Goal: Information Seeking & Learning: Learn about a topic

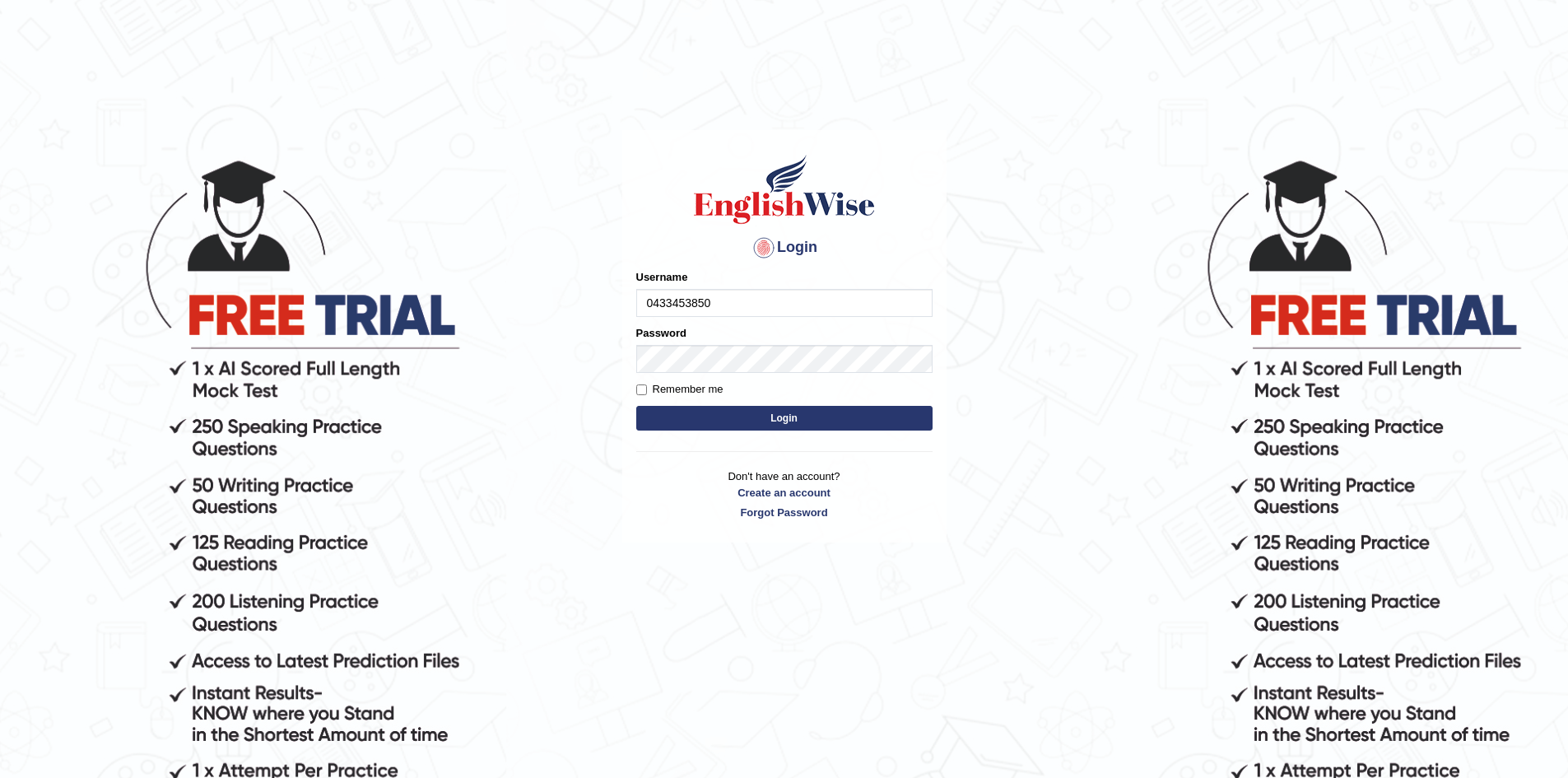
type input "0433453850"
click at [789, 413] on button "Login" at bounding box center [784, 418] width 297 height 24
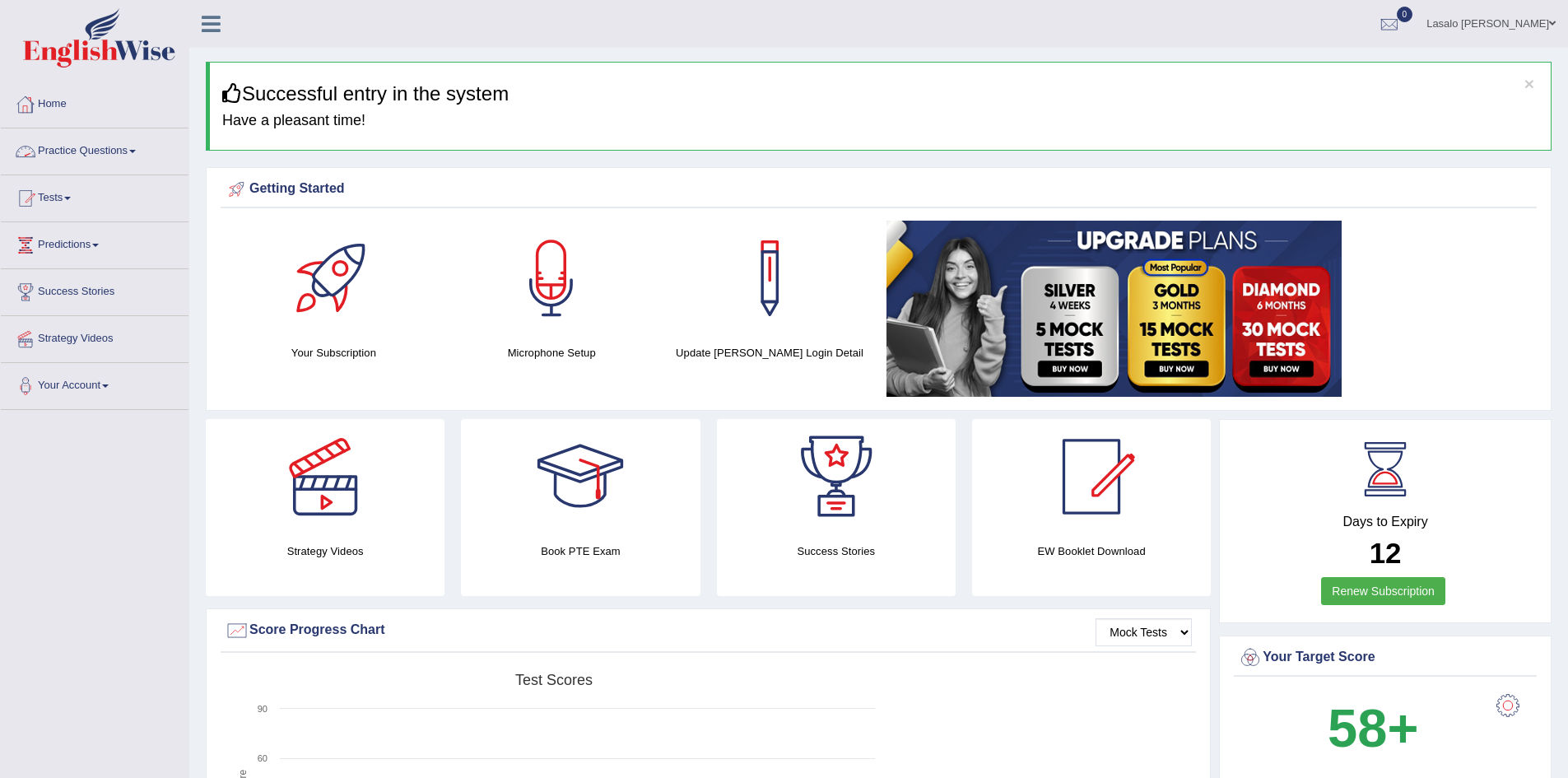
click at [127, 151] on link "Practice Questions" at bounding box center [95, 149] width 188 height 41
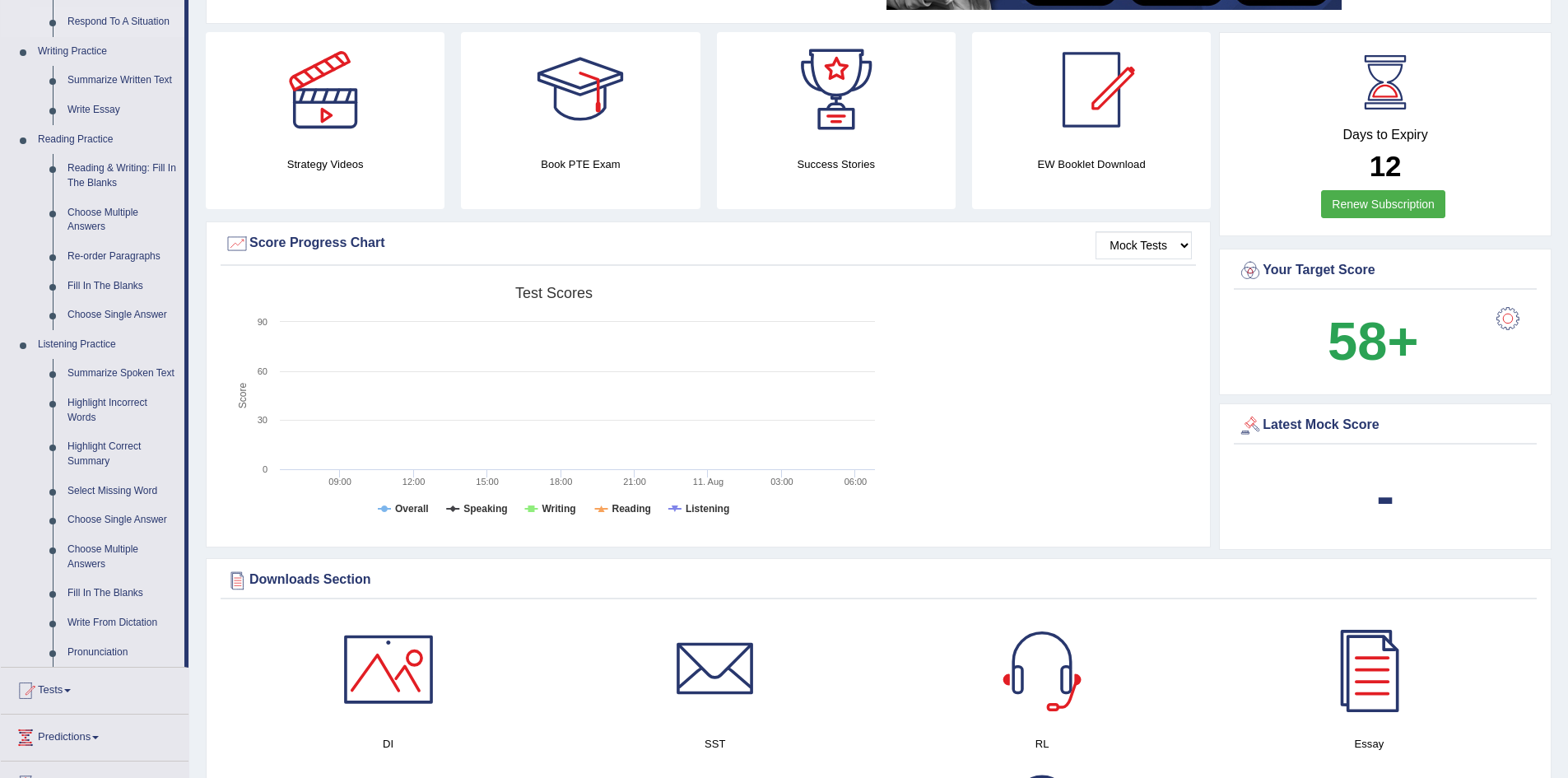
scroll to position [494, 0]
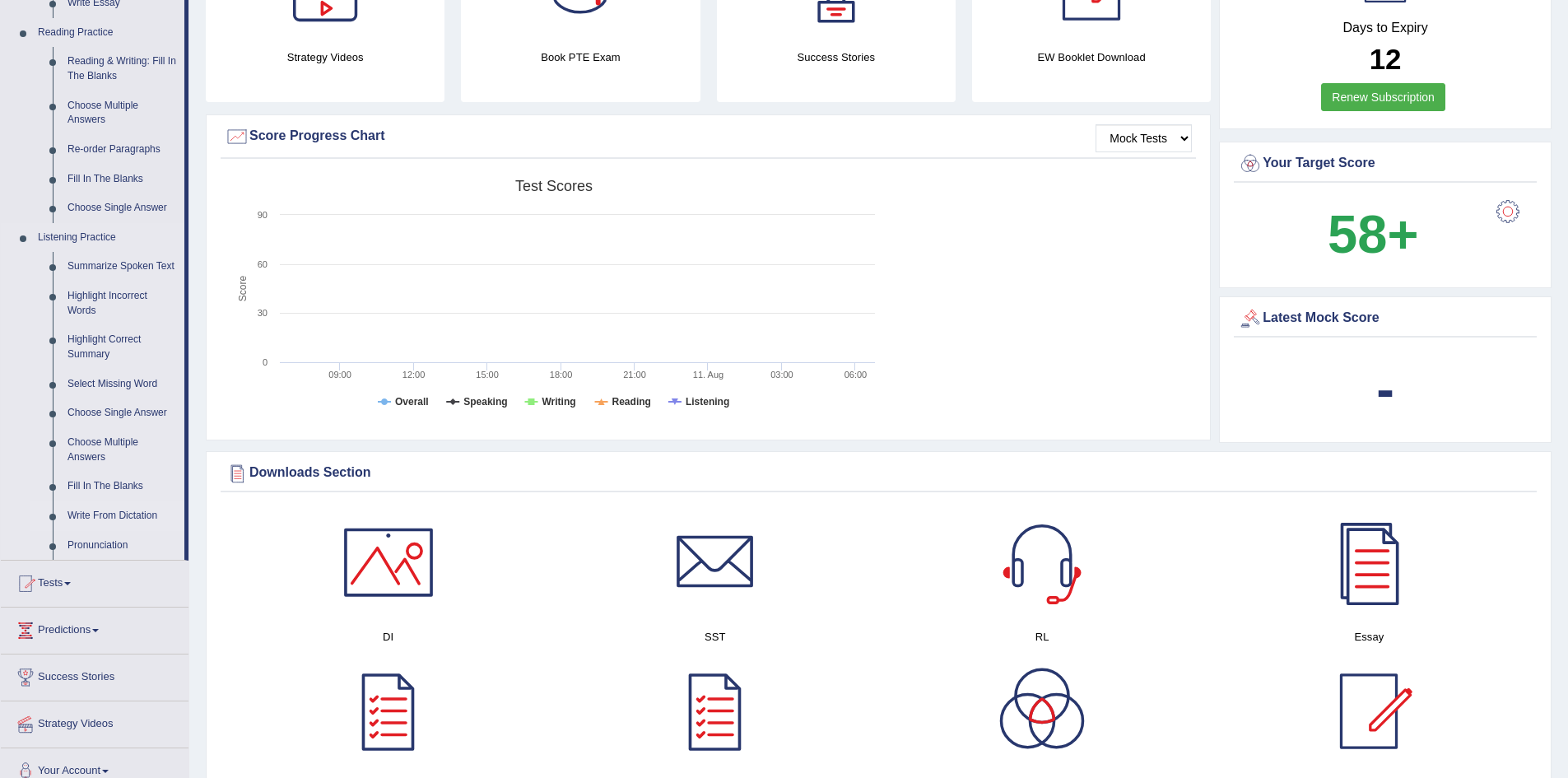
click at [118, 518] on link "Write From Dictation" at bounding box center [121, 516] width 124 height 29
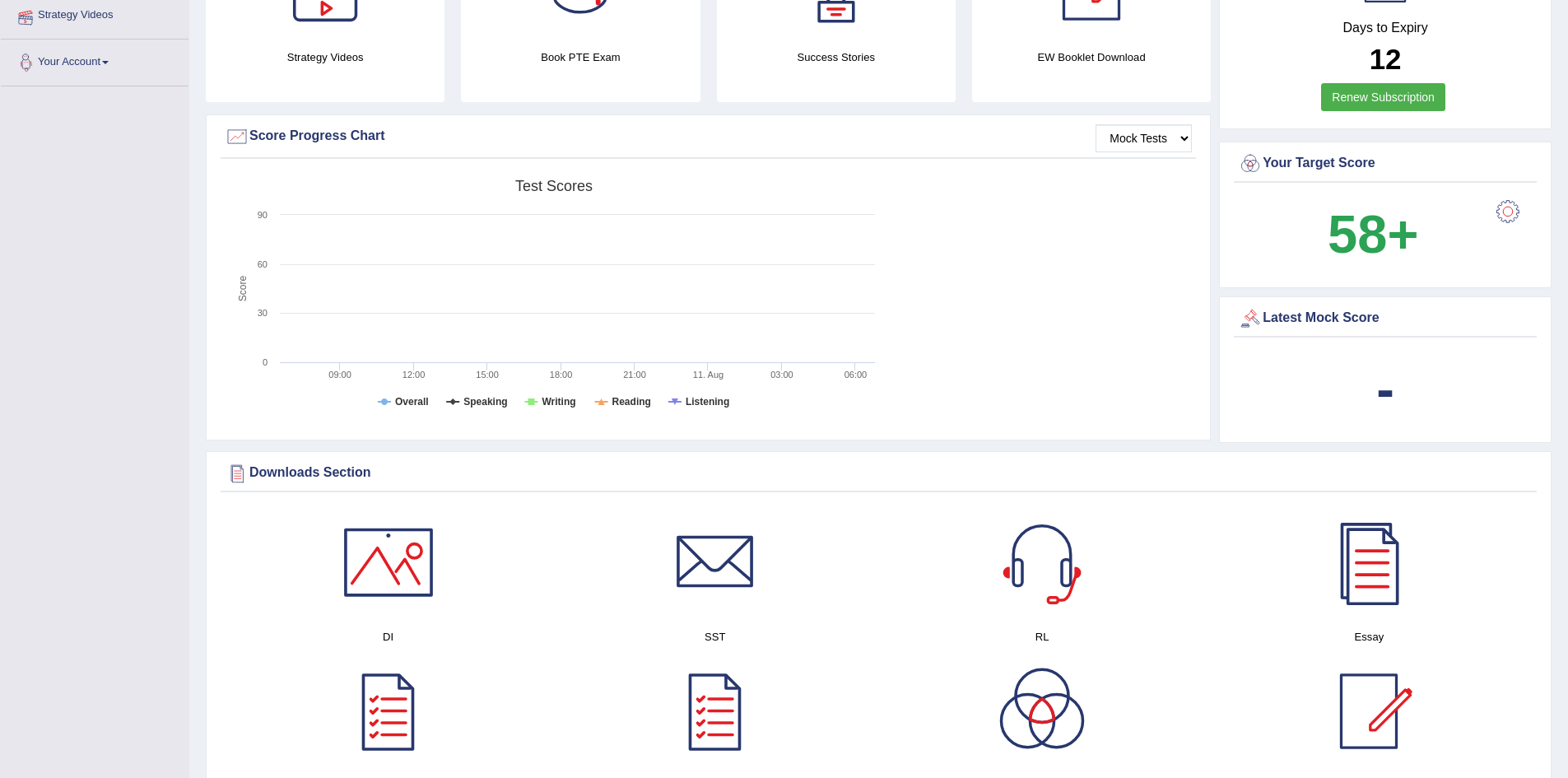
scroll to position [229, 0]
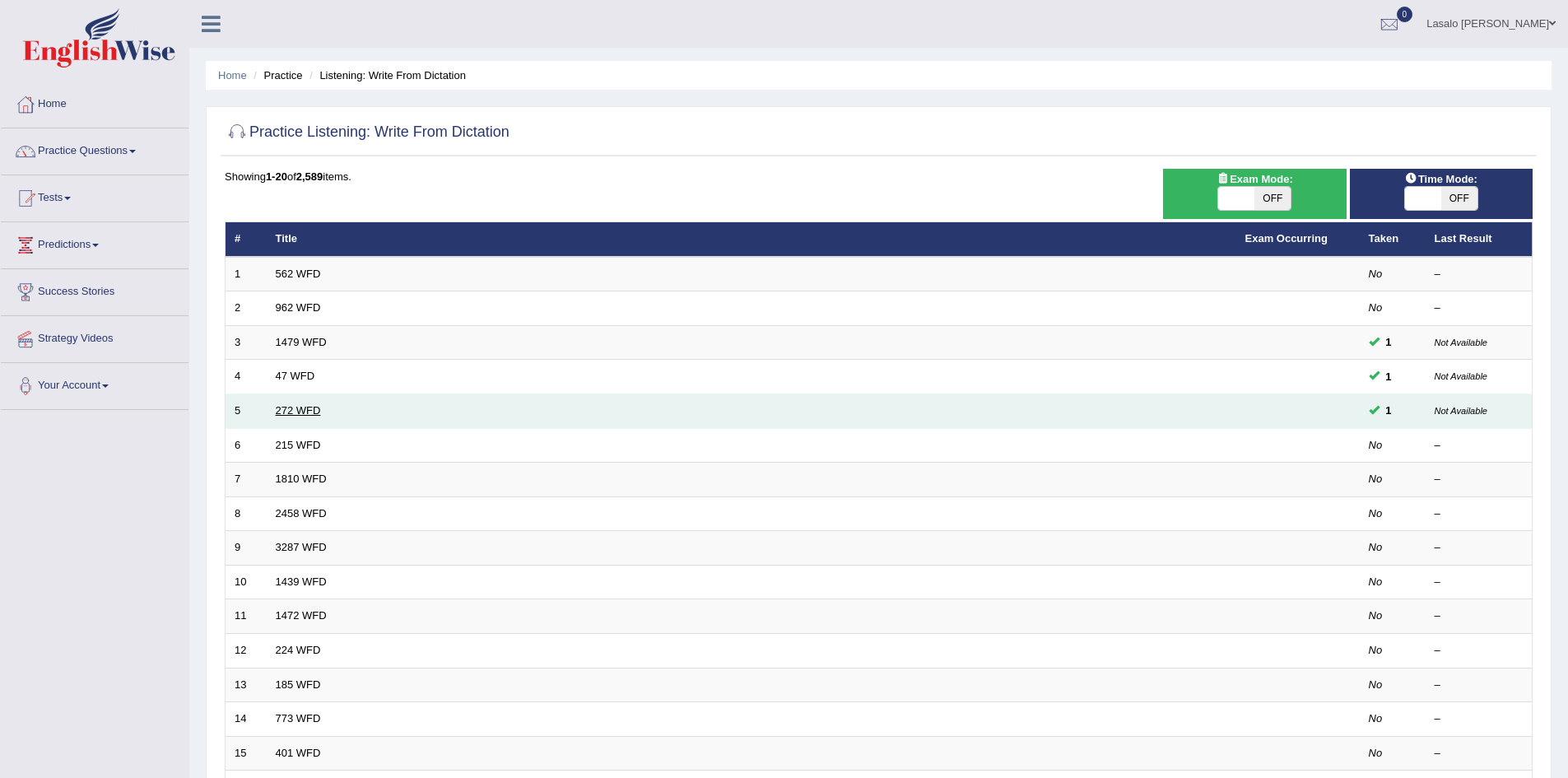
click at [300, 406] on link "272 WFD" at bounding box center [299, 410] width 45 height 13
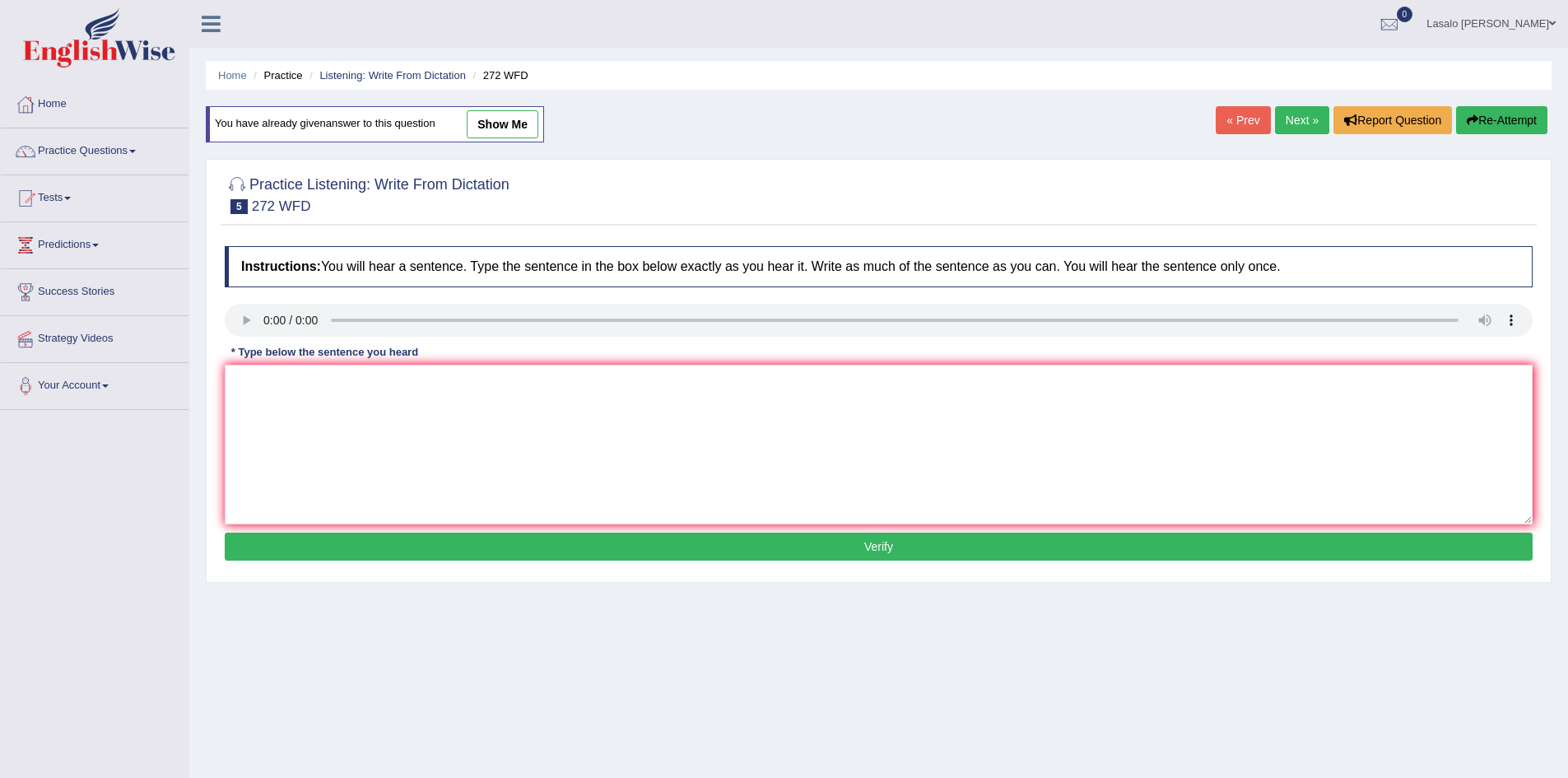
click at [901, 551] on button "Verify" at bounding box center [879, 546] width 1308 height 28
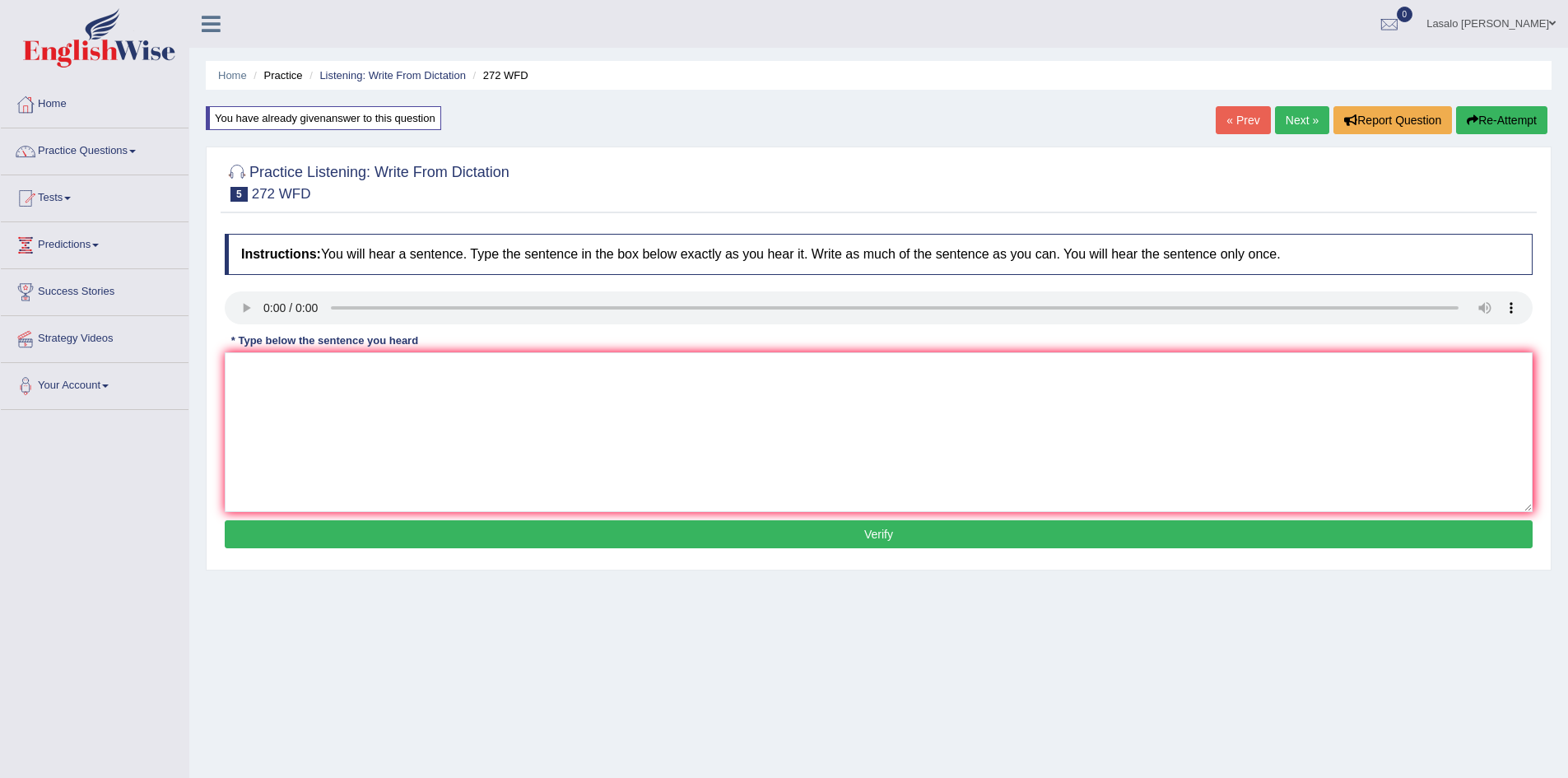
click at [891, 537] on button "Verify" at bounding box center [879, 534] width 1308 height 28
click at [273, 373] on textarea at bounding box center [879, 432] width 1308 height 160
click at [367, 377] on textarea "The devopment has" at bounding box center [879, 432] width 1308 height 160
click at [365, 372] on textarea "The development has" at bounding box center [879, 432] width 1308 height 160
click at [374, 368] on textarea "The development has a" at bounding box center [879, 432] width 1308 height 160
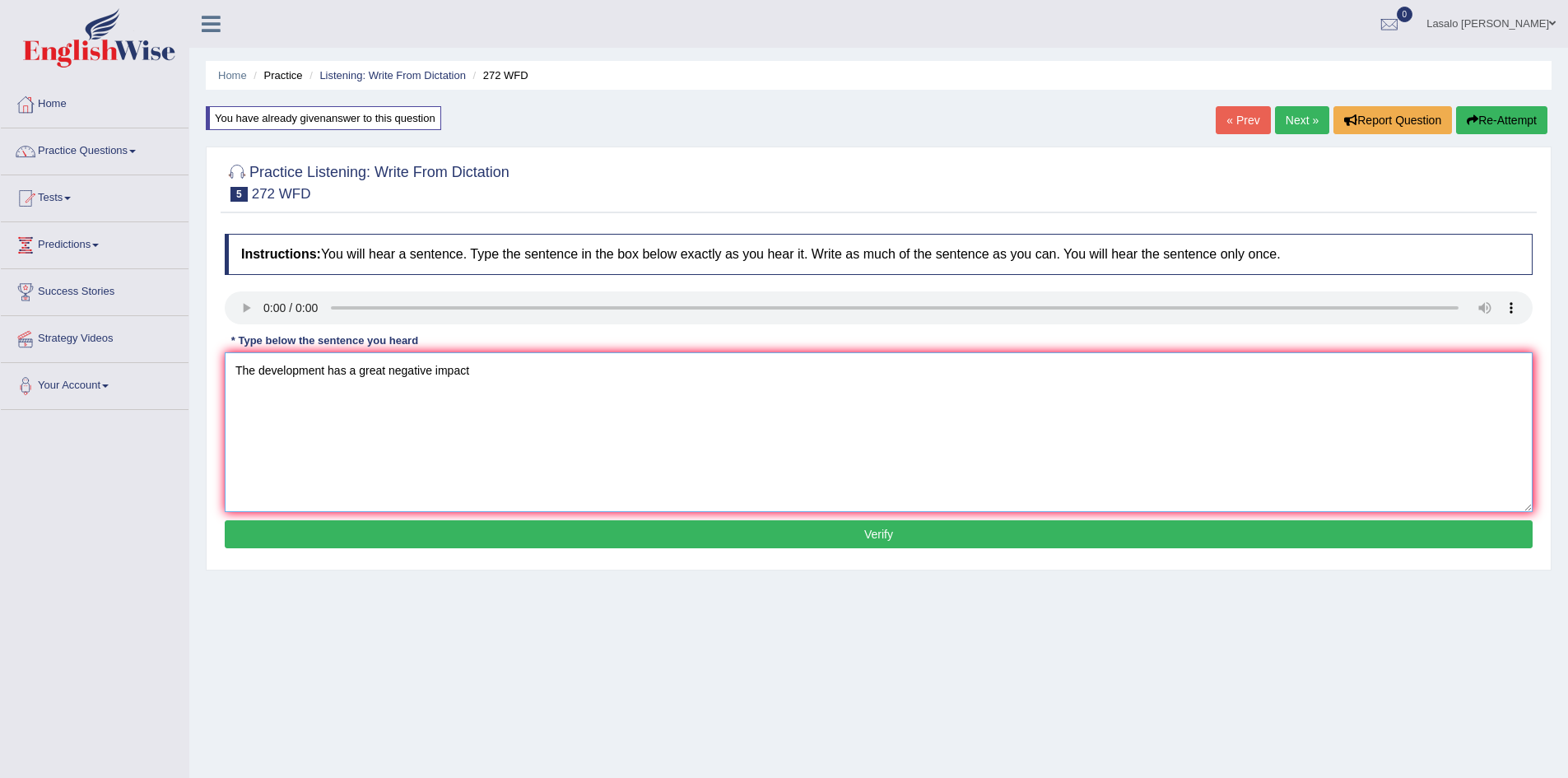
click at [485, 369] on textarea "The development has a great negative impact" at bounding box center [879, 432] width 1308 height 160
type textarea "The development has a great negative impact on the environment."
click at [881, 534] on button "Verify" at bounding box center [879, 534] width 1308 height 28
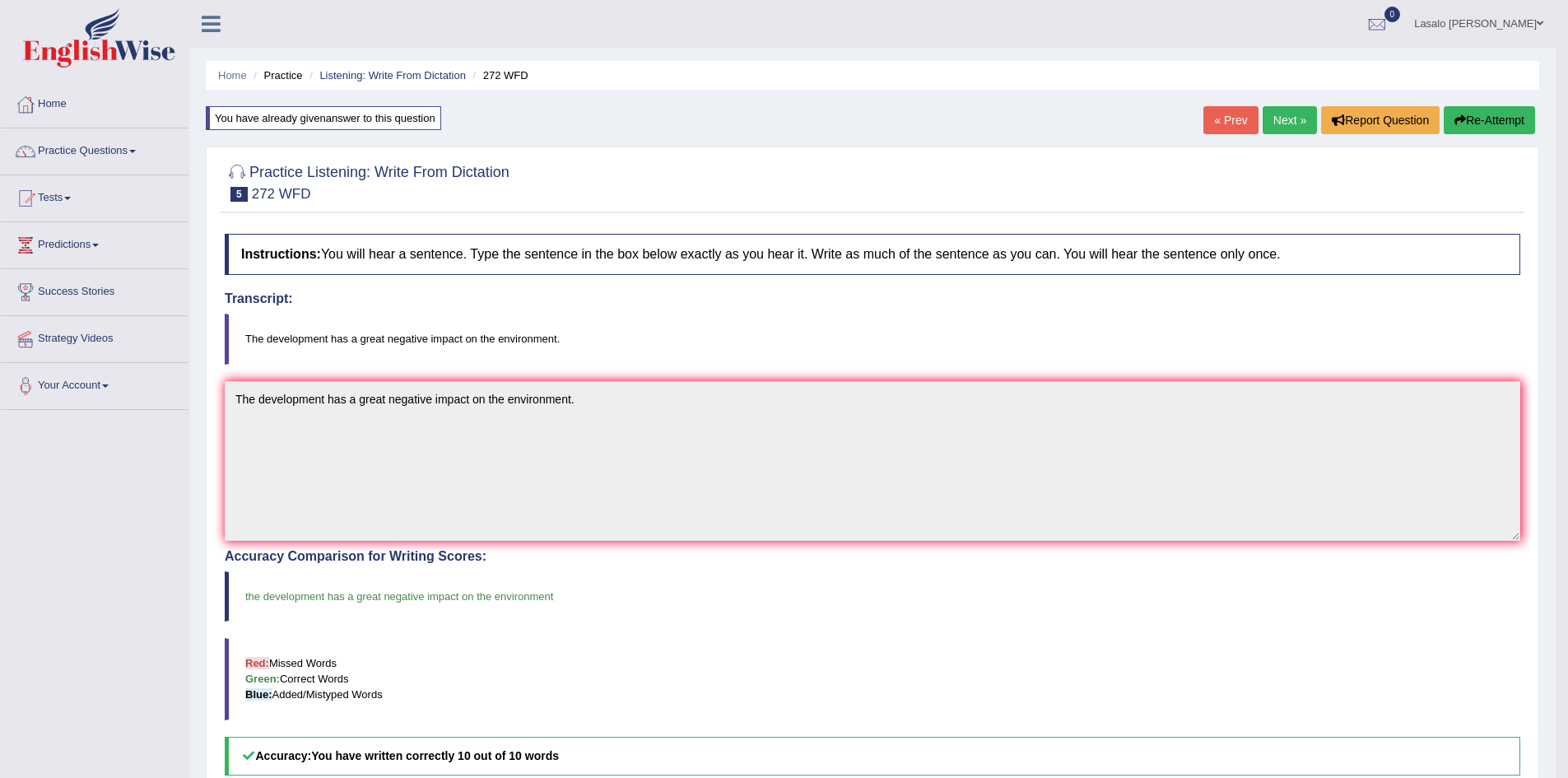
click at [1273, 120] on link "Next »" at bounding box center [1290, 119] width 55 height 28
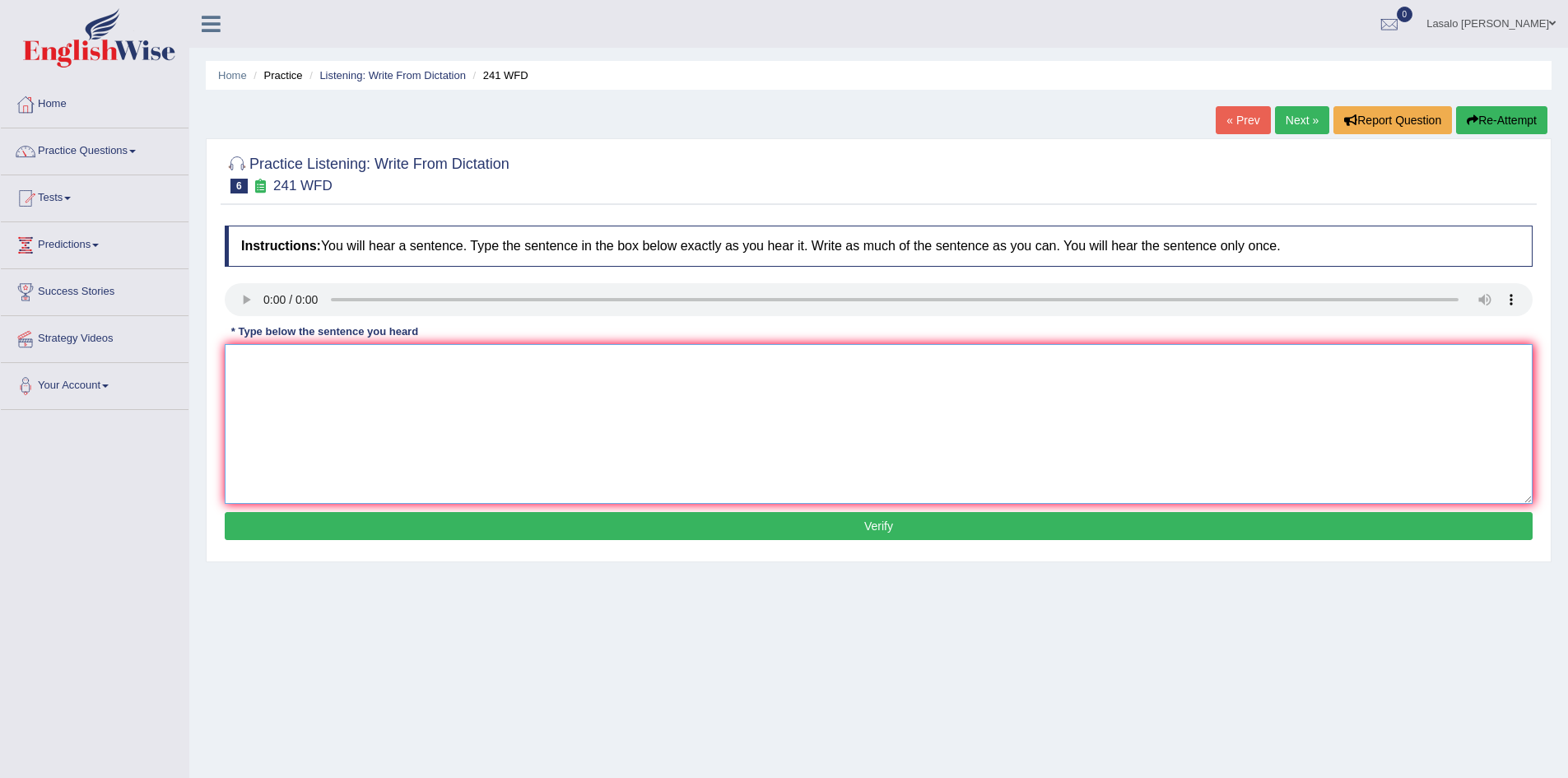
click at [284, 401] on textarea at bounding box center [879, 424] width 1308 height 160
click at [345, 368] on textarea "Please check the" at bounding box center [879, 424] width 1308 height 160
type textarea "Please check the information on the website for the opening time."
click at [847, 524] on button "Verify" at bounding box center [879, 526] width 1308 height 28
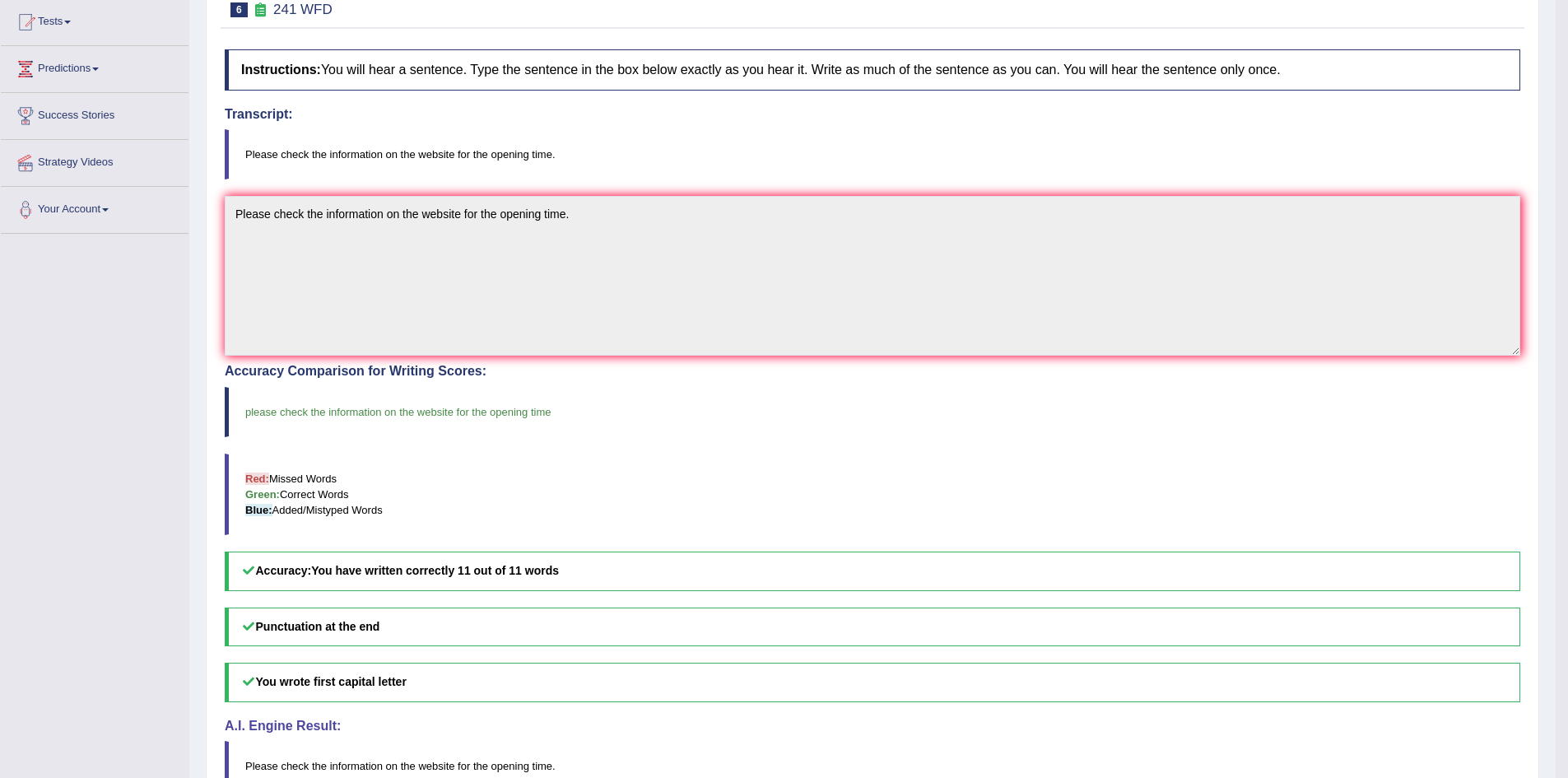
scroll to position [26, 0]
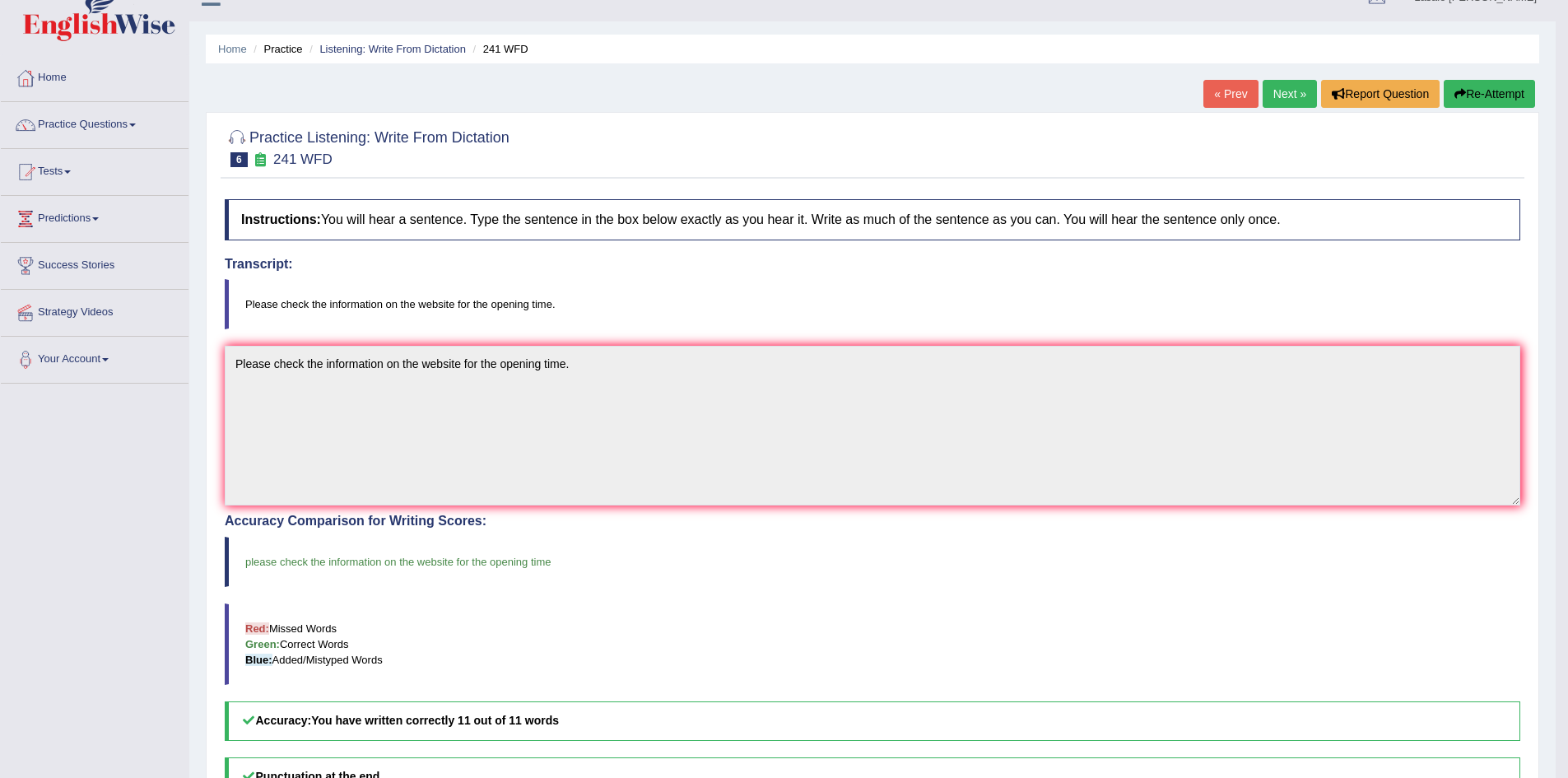
click at [1283, 91] on link "Next »" at bounding box center [1290, 94] width 55 height 28
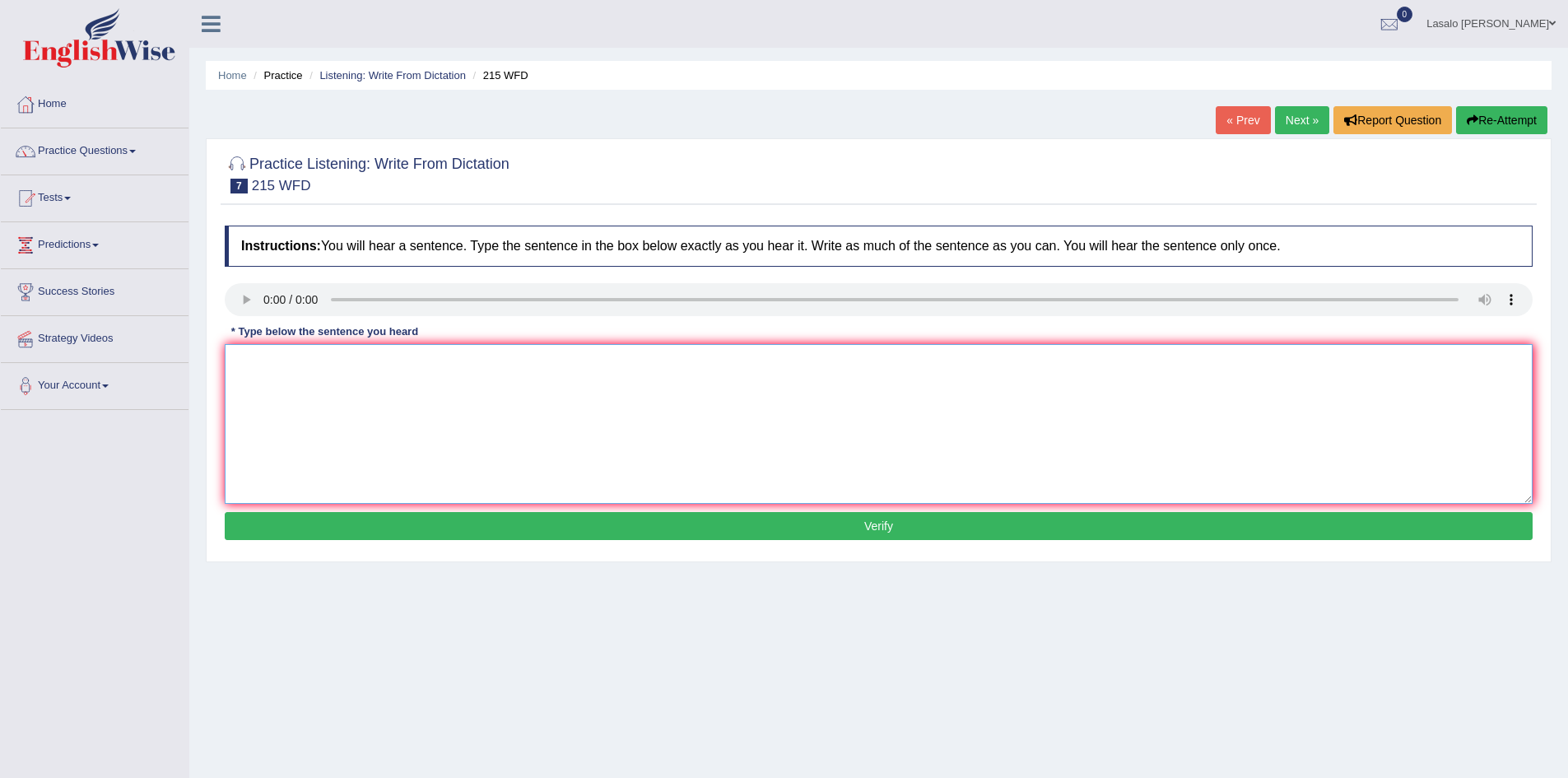
click at [324, 402] on textarea at bounding box center [879, 424] width 1308 height 160
click at [297, 355] on textarea "Scientists are found everywhere in society today" at bounding box center [879, 424] width 1308 height 160
type textarea "Scientists found everywhere in society today"
click at [841, 526] on button "Verify" at bounding box center [879, 526] width 1308 height 28
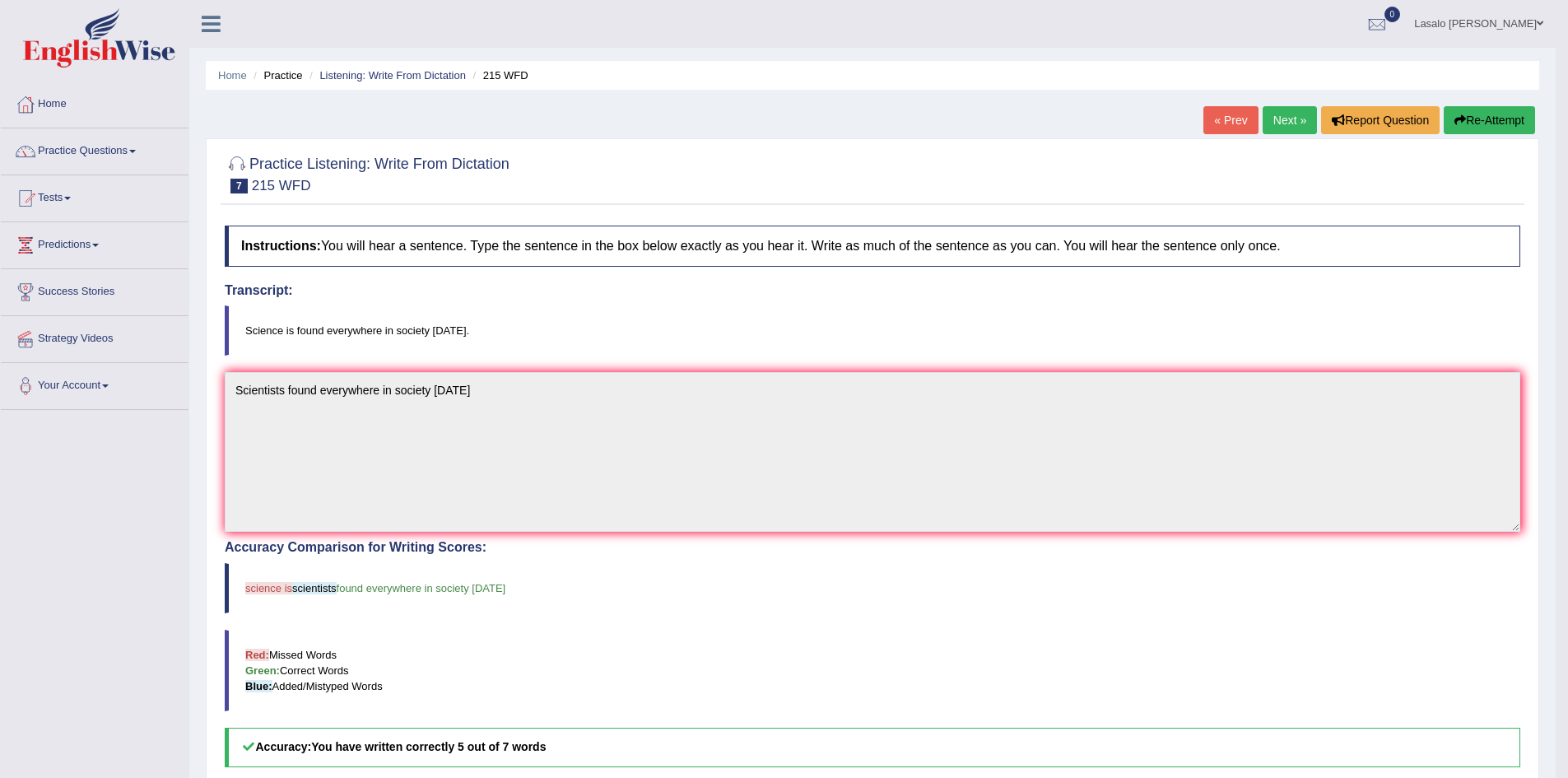
click at [1293, 120] on link "Next »" at bounding box center [1290, 119] width 55 height 28
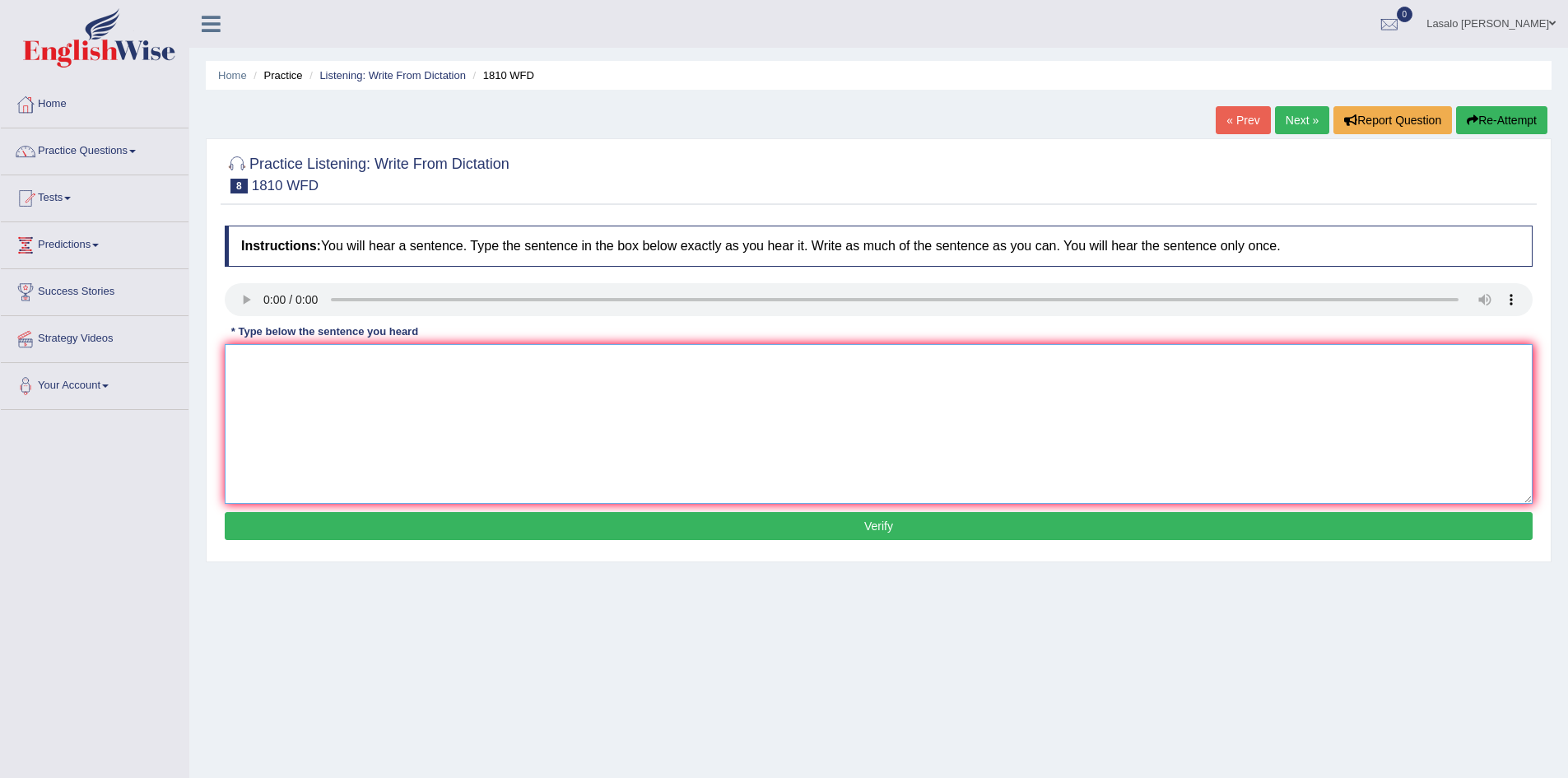
click at [267, 363] on textarea at bounding box center [879, 424] width 1308 height 160
click at [433, 365] on textarea "You can borrow a book at the library" at bounding box center [879, 424] width 1308 height 160
click at [357, 367] on textarea "You can borrow a book at the library" at bounding box center [879, 424] width 1308 height 160
click at [458, 365] on textarea "You can borrow a book from the library" at bounding box center [879, 424] width 1308 height 160
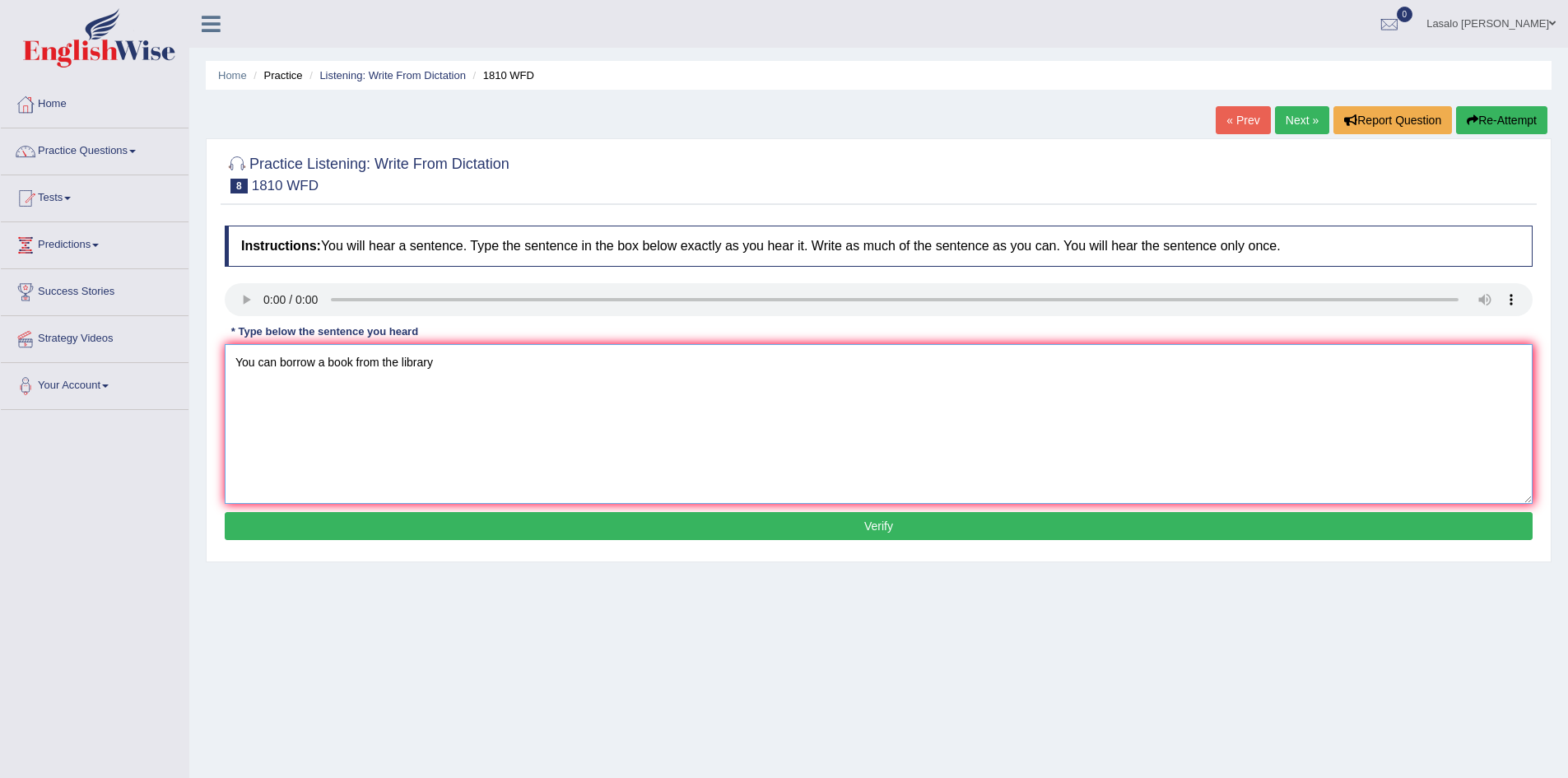
click at [523, 389] on textarea "You can borrow a book from the library" at bounding box center [879, 424] width 1308 height 160
type textarea "You can borrow a book from the library at the time."
click at [706, 515] on button "Verify" at bounding box center [879, 526] width 1308 height 28
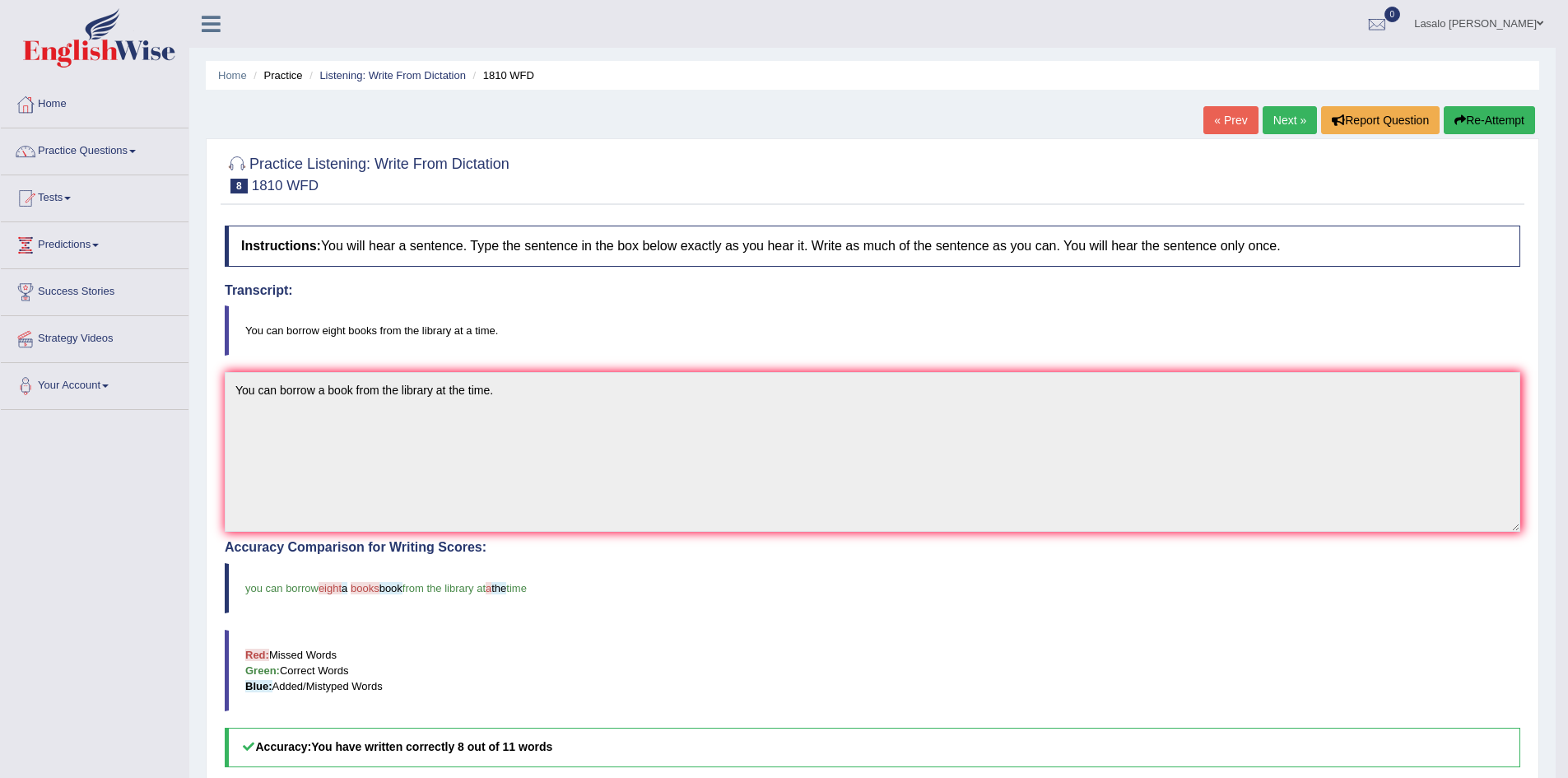
click at [1290, 120] on link "Next »" at bounding box center [1290, 119] width 55 height 28
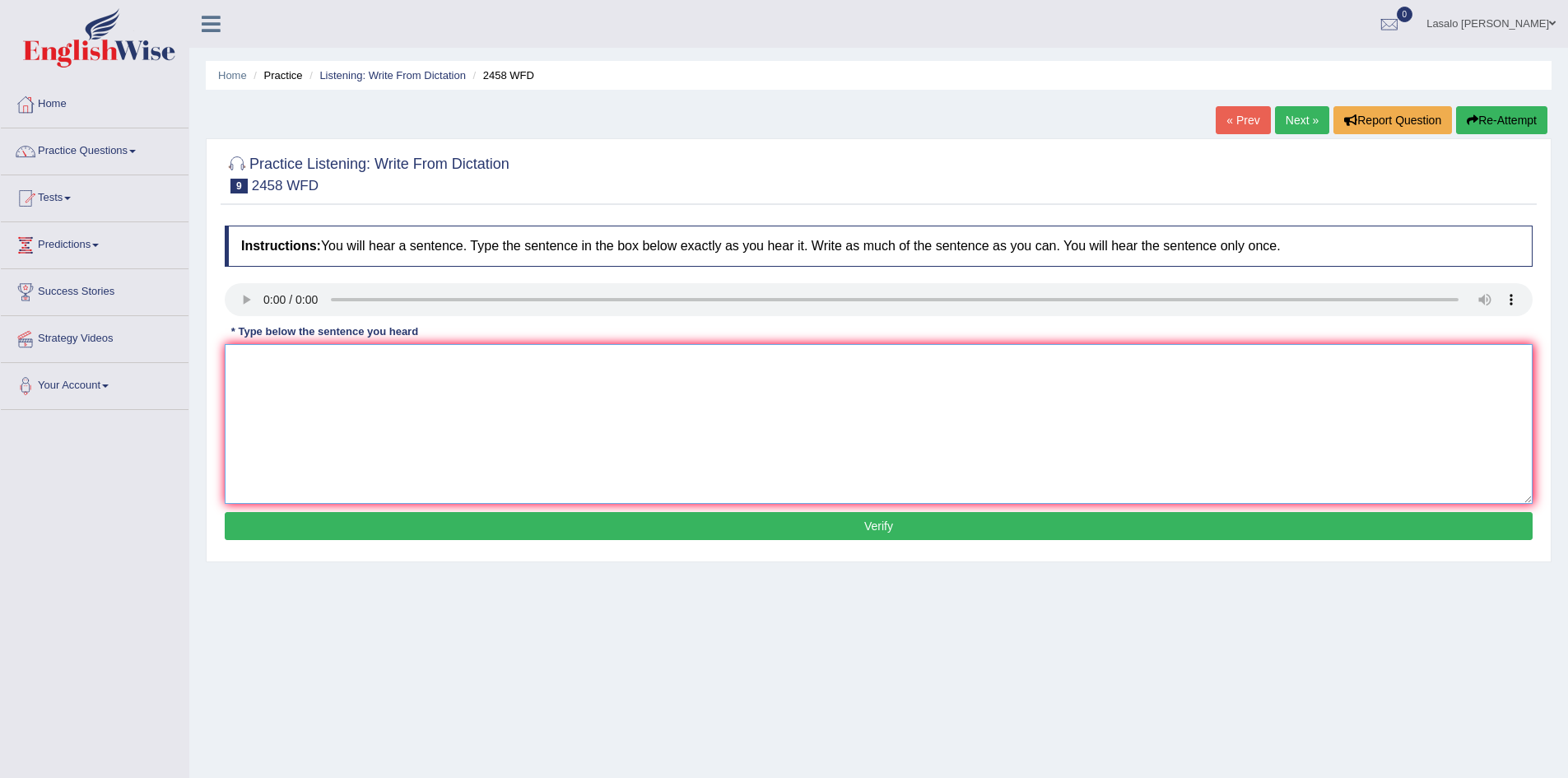
click at [268, 368] on textarea at bounding box center [879, 424] width 1308 height 160
click at [381, 373] on textarea "Questions of nuitrition" at bounding box center [879, 424] width 1308 height 160
click at [297, 363] on textarea "Questions of nutrition are growing in popularity every year." at bounding box center [879, 424] width 1308 height 160
type textarea "Questions on nutrition are growing in popularity every year."
click at [847, 529] on button "Verify" at bounding box center [879, 526] width 1308 height 28
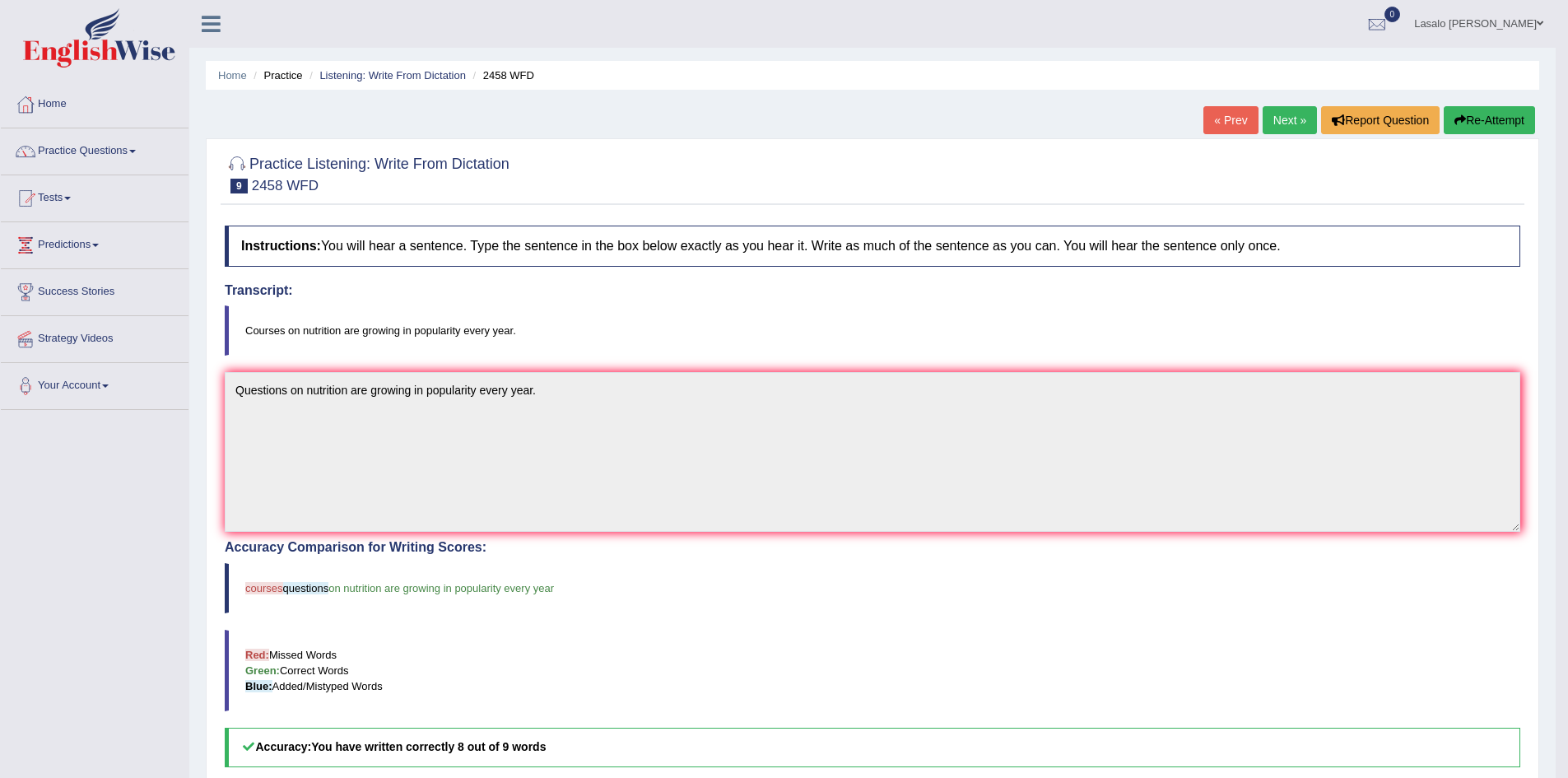
click at [1272, 127] on link "Next »" at bounding box center [1290, 119] width 55 height 28
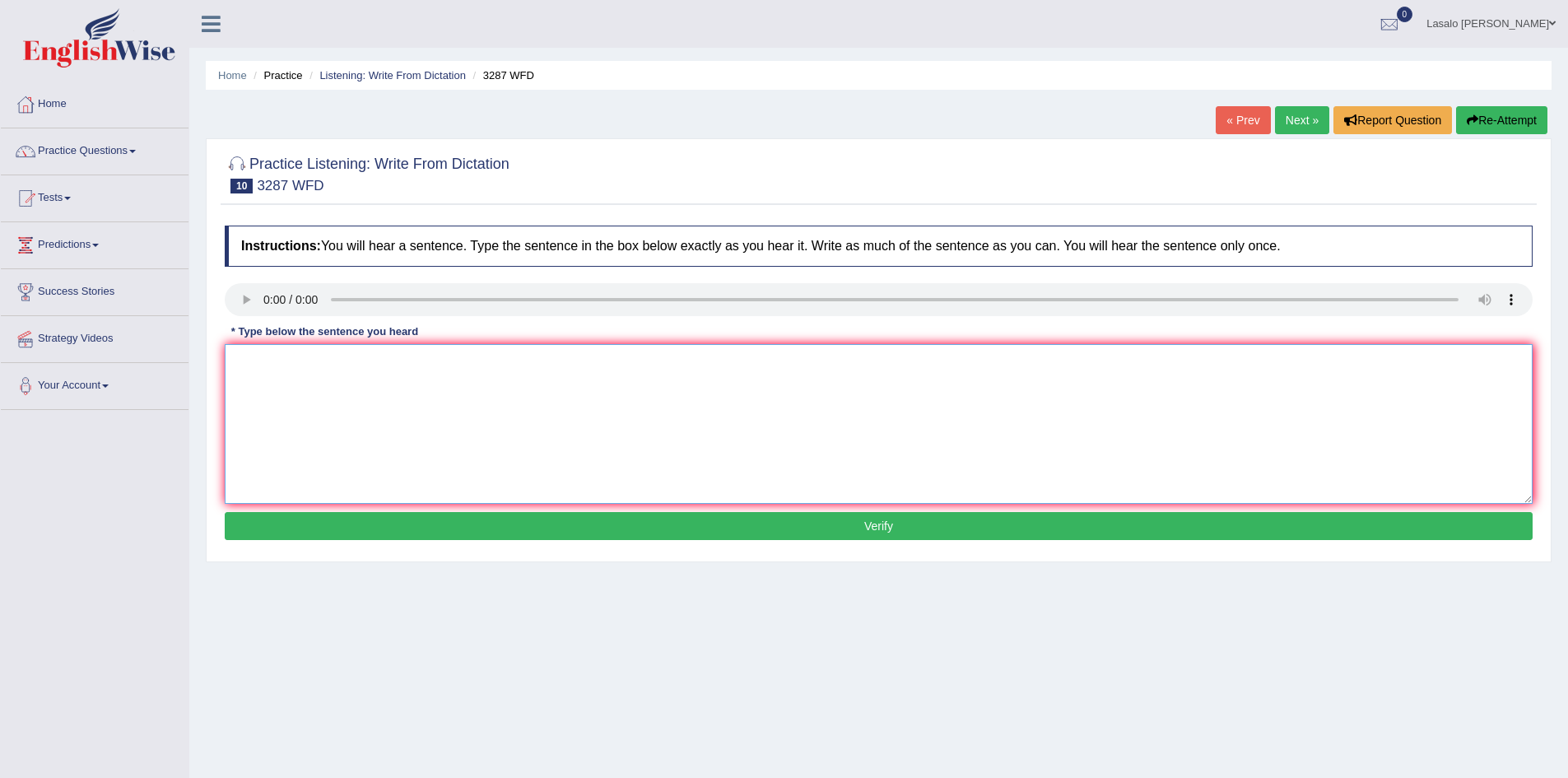
click at [278, 380] on textarea at bounding box center [879, 424] width 1308 height 160
click at [389, 364] on textarea "A new article was published" at bounding box center [879, 424] width 1308 height 160
type textarea "A new article was published regarding the university last week."
click at [872, 530] on button "Verify" at bounding box center [879, 526] width 1308 height 28
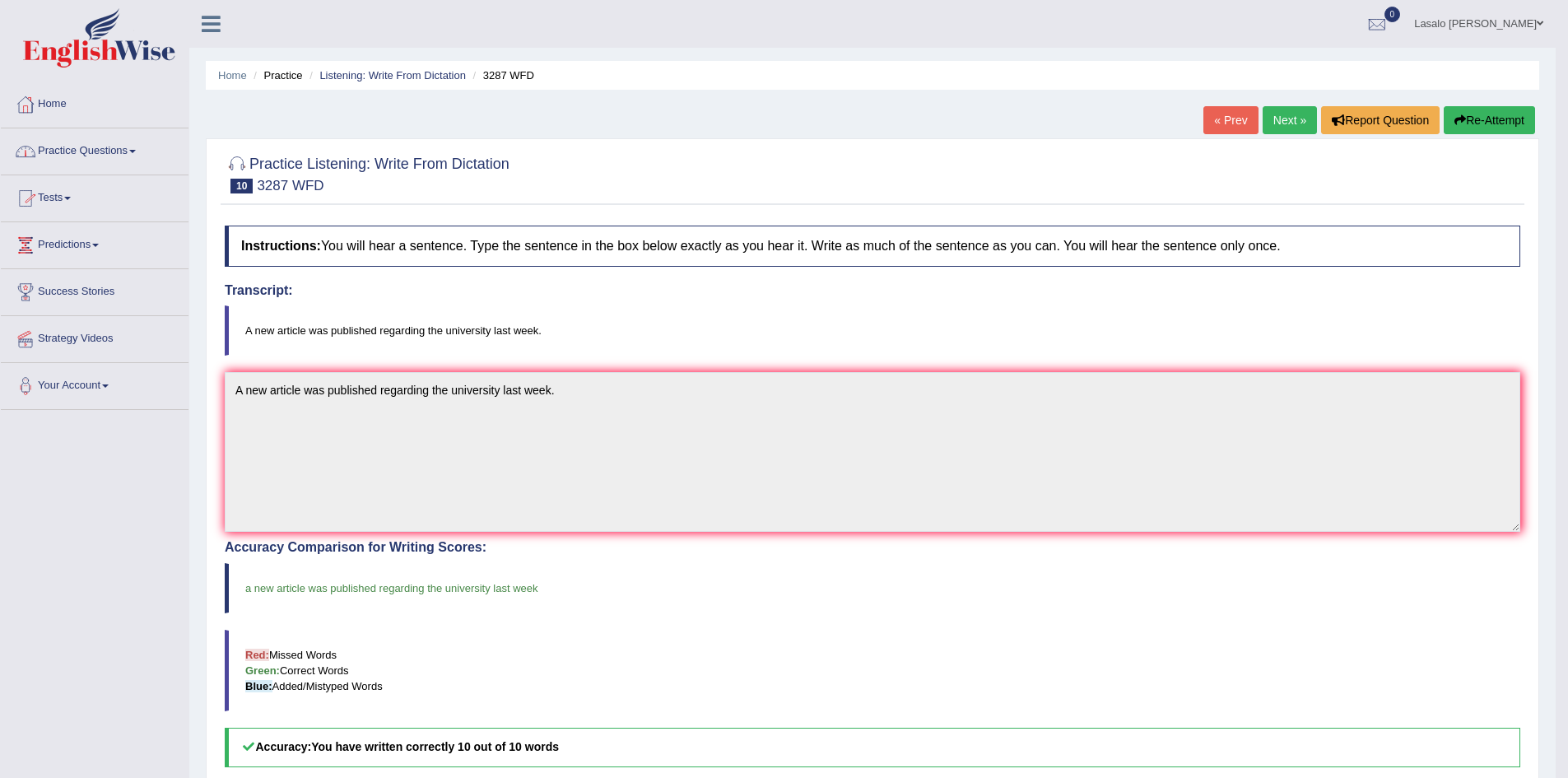
click at [69, 153] on link "Practice Questions" at bounding box center [95, 149] width 188 height 41
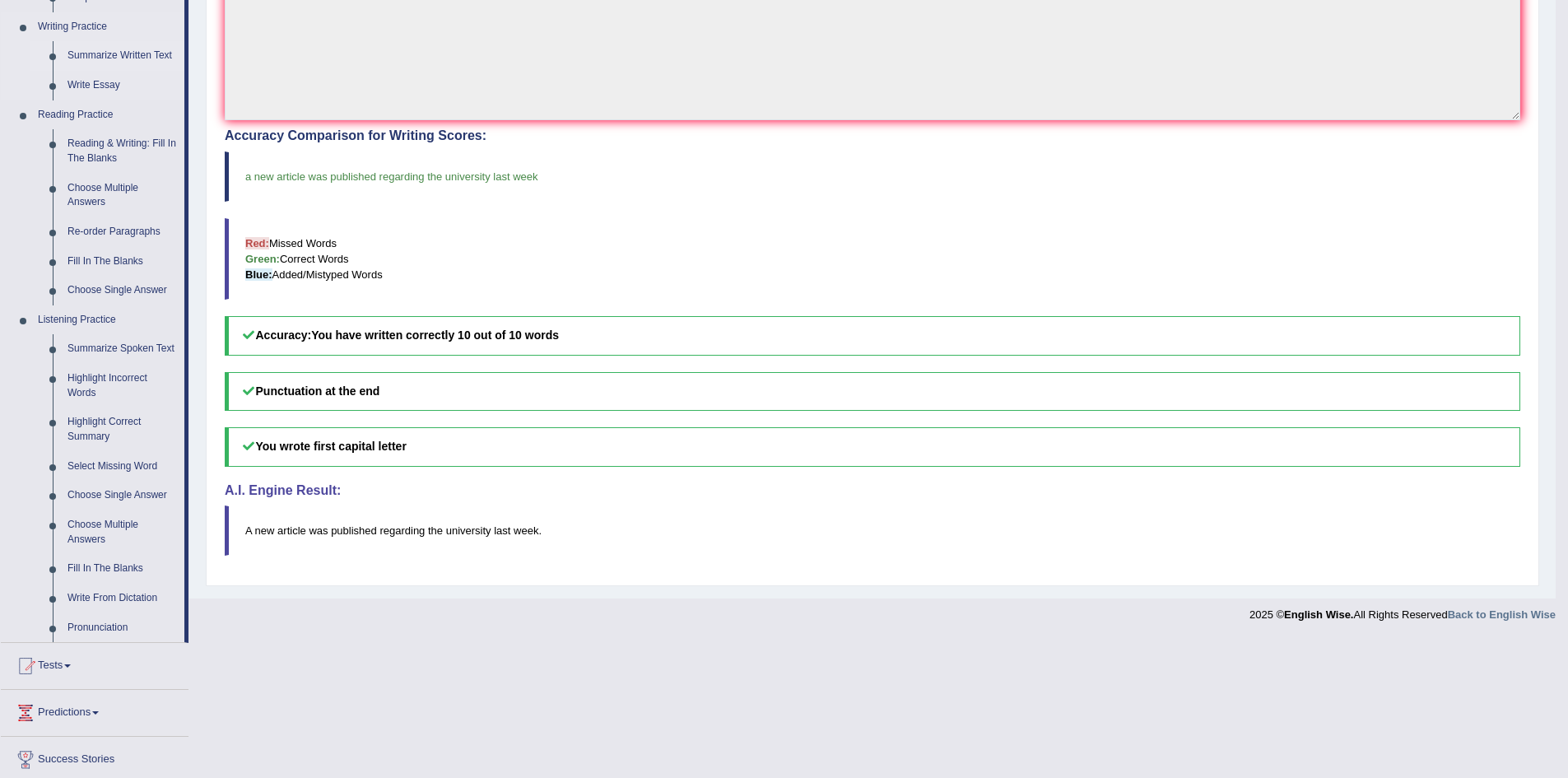
scroll to position [494, 0]
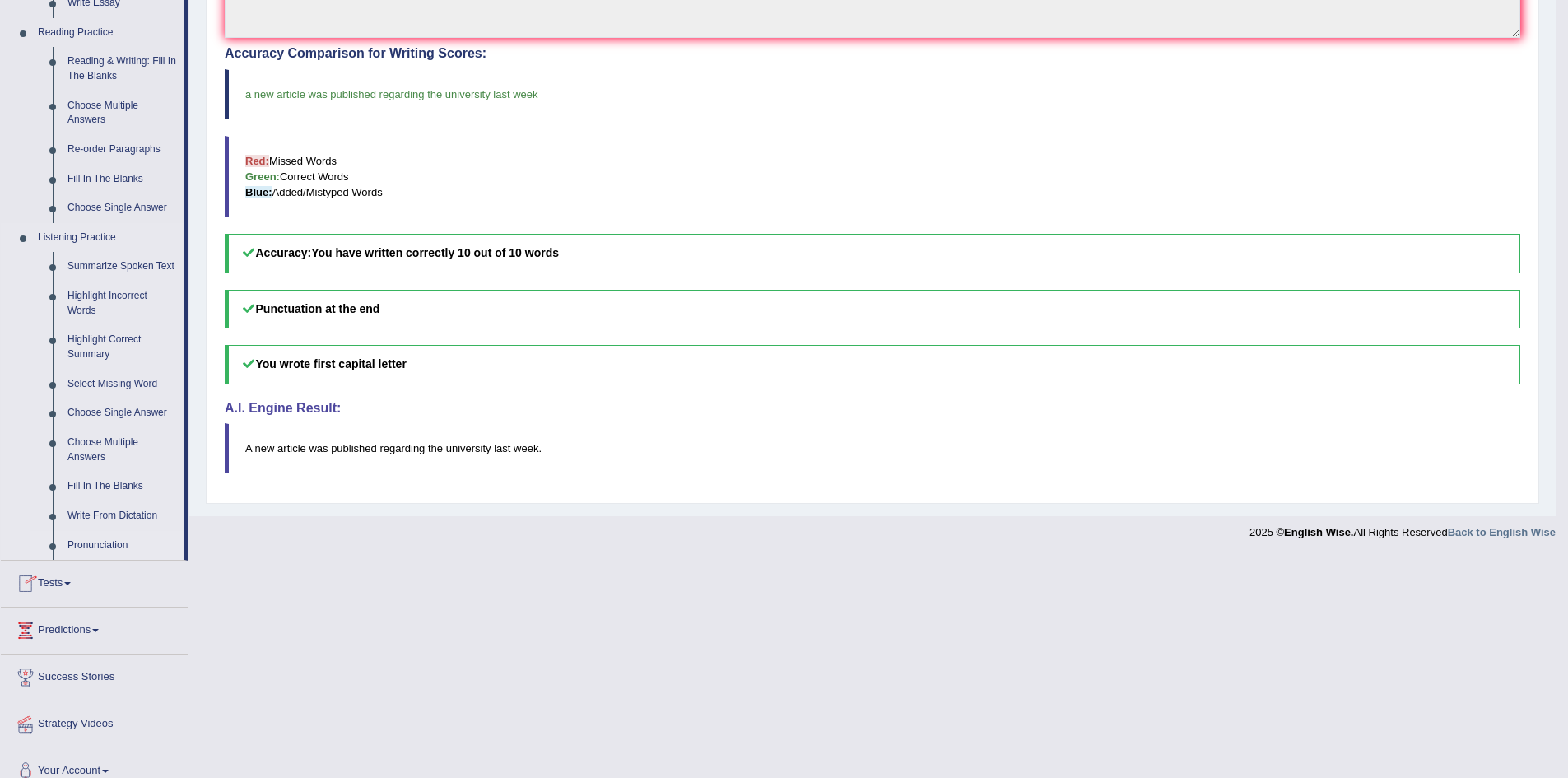
click at [86, 543] on link "Pronunciation" at bounding box center [121, 545] width 124 height 29
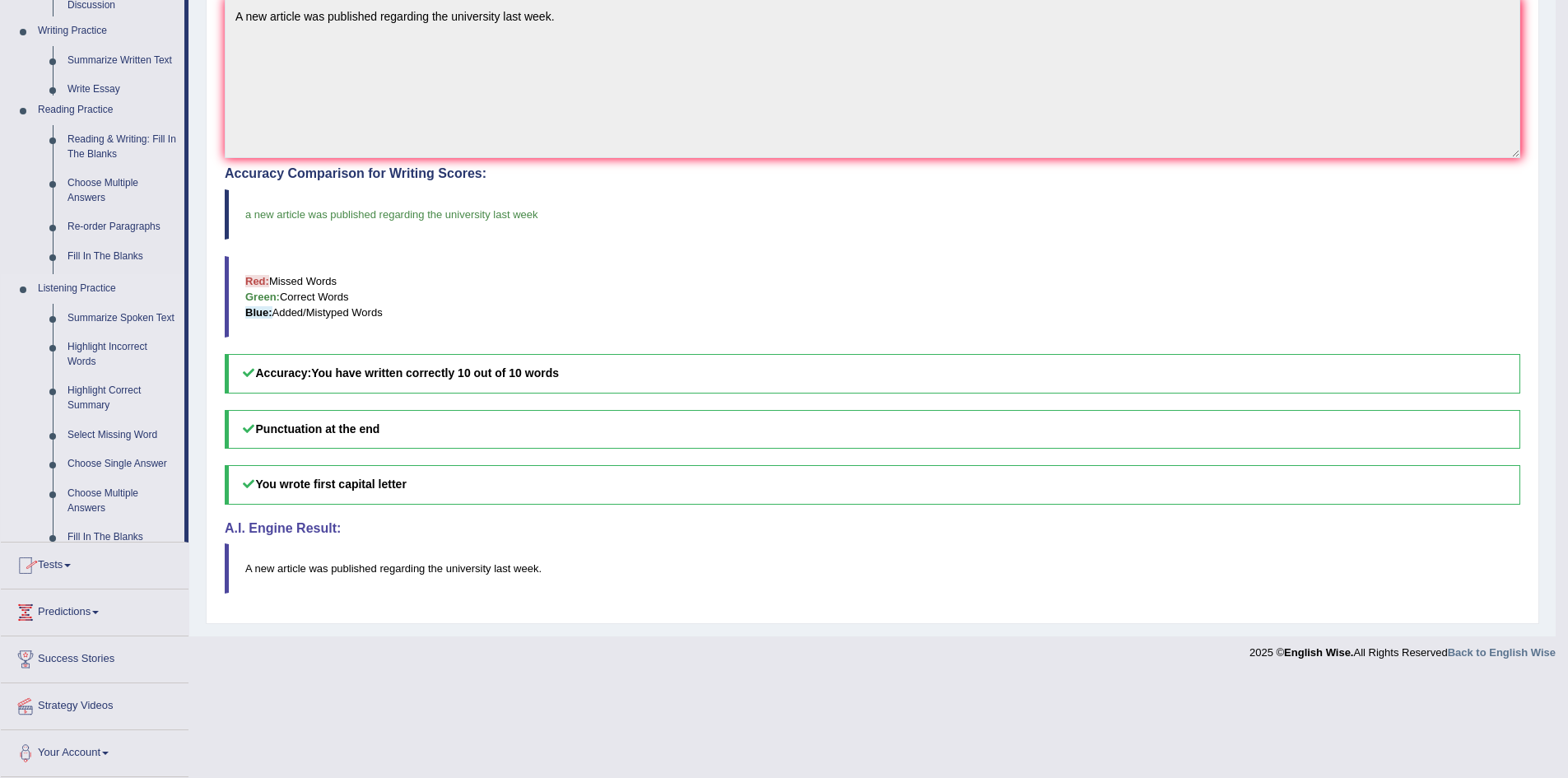
scroll to position [273, 0]
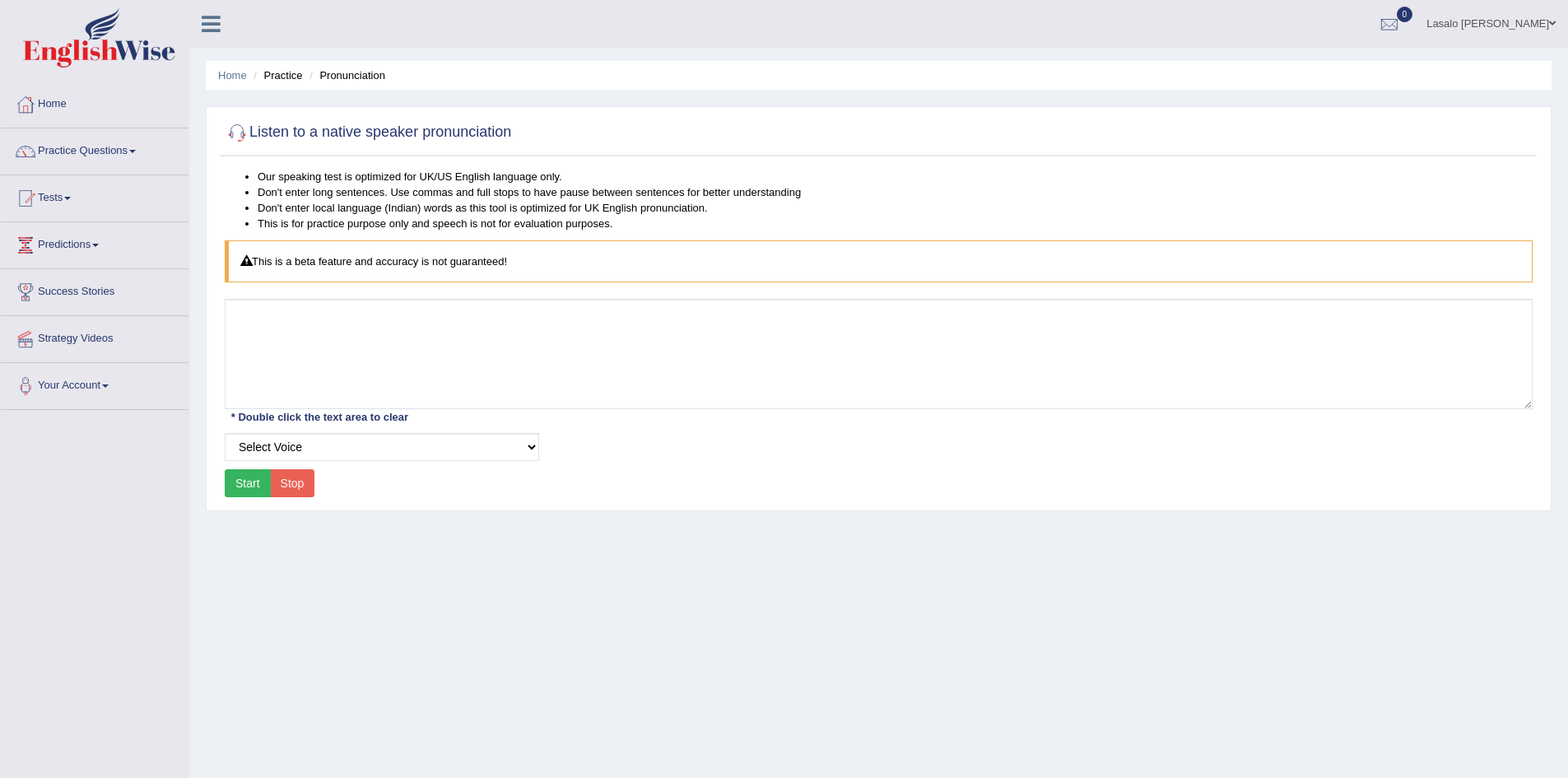
click at [252, 484] on button "Start" at bounding box center [248, 482] width 46 height 28
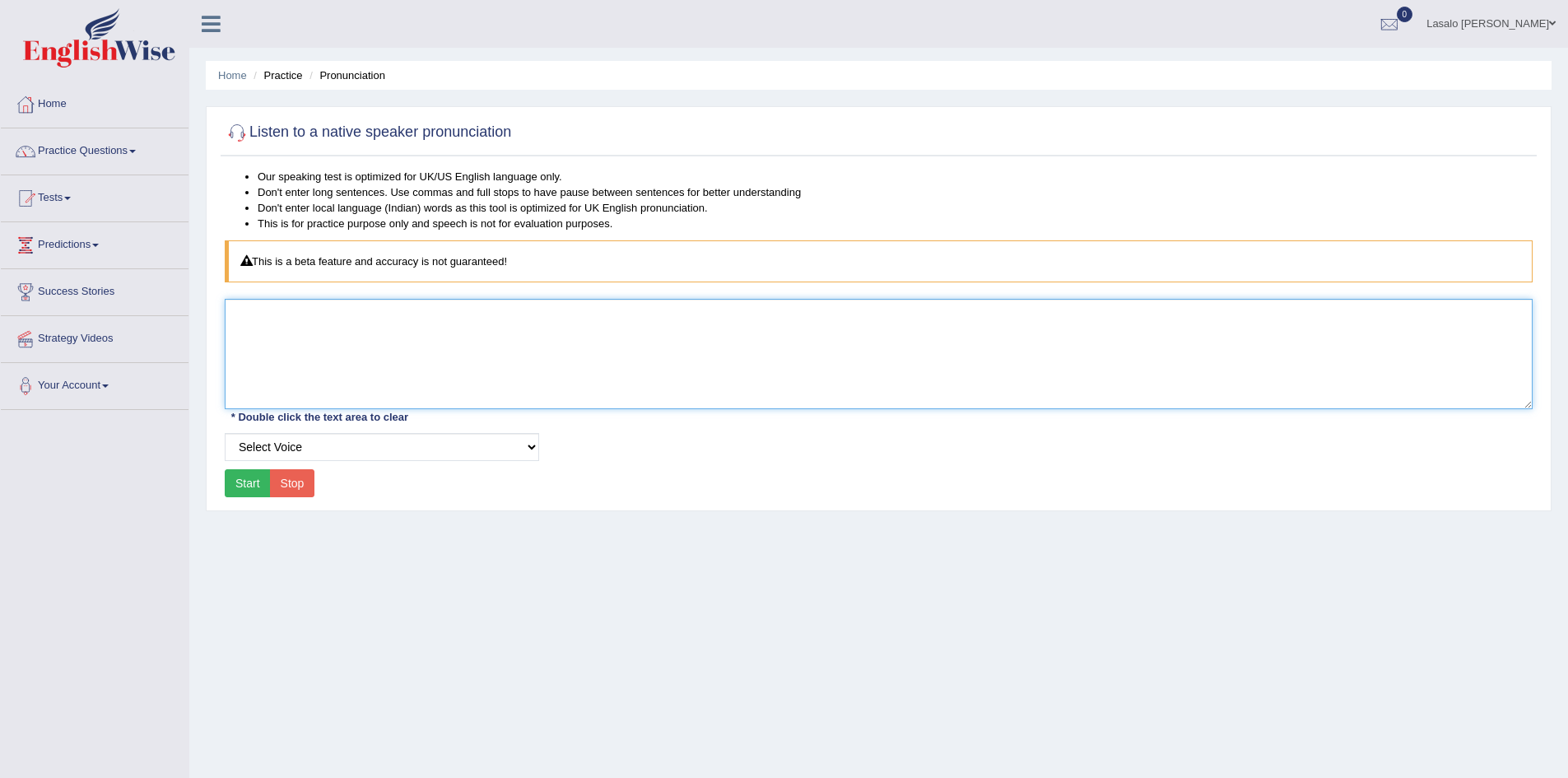
click at [324, 319] on textarea at bounding box center [879, 353] width 1308 height 111
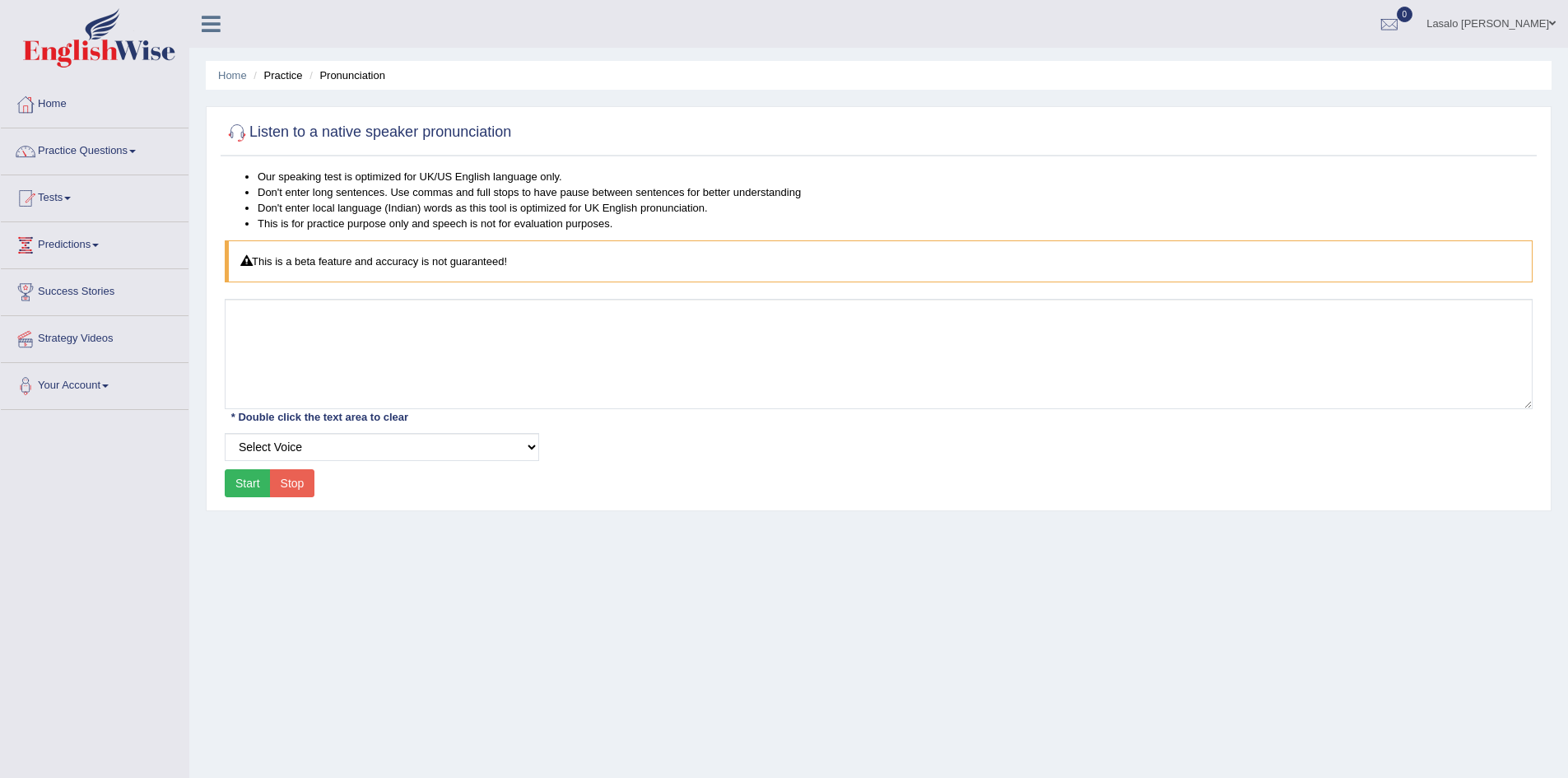
click at [298, 482] on button "Stop" at bounding box center [293, 482] width 45 height 28
click at [105, 148] on link "Practice Questions" at bounding box center [95, 149] width 188 height 41
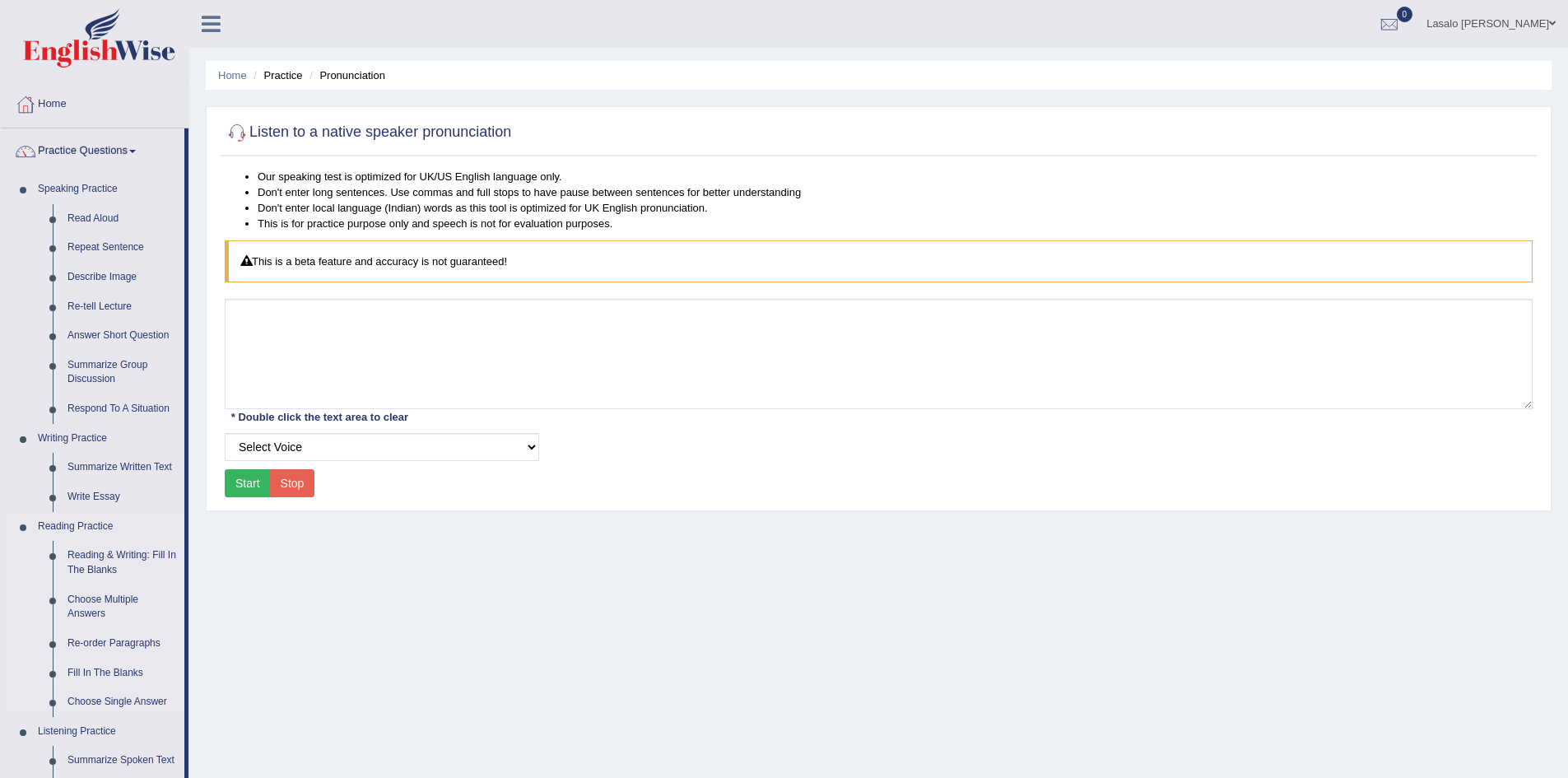
click at [100, 669] on link "Fill In The Blanks" at bounding box center [121, 673] width 124 height 29
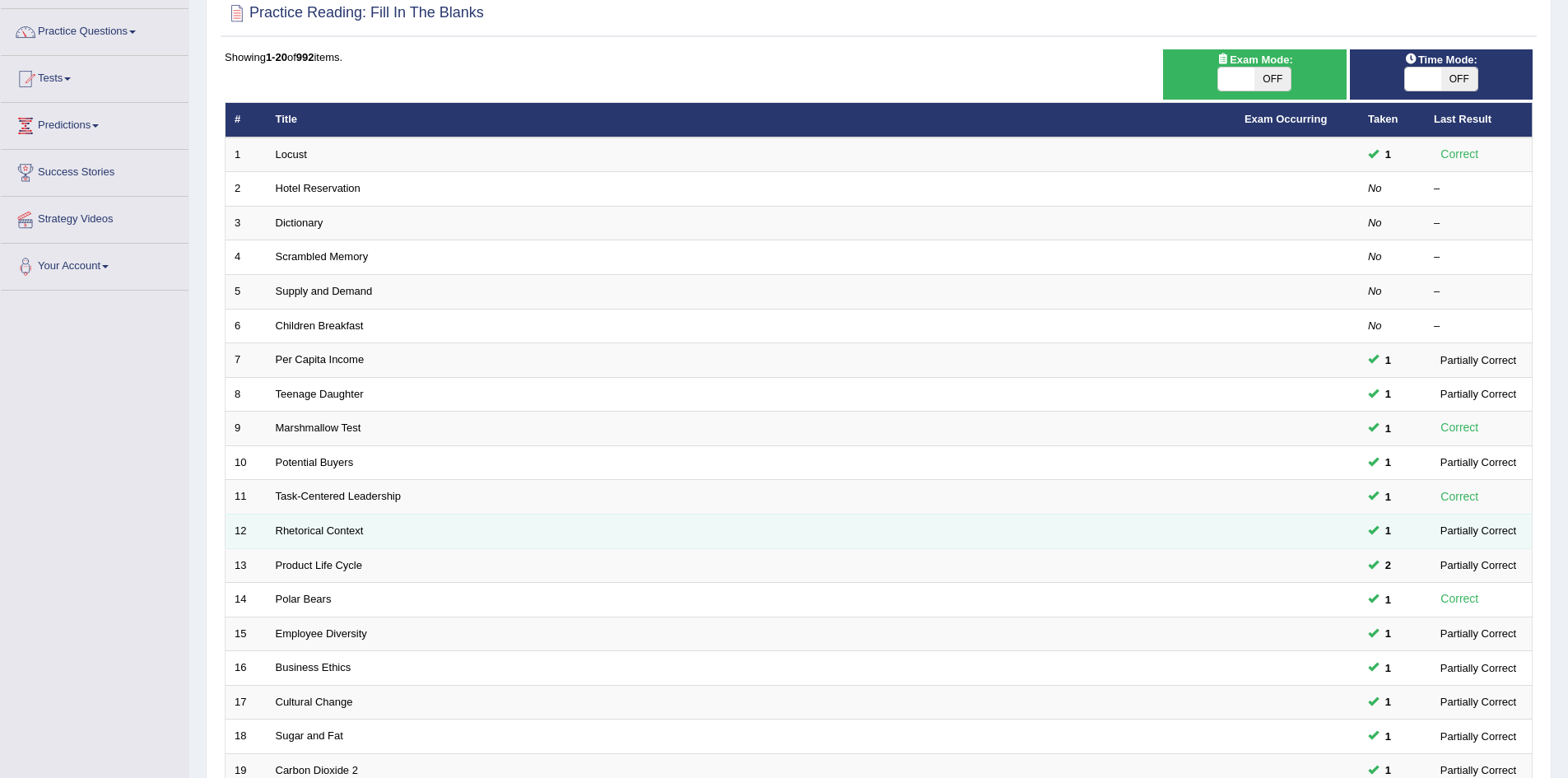
scroll to position [312, 0]
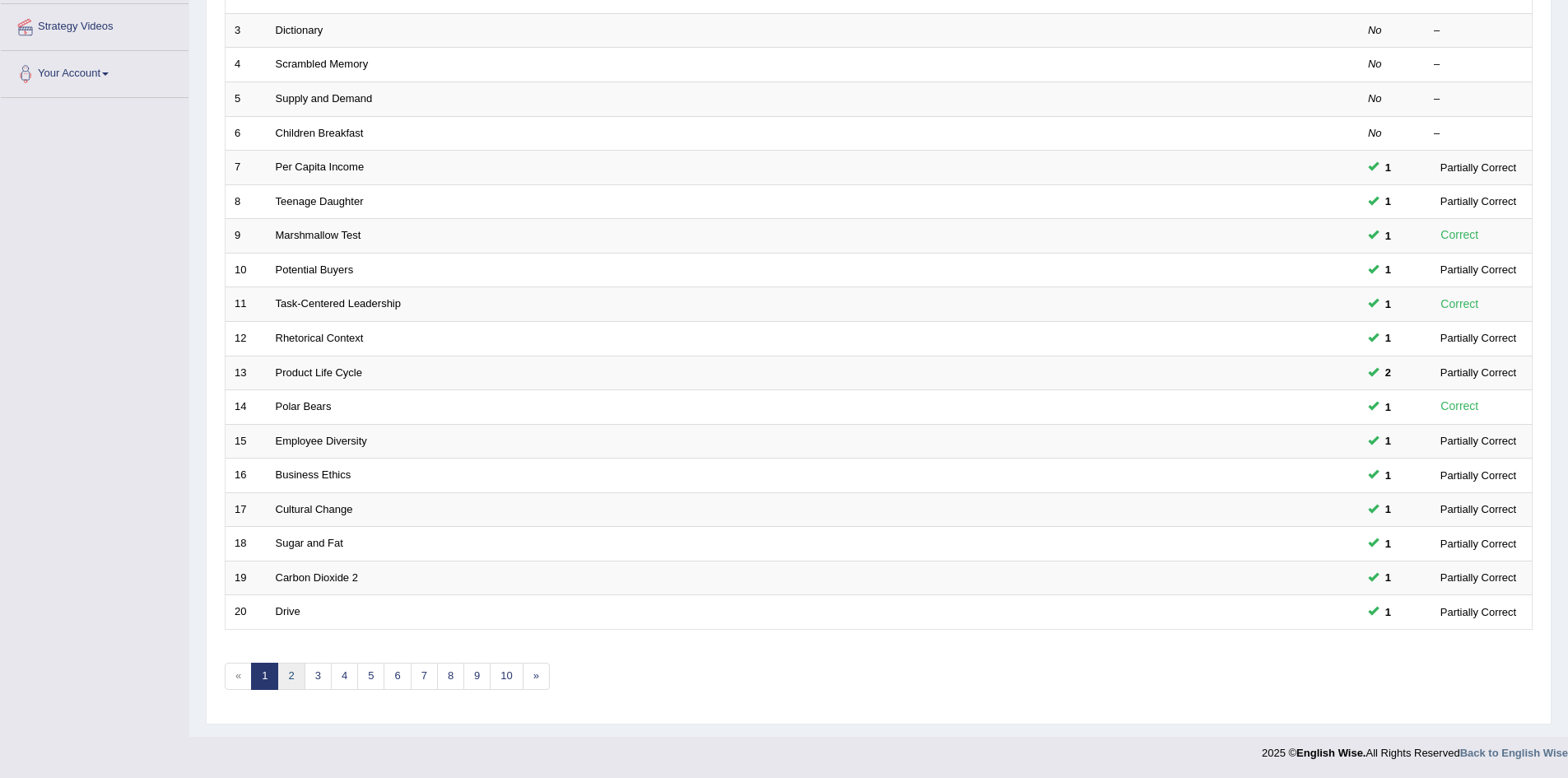
click at [292, 677] on link "2" at bounding box center [291, 676] width 27 height 27
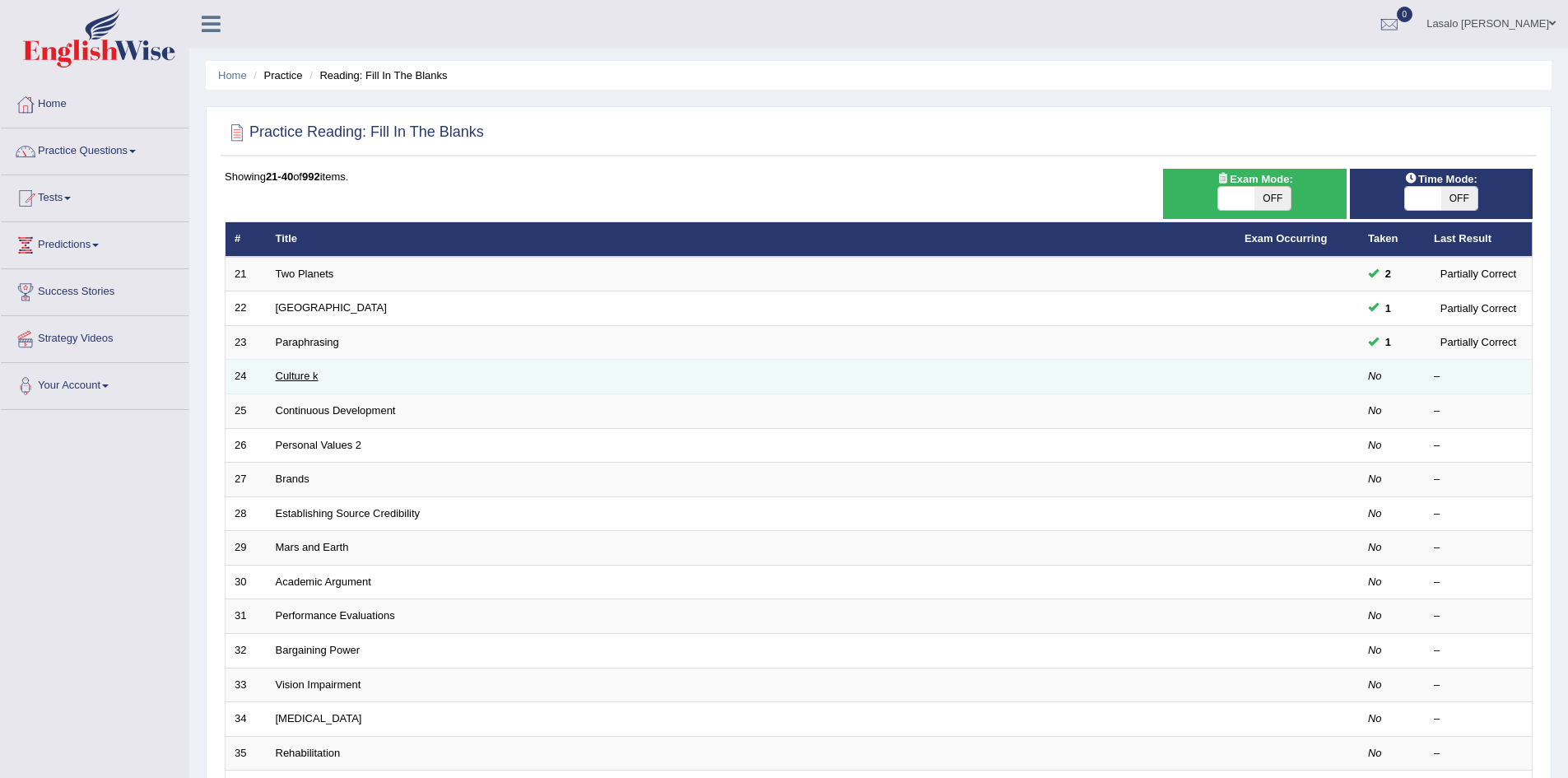
click at [290, 375] on link "Culture k" at bounding box center [298, 376] width 43 height 13
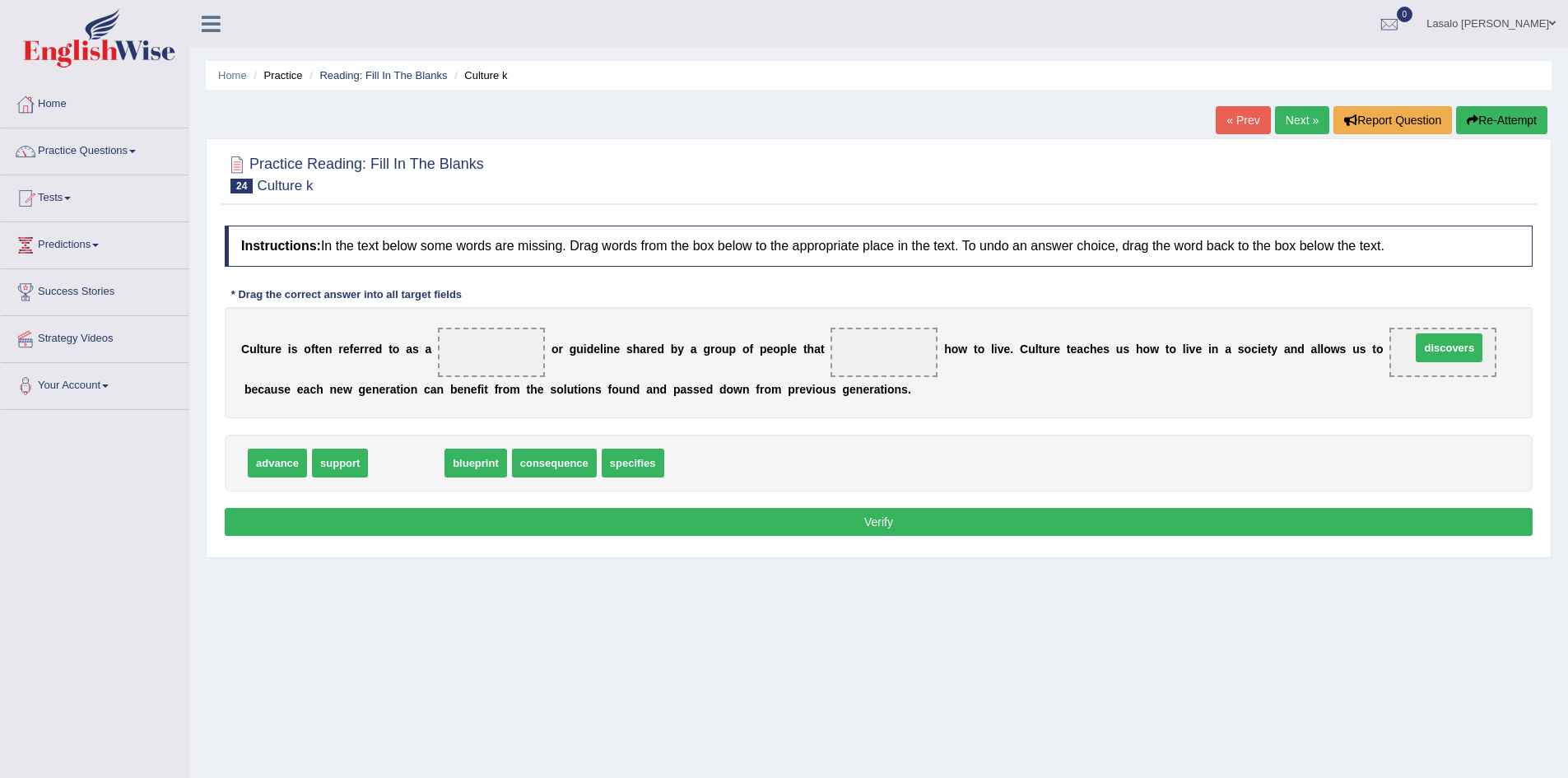
drag, startPoint x: 397, startPoint y: 463, endPoint x: 1441, endPoint y: 348, distance: 1050.3
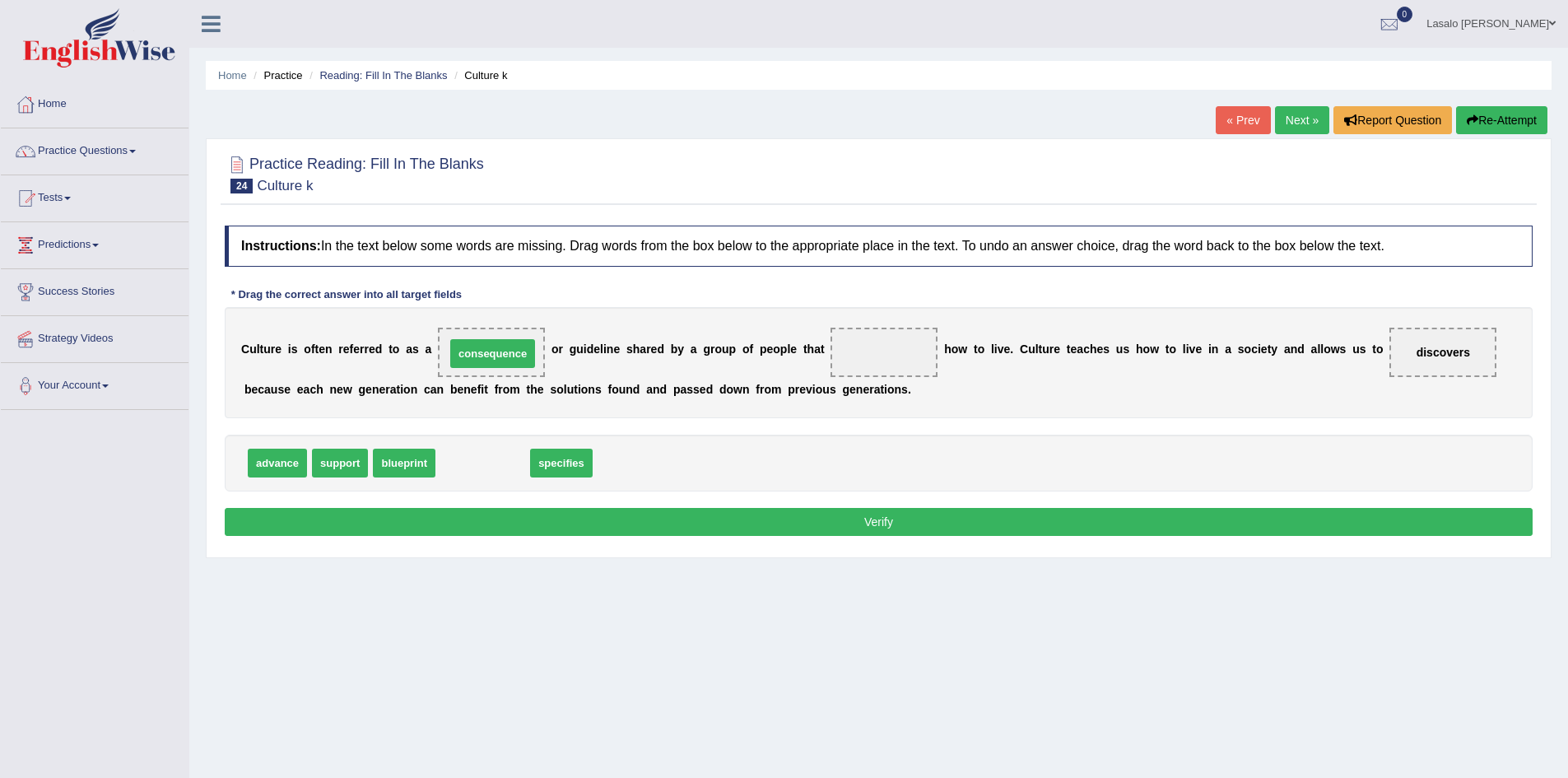
drag, startPoint x: 488, startPoint y: 467, endPoint x: 498, endPoint y: 357, distance: 110.5
drag, startPoint x: 481, startPoint y: 462, endPoint x: 871, endPoint y: 369, distance: 400.9
click at [901, 525] on button "Verify" at bounding box center [879, 522] width 1308 height 28
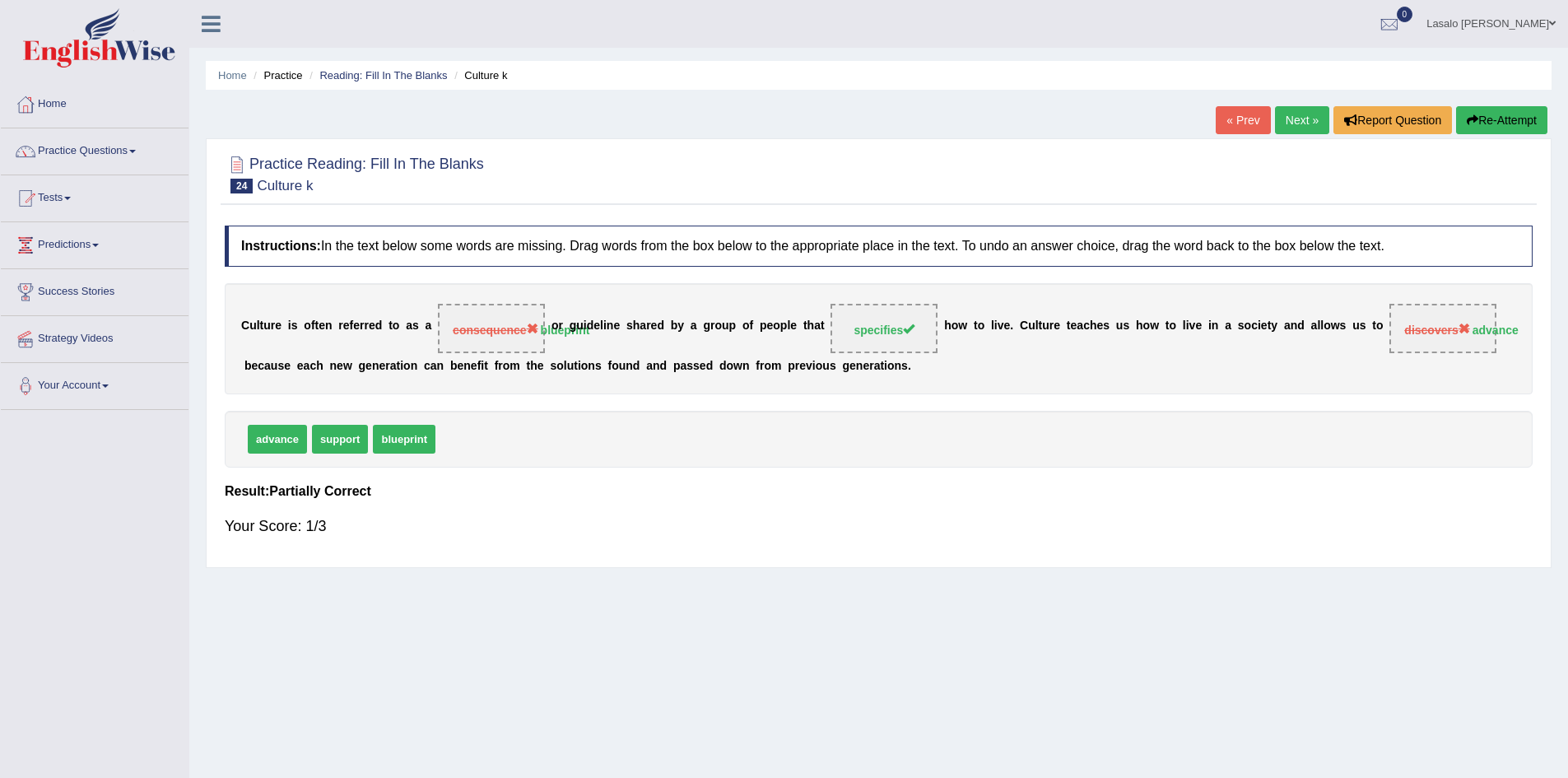
click at [1292, 113] on link "Next »" at bounding box center [1303, 119] width 55 height 28
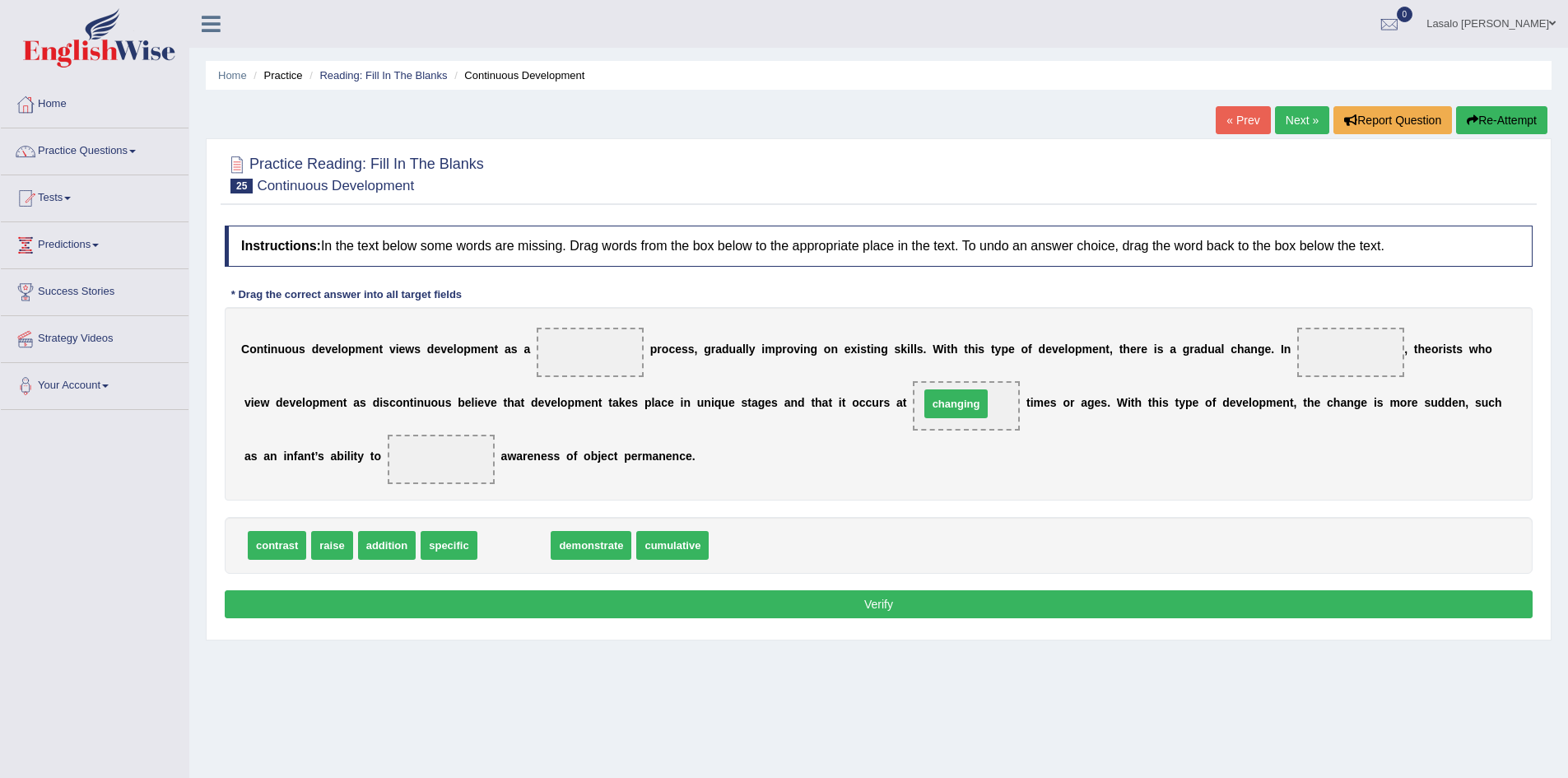
drag, startPoint x: 515, startPoint y: 548, endPoint x: 956, endPoint y: 406, distance: 463.3
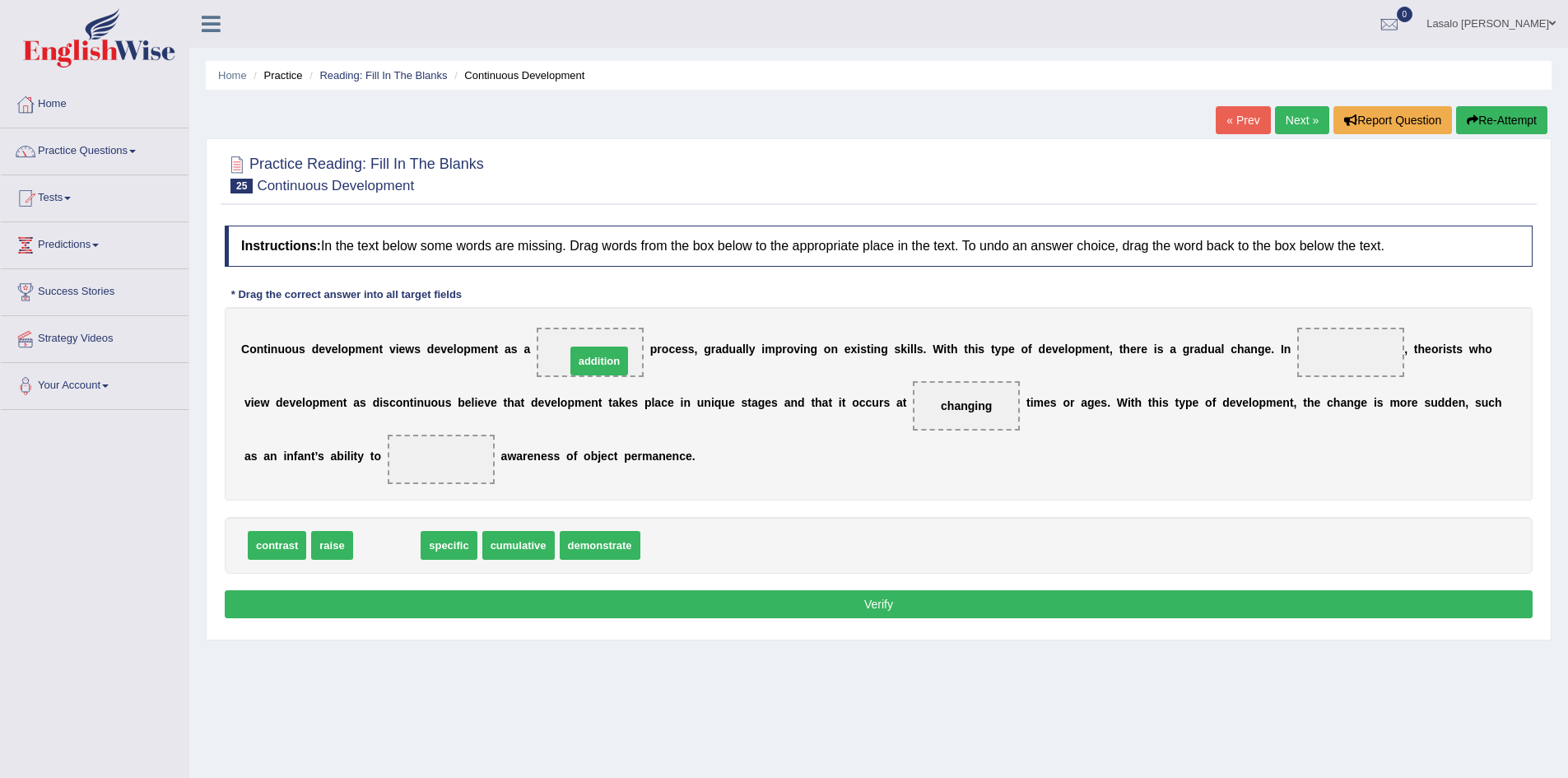
drag, startPoint x: 386, startPoint y: 551, endPoint x: 598, endPoint y: 366, distance: 281.4
drag, startPoint x: 386, startPoint y: 547, endPoint x: 1364, endPoint y: 362, distance: 995.3
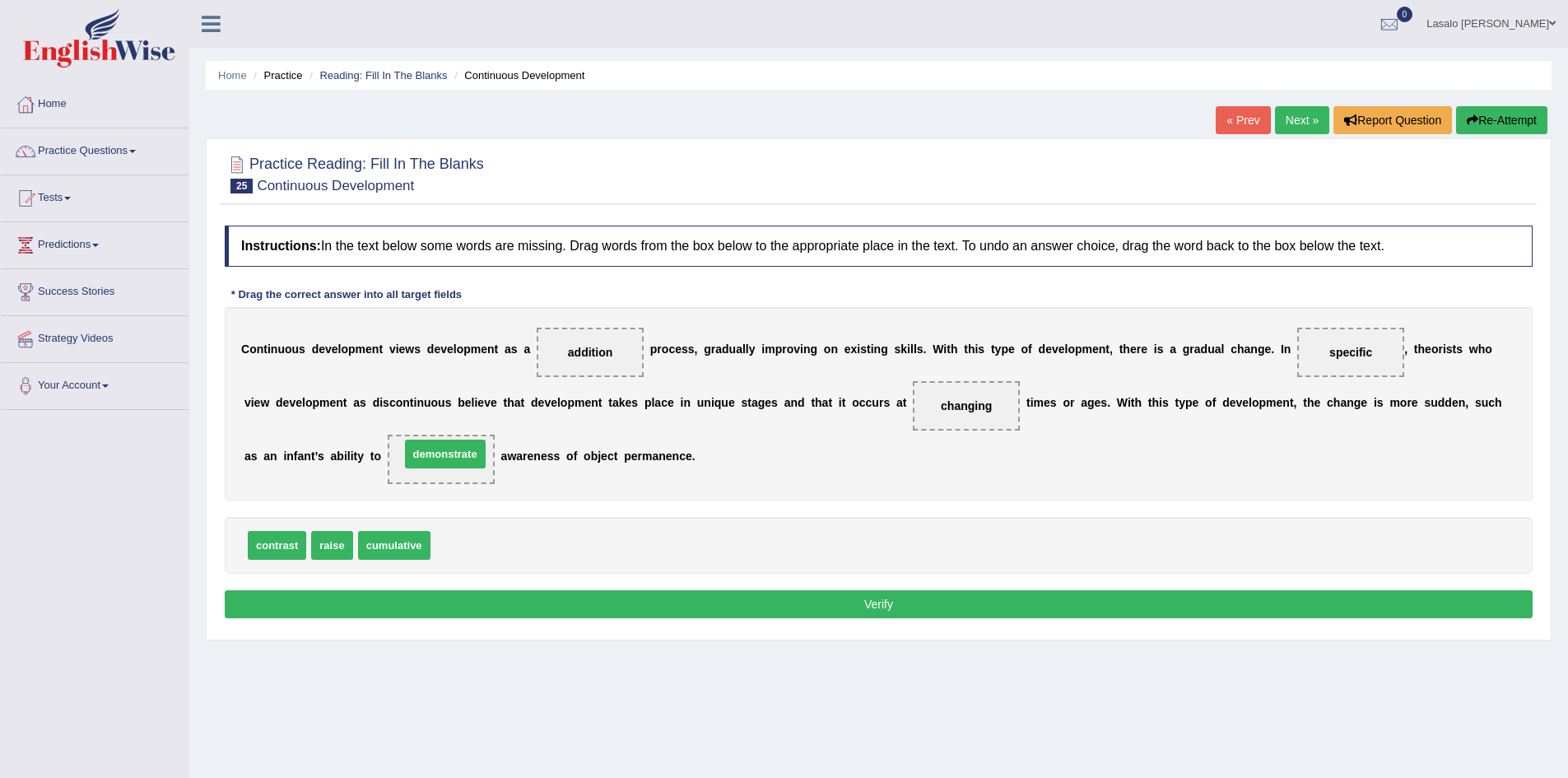
drag, startPoint x: 489, startPoint y: 551, endPoint x: 464, endPoint y: 452, distance: 102.1
click at [885, 605] on button "Verify" at bounding box center [879, 604] width 1308 height 28
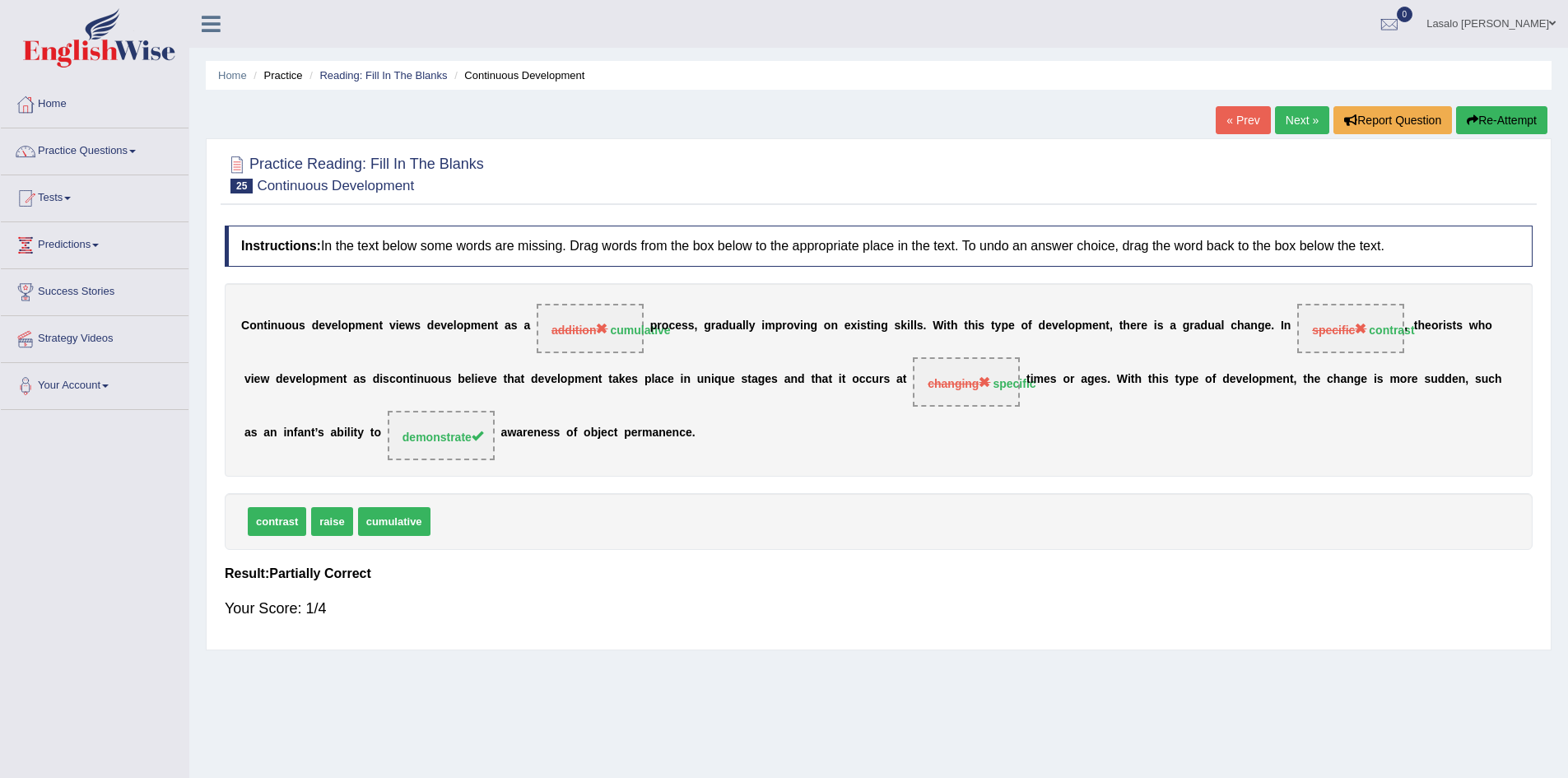
click at [1287, 116] on link "Next »" at bounding box center [1303, 119] width 55 height 28
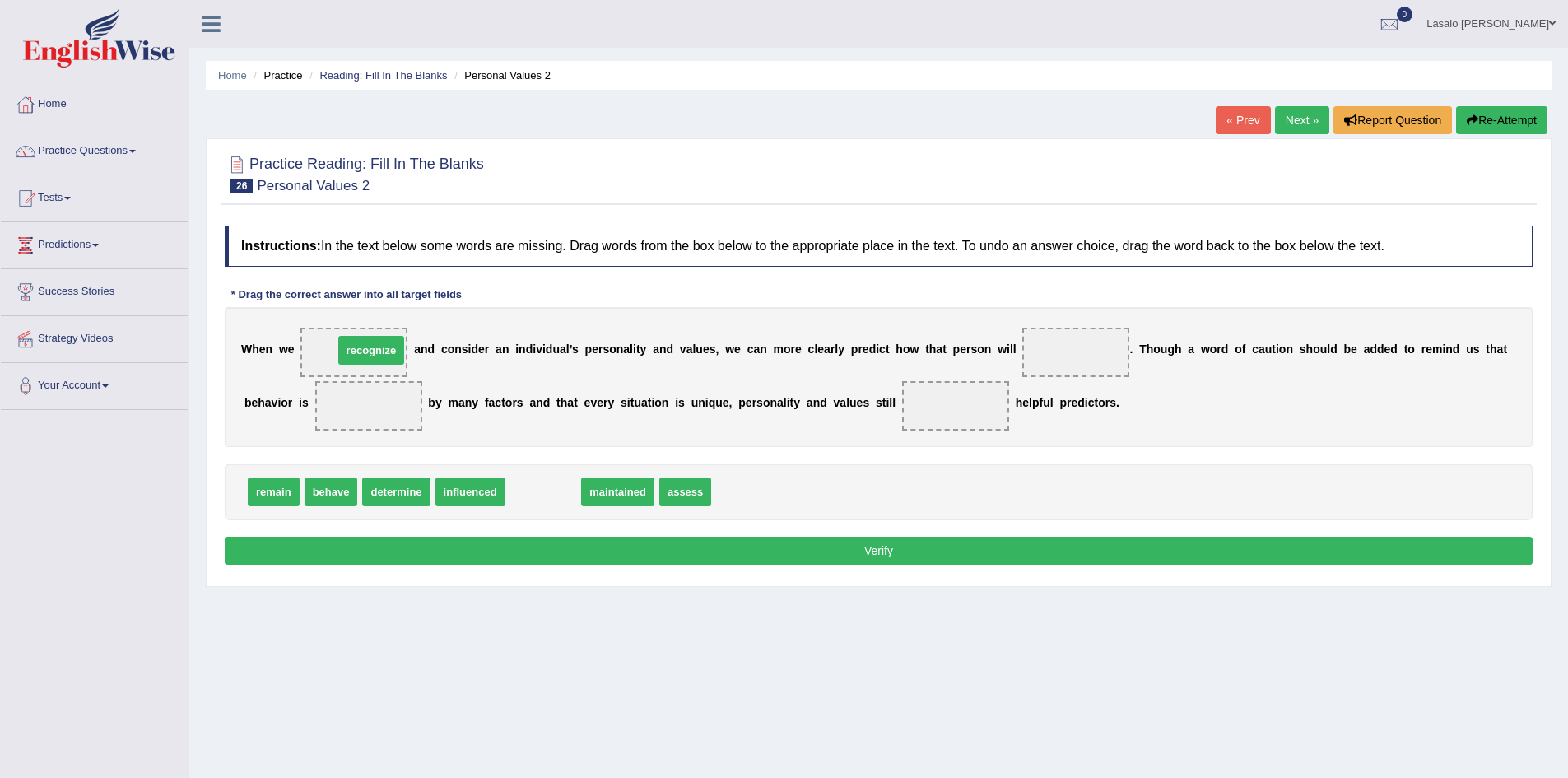
drag, startPoint x: 549, startPoint y: 494, endPoint x: 377, endPoint y: 352, distance: 223.0
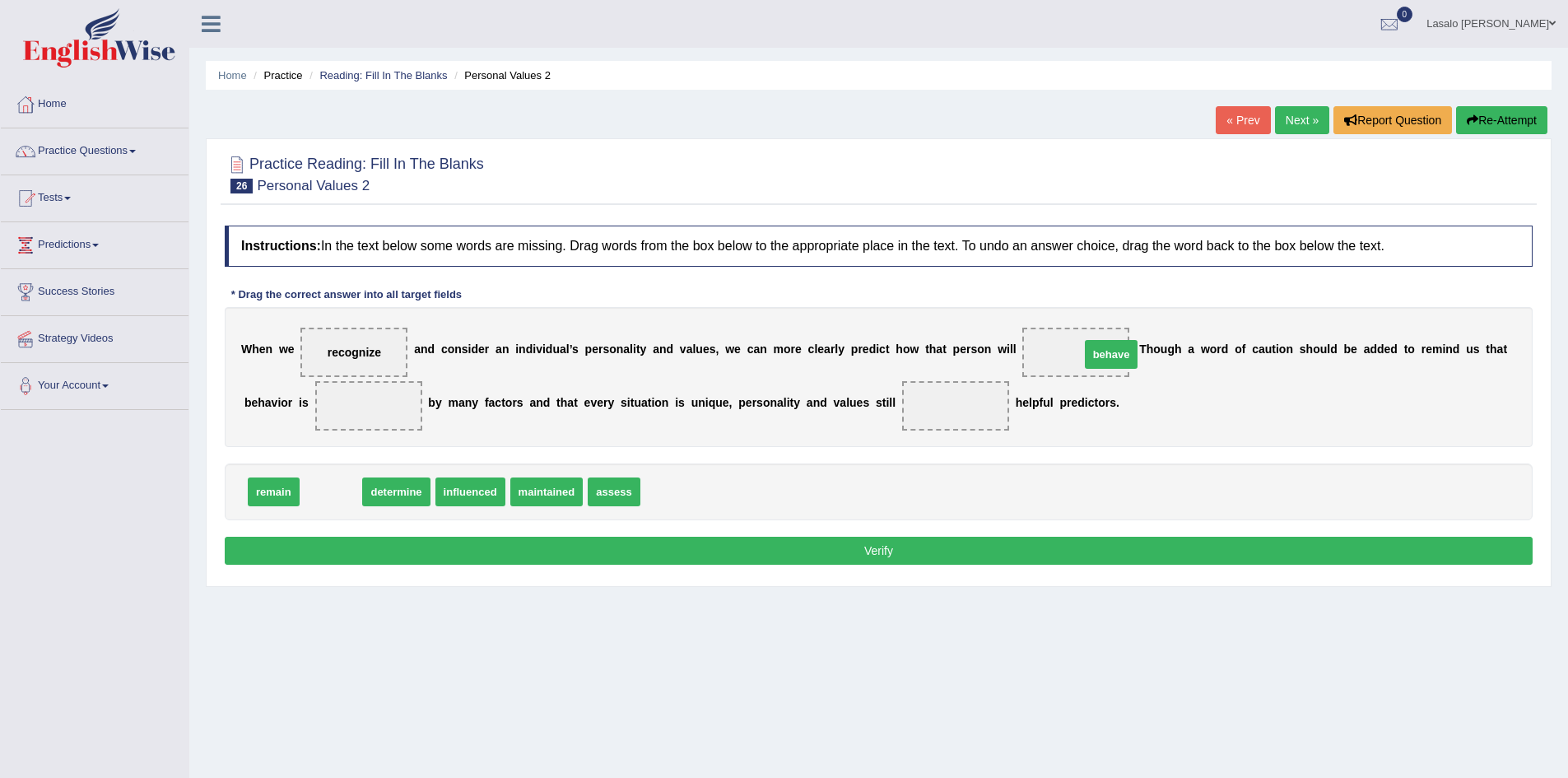
drag, startPoint x: 328, startPoint y: 495, endPoint x: 1108, endPoint y: 358, distance: 791.9
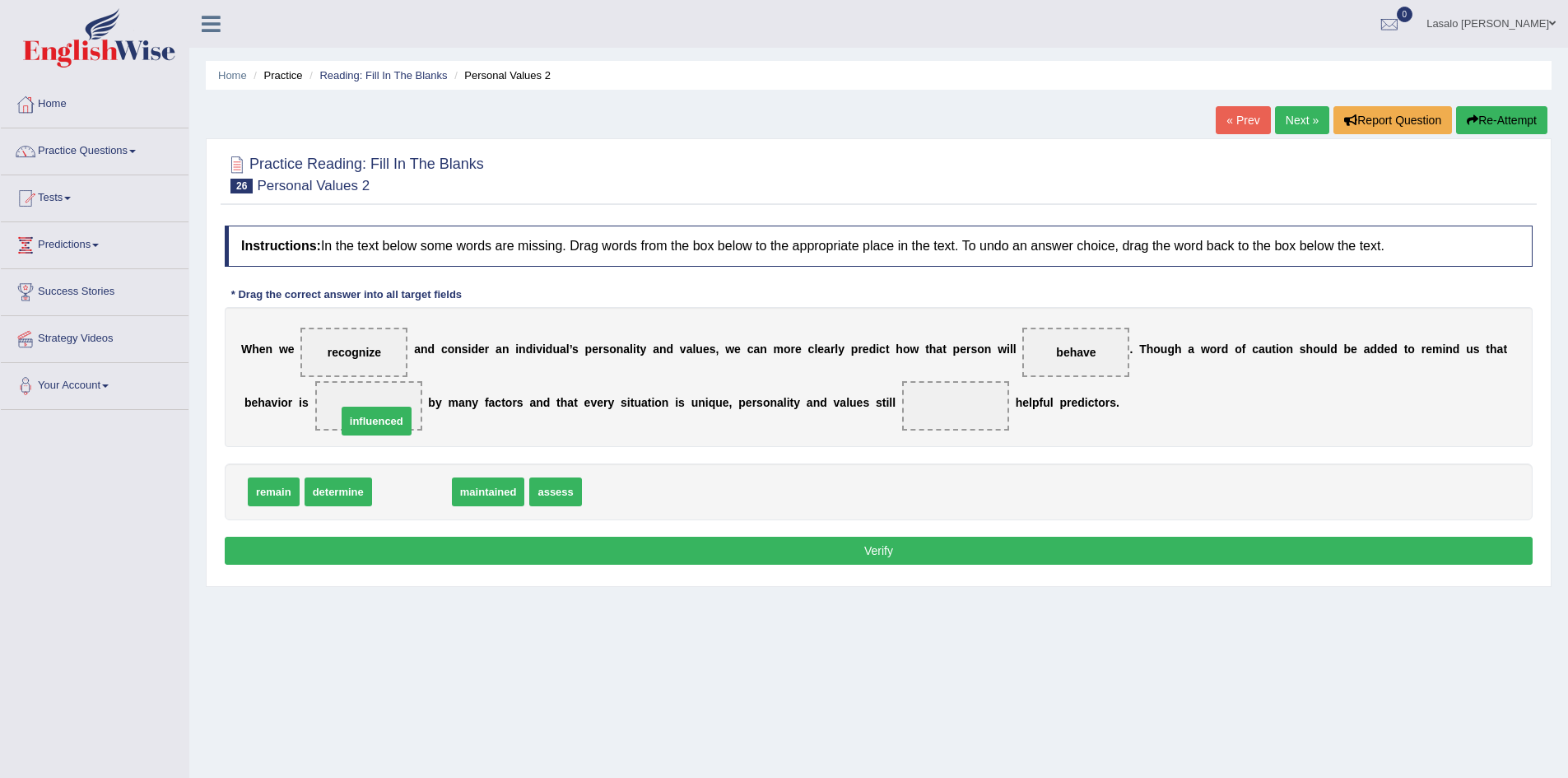
drag, startPoint x: 422, startPoint y: 491, endPoint x: 386, endPoint y: 418, distance: 81.4
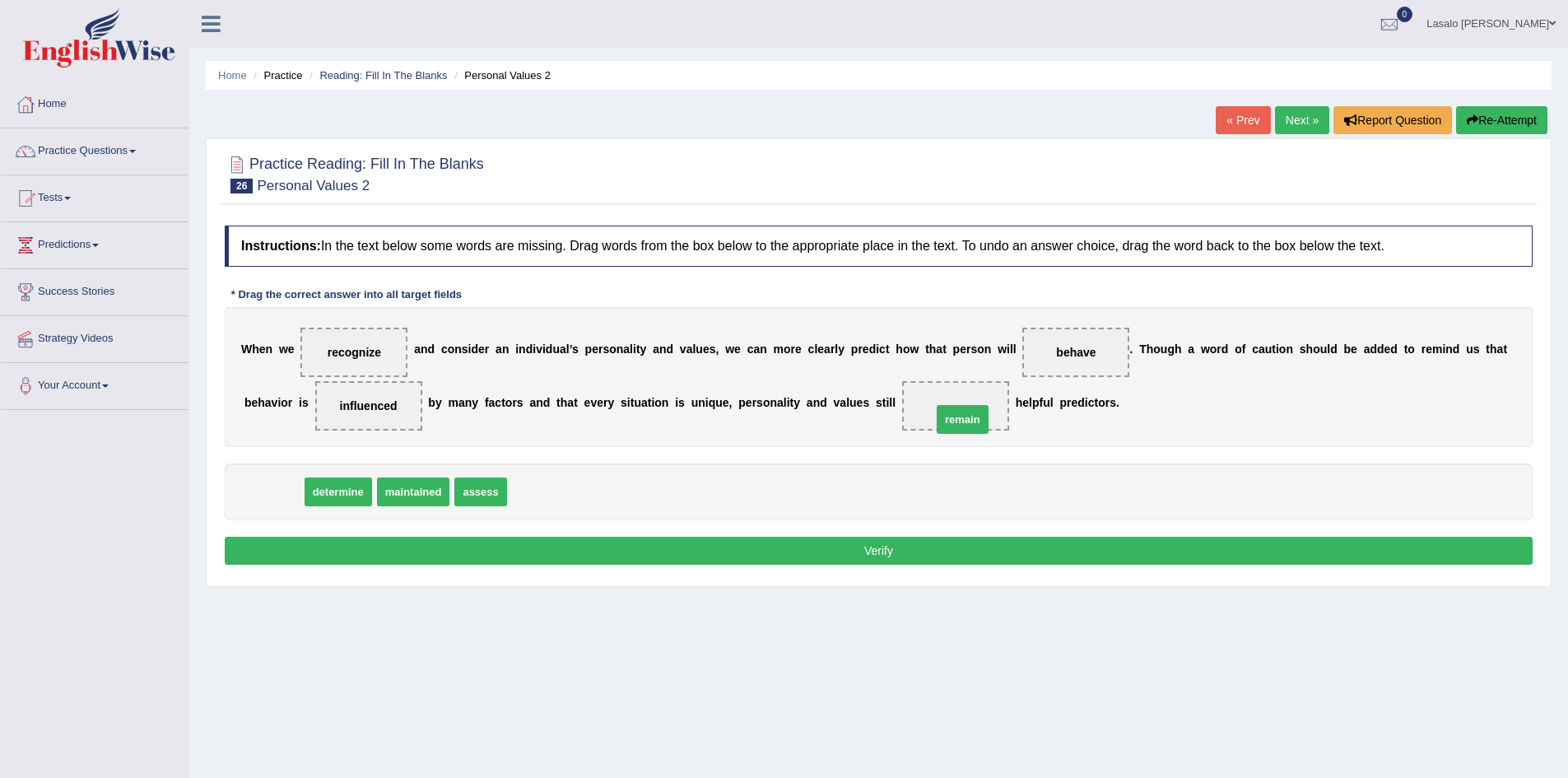
drag, startPoint x: 272, startPoint y: 494, endPoint x: 961, endPoint y: 422, distance: 692.8
click at [884, 553] on button "Verify" at bounding box center [879, 550] width 1308 height 28
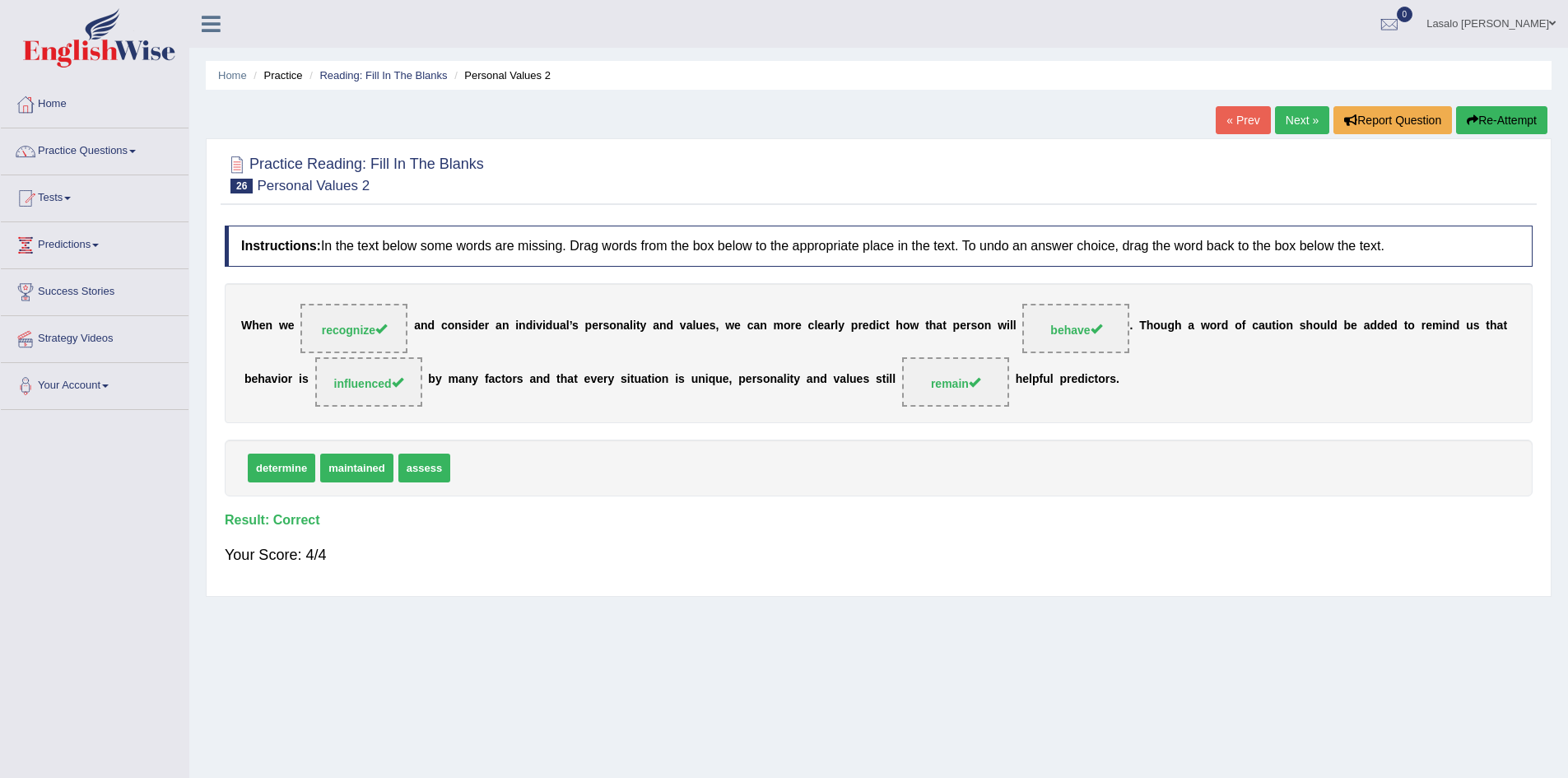
click at [1293, 115] on link "Next »" at bounding box center [1303, 119] width 55 height 28
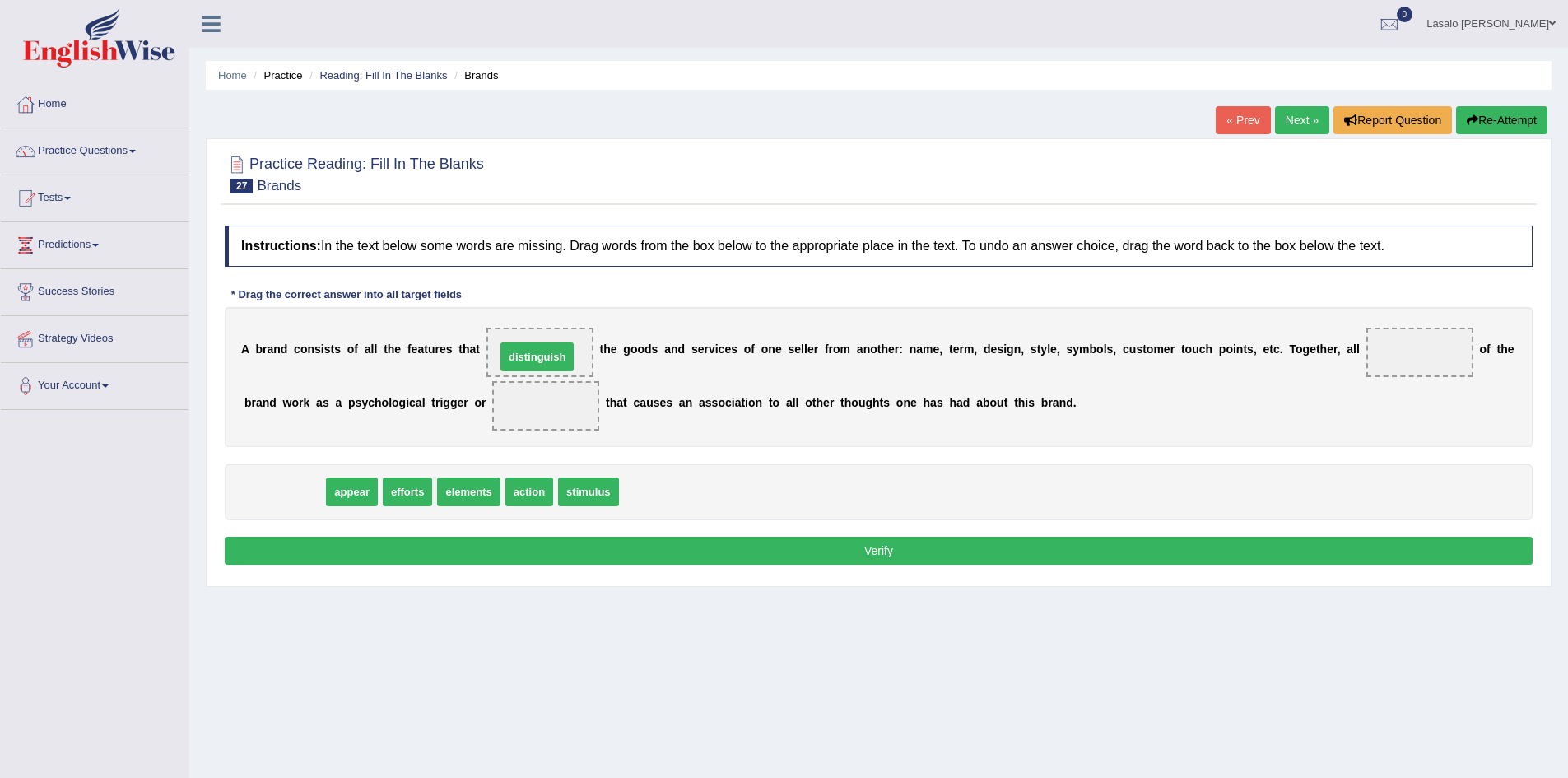
drag, startPoint x: 296, startPoint y: 489, endPoint x: 548, endPoint y: 354, distance: 285.9
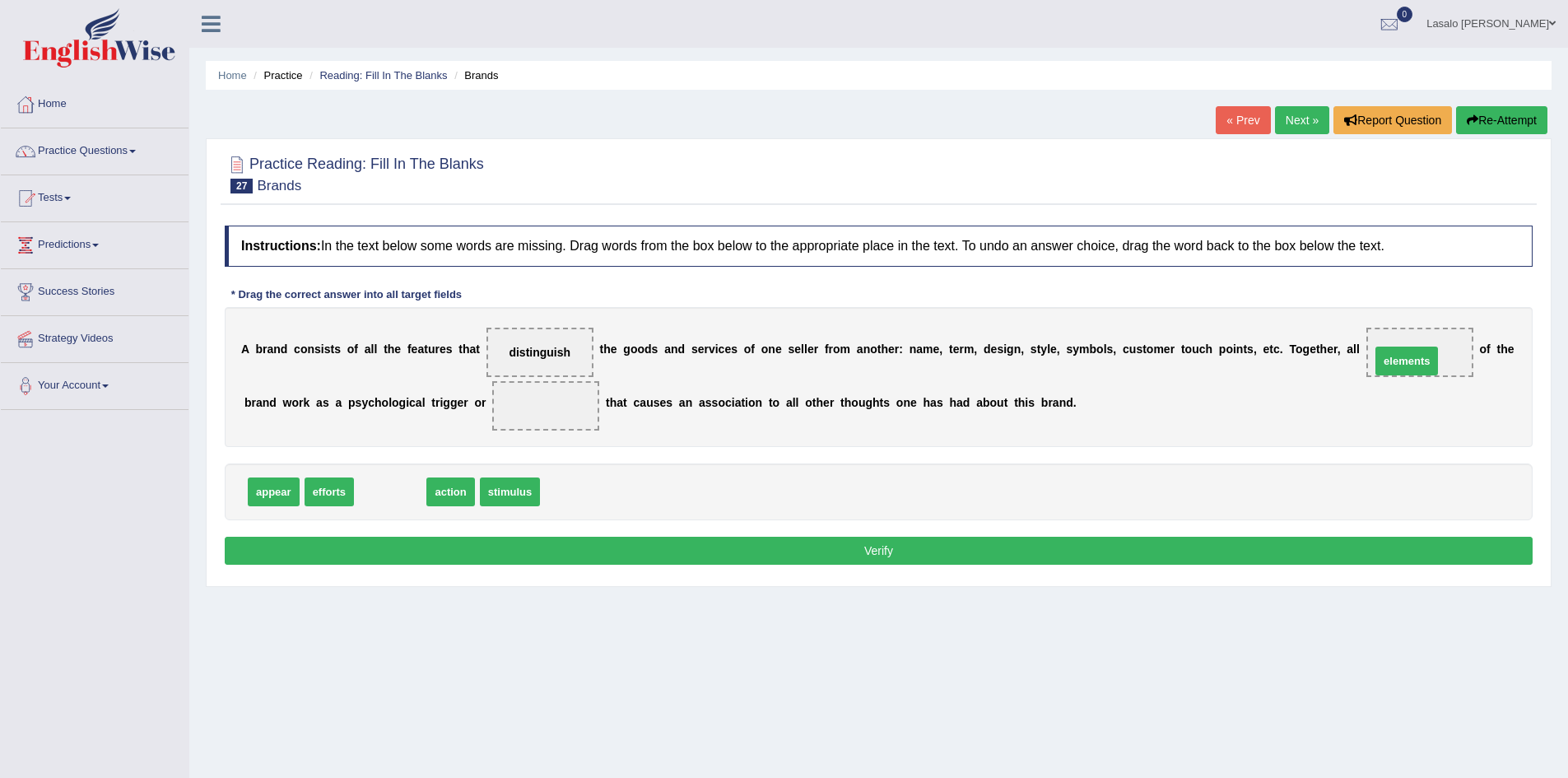
drag, startPoint x: 389, startPoint y: 493, endPoint x: 1406, endPoint y: 362, distance: 1025.4
drag, startPoint x: 374, startPoint y: 495, endPoint x: 553, endPoint y: 408, distance: 199.0
click at [903, 544] on button "Verify" at bounding box center [879, 550] width 1308 height 28
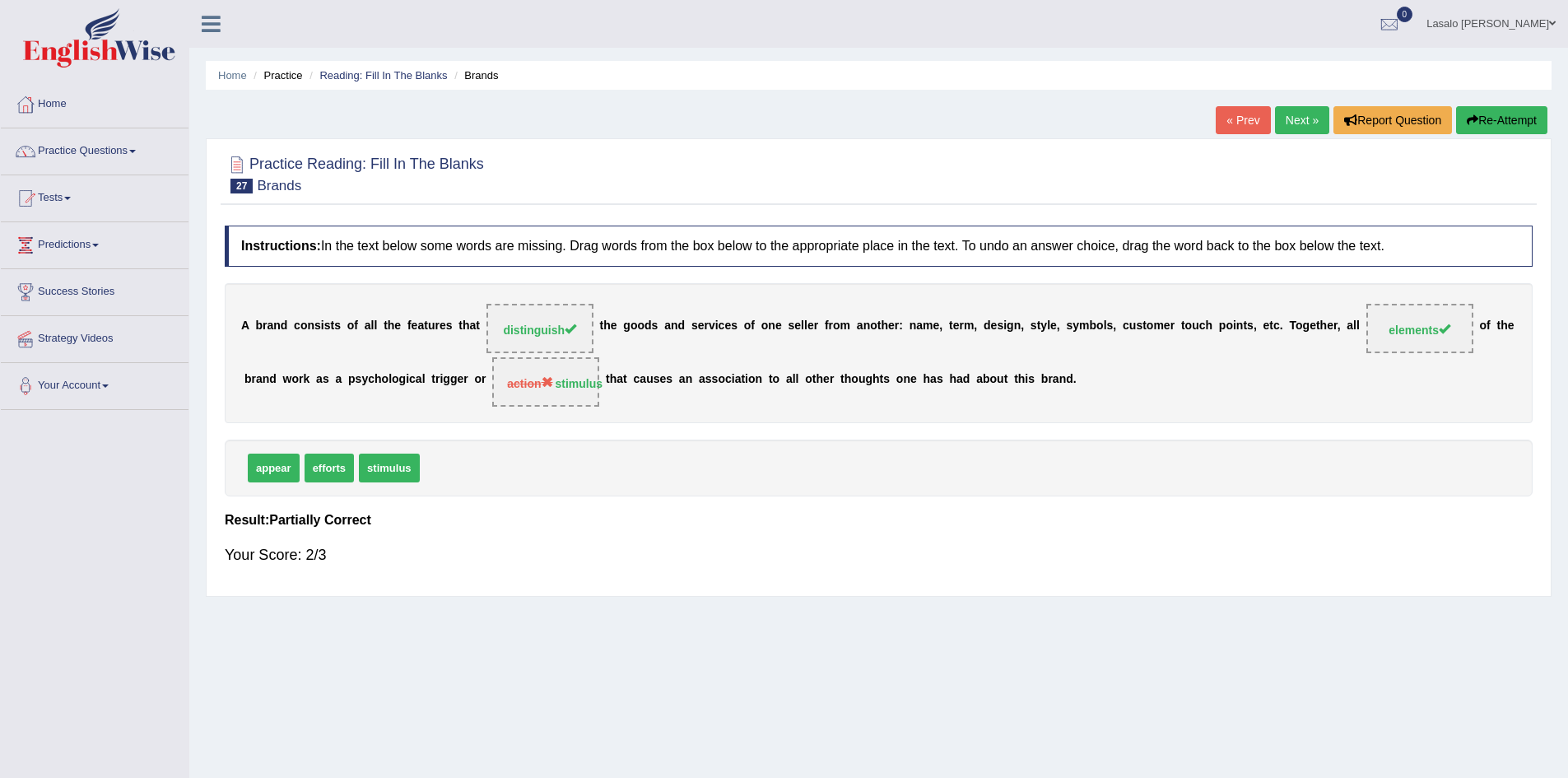
click at [1297, 118] on link "Next »" at bounding box center [1303, 119] width 55 height 28
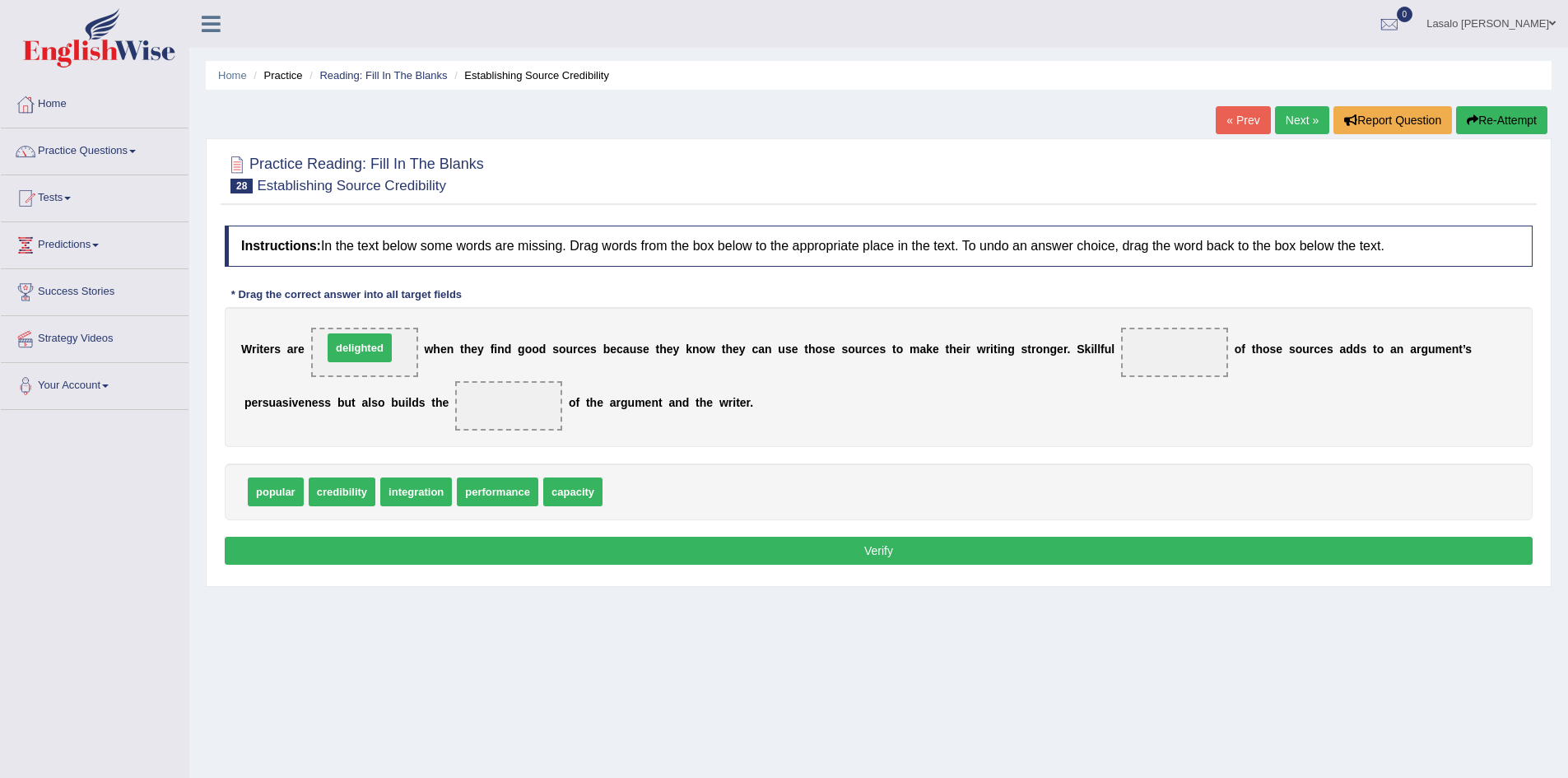
drag, startPoint x: 643, startPoint y: 495, endPoint x: 363, endPoint y: 354, distance: 313.5
drag, startPoint x: 352, startPoint y: 494, endPoint x: 1210, endPoint y: 360, distance: 868.4
drag, startPoint x: 509, startPoint y: 494, endPoint x: 511, endPoint y: 417, distance: 77.0
click at [872, 553] on button "Verify" at bounding box center [879, 550] width 1308 height 28
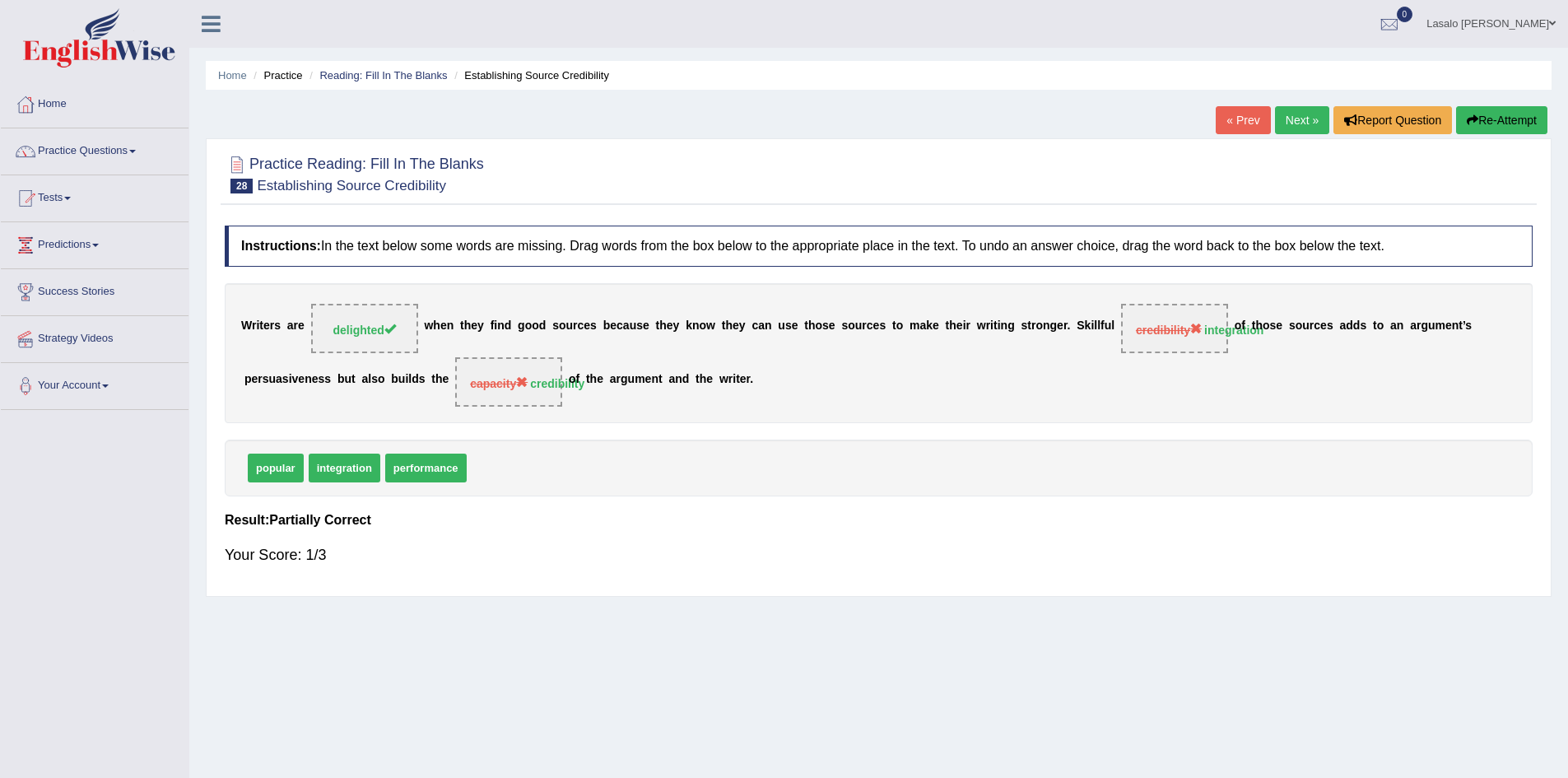
click at [1301, 114] on link "Next »" at bounding box center [1303, 119] width 55 height 28
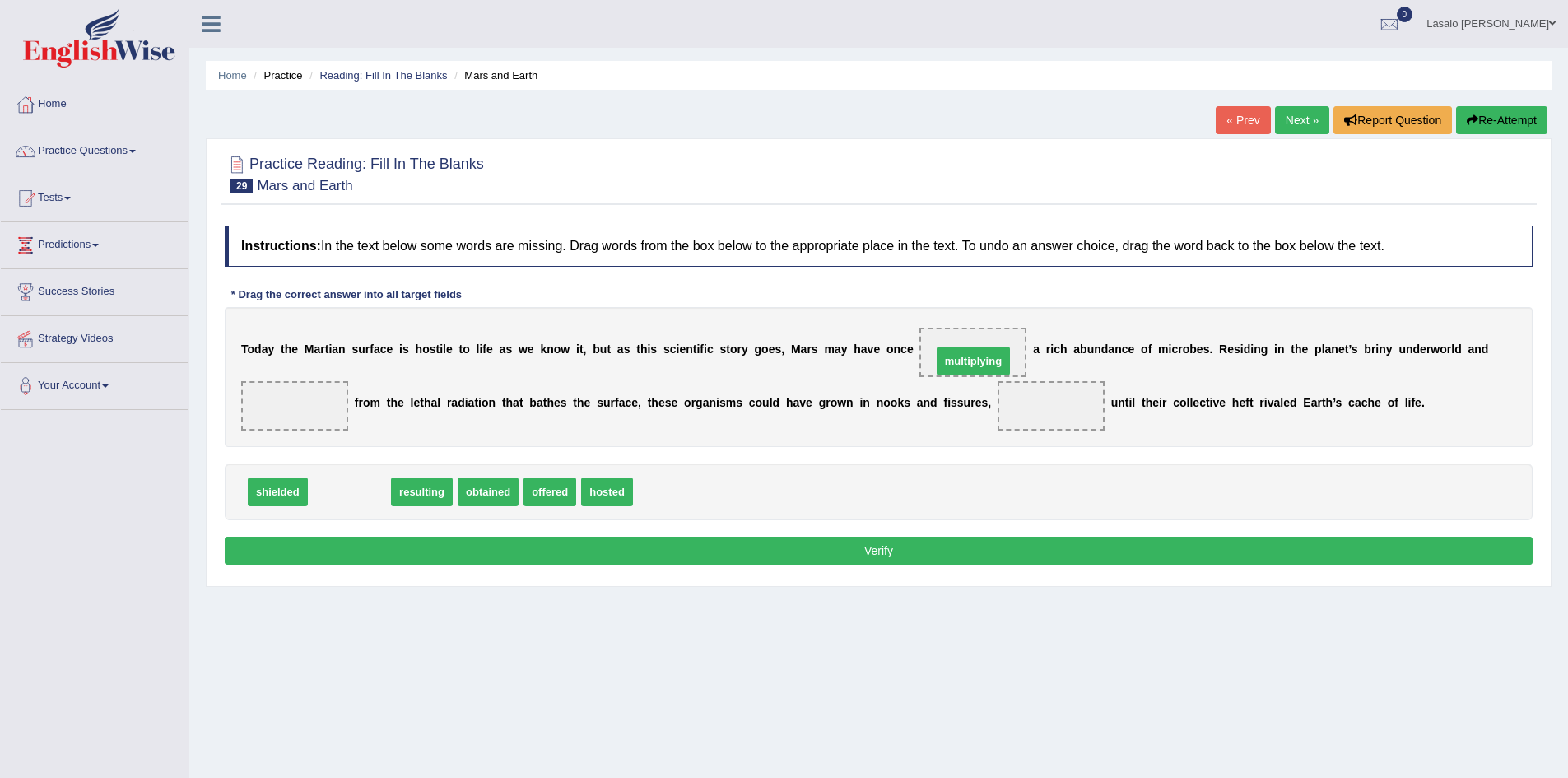
drag, startPoint x: 349, startPoint y: 491, endPoint x: 974, endPoint y: 360, distance: 638.6
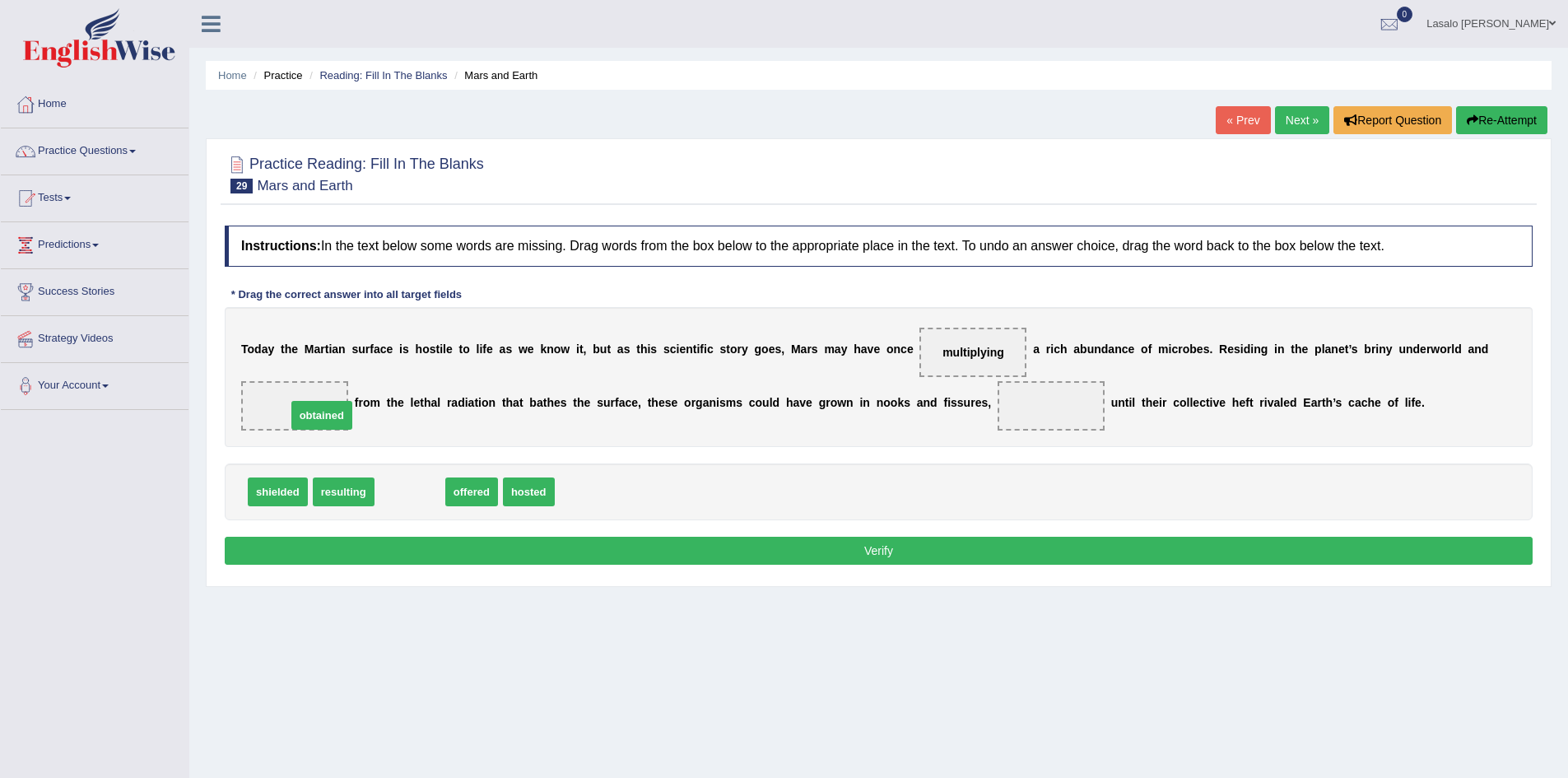
drag, startPoint x: 417, startPoint y: 490, endPoint x: 329, endPoint y: 414, distance: 116.3
drag, startPoint x: 462, startPoint y: 494, endPoint x: 1072, endPoint y: 417, distance: 614.8
click at [893, 551] on button "Verify" at bounding box center [879, 550] width 1308 height 28
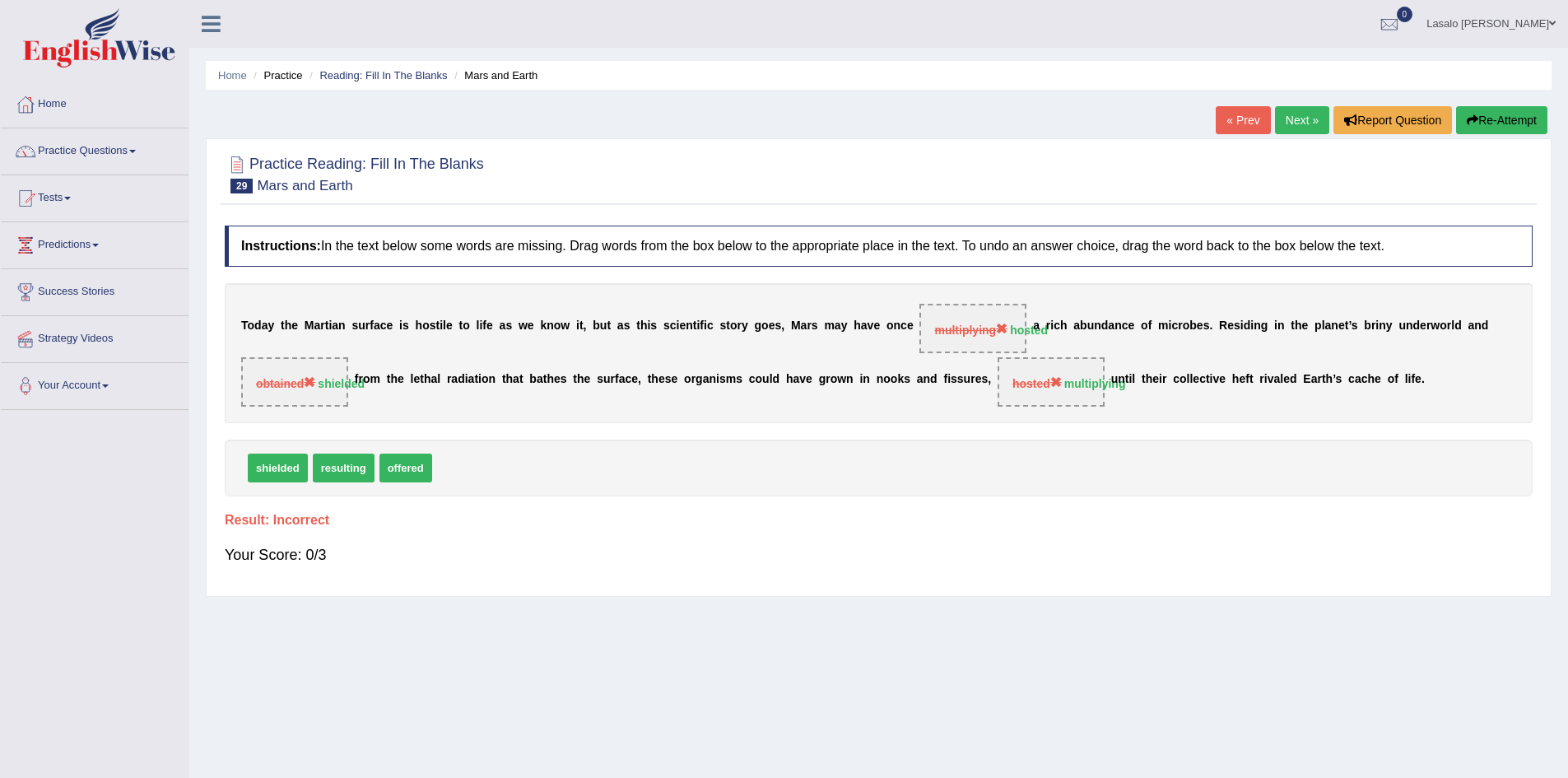
click at [1294, 115] on link "Next »" at bounding box center [1303, 119] width 55 height 28
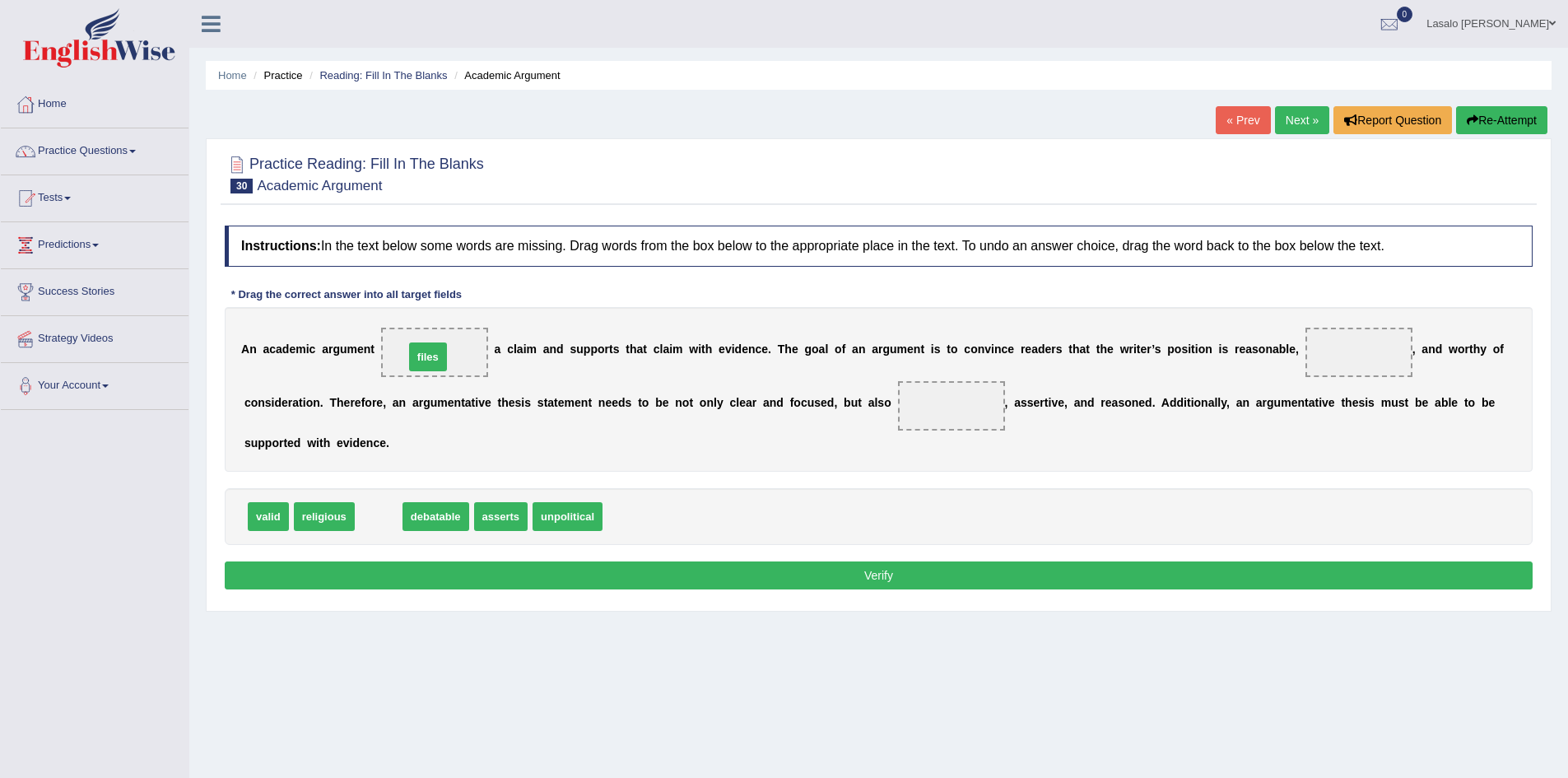
drag, startPoint x: 381, startPoint y: 516, endPoint x: 431, endPoint y: 356, distance: 167.6
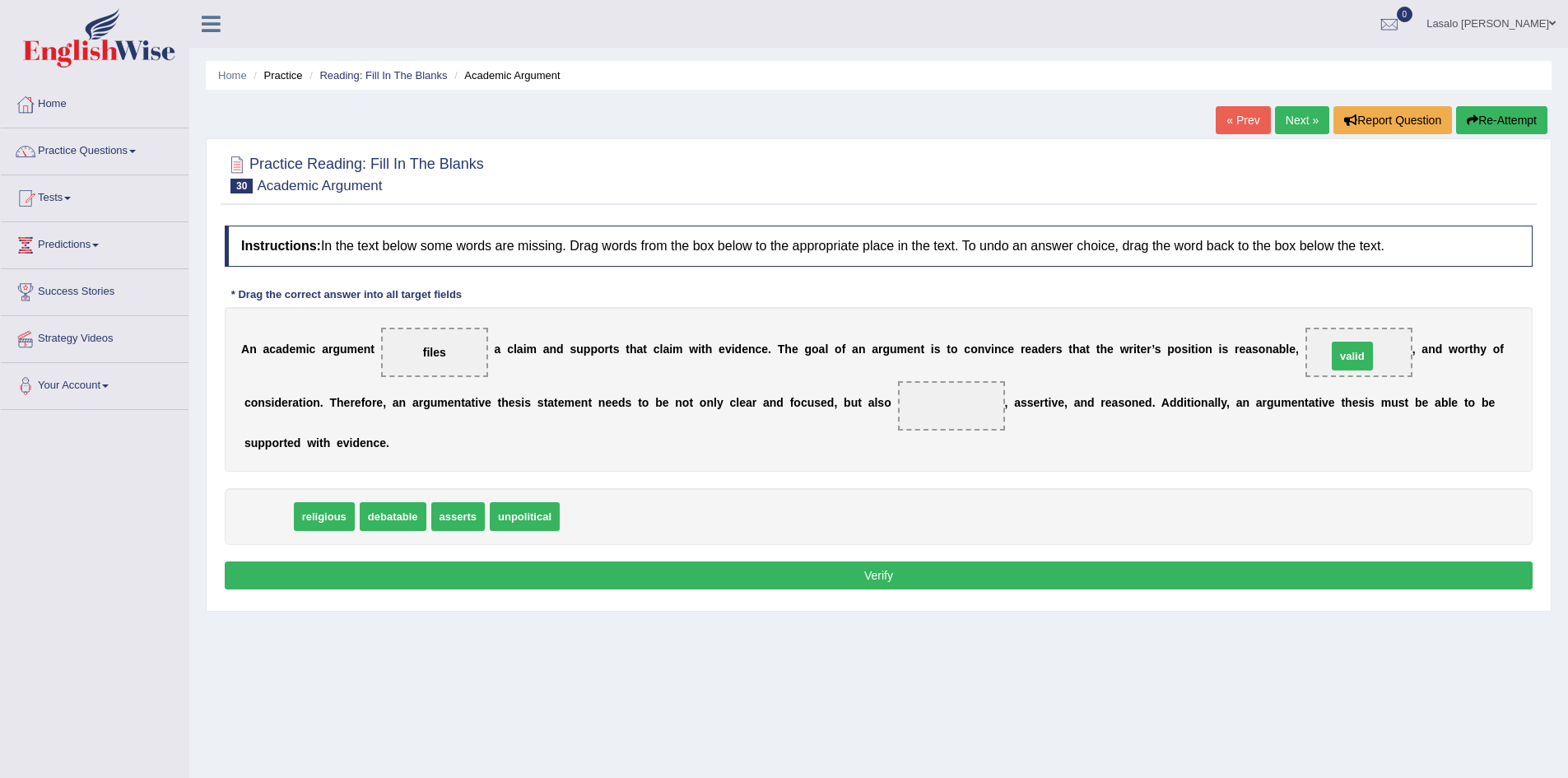
drag, startPoint x: 267, startPoint y: 512, endPoint x: 1352, endPoint y: 351, distance: 1096.9
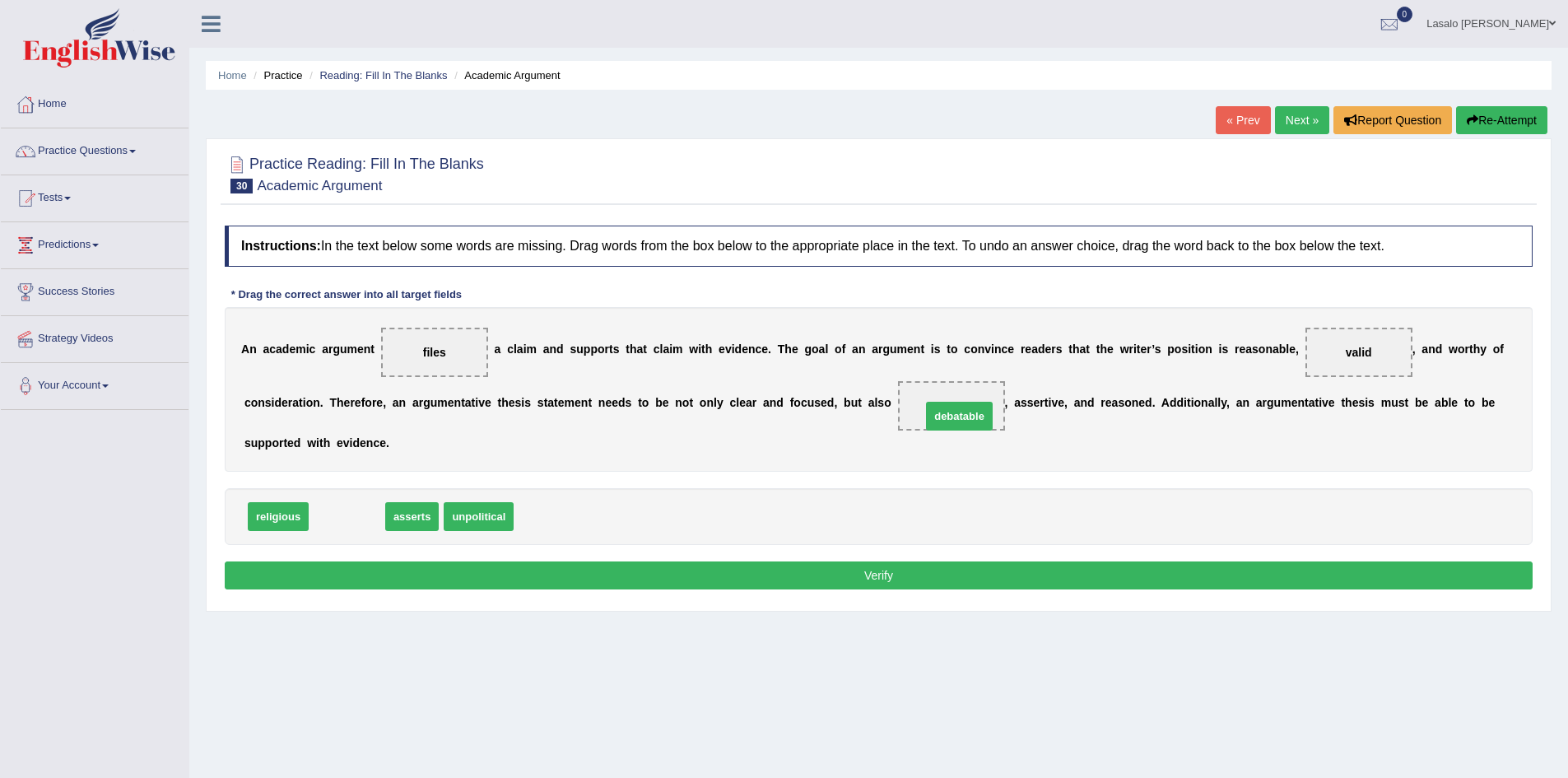
drag, startPoint x: 351, startPoint y: 519, endPoint x: 964, endPoint y: 418, distance: 621.3
click at [888, 575] on button "Verify" at bounding box center [879, 575] width 1308 height 28
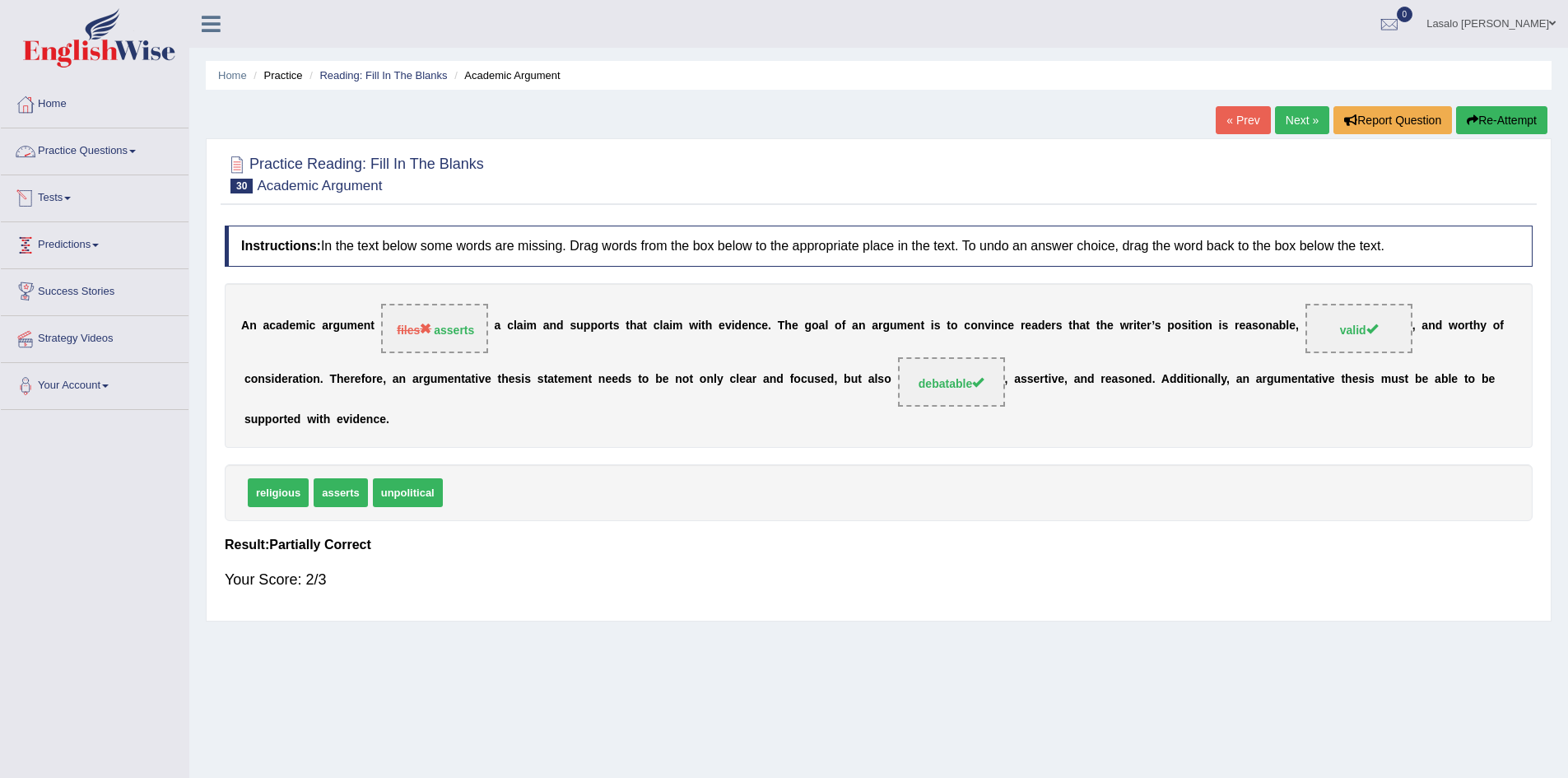
click at [64, 153] on link "Practice Questions" at bounding box center [95, 149] width 188 height 41
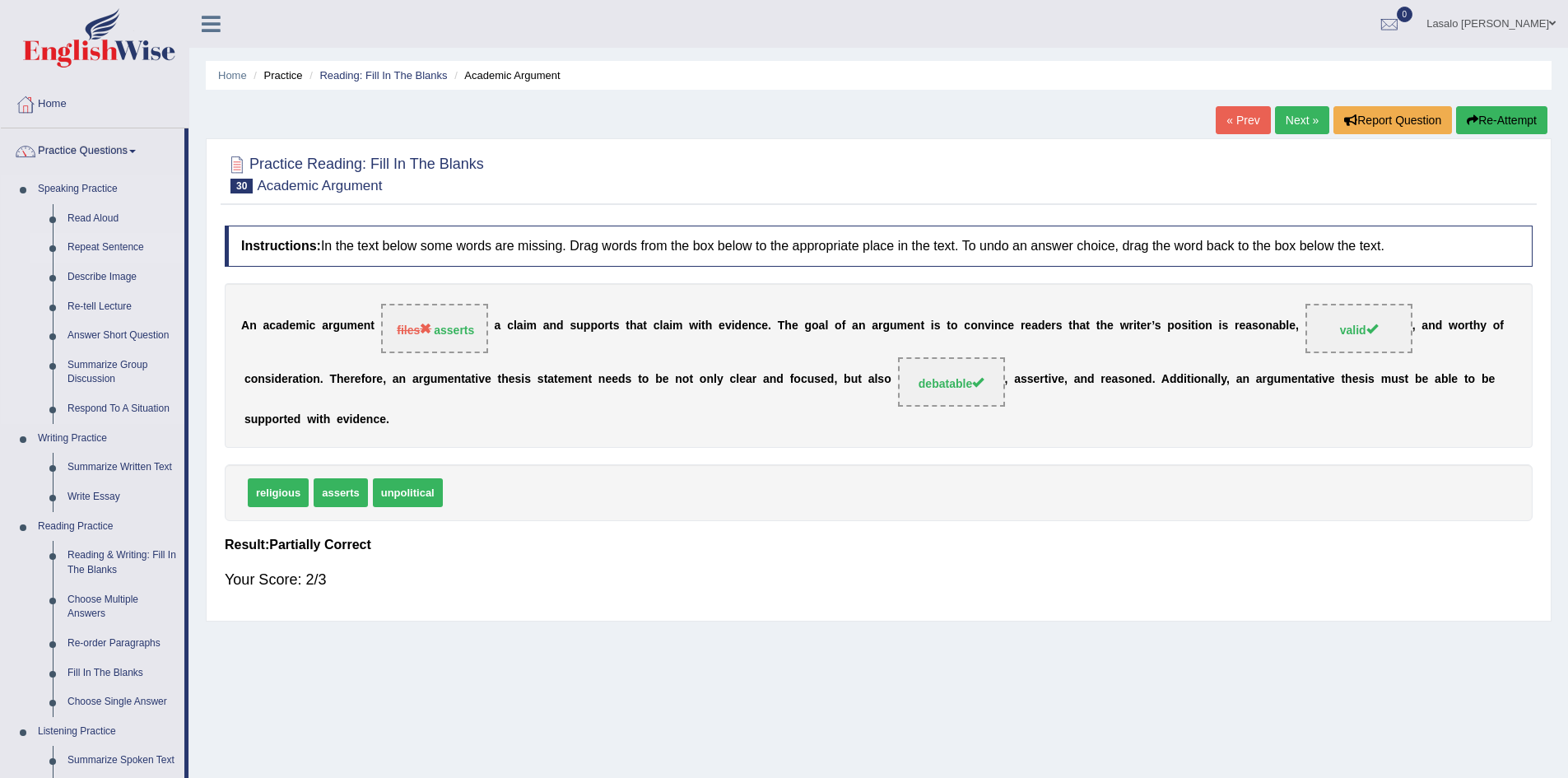
click at [117, 246] on link "Repeat Sentence" at bounding box center [121, 248] width 124 height 29
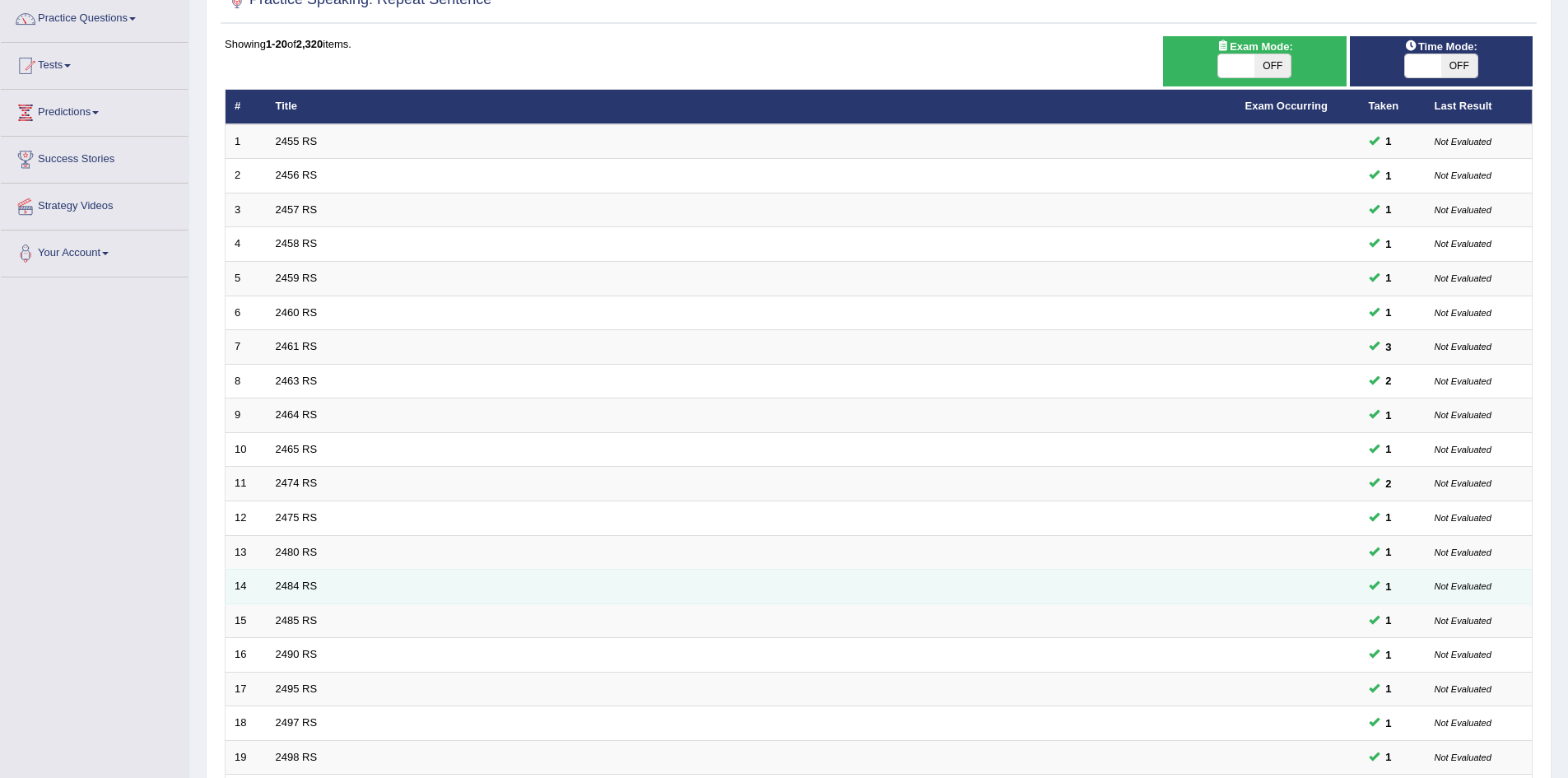
scroll to position [312, 0]
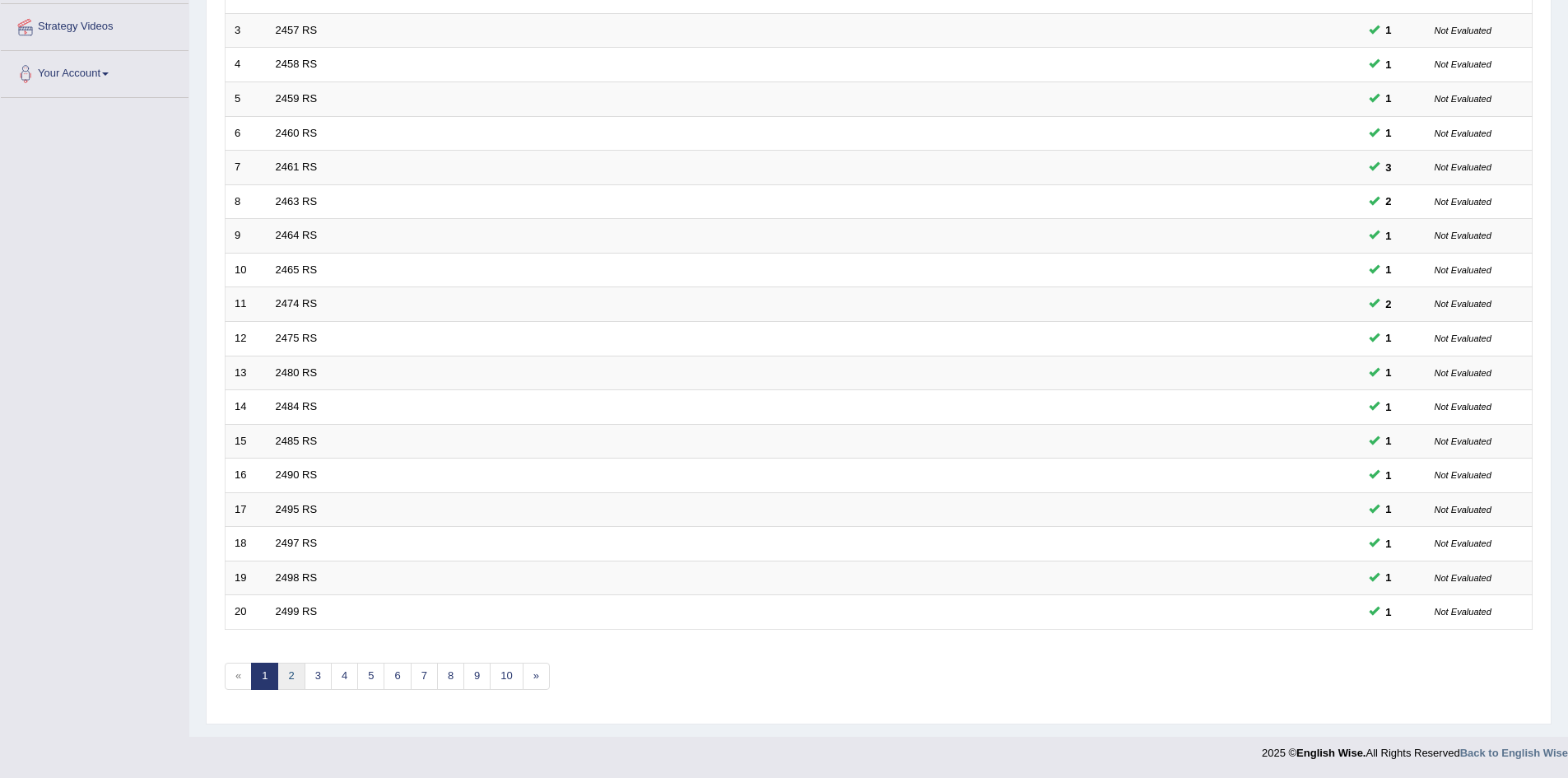
click at [298, 676] on link "2" at bounding box center [291, 676] width 27 height 27
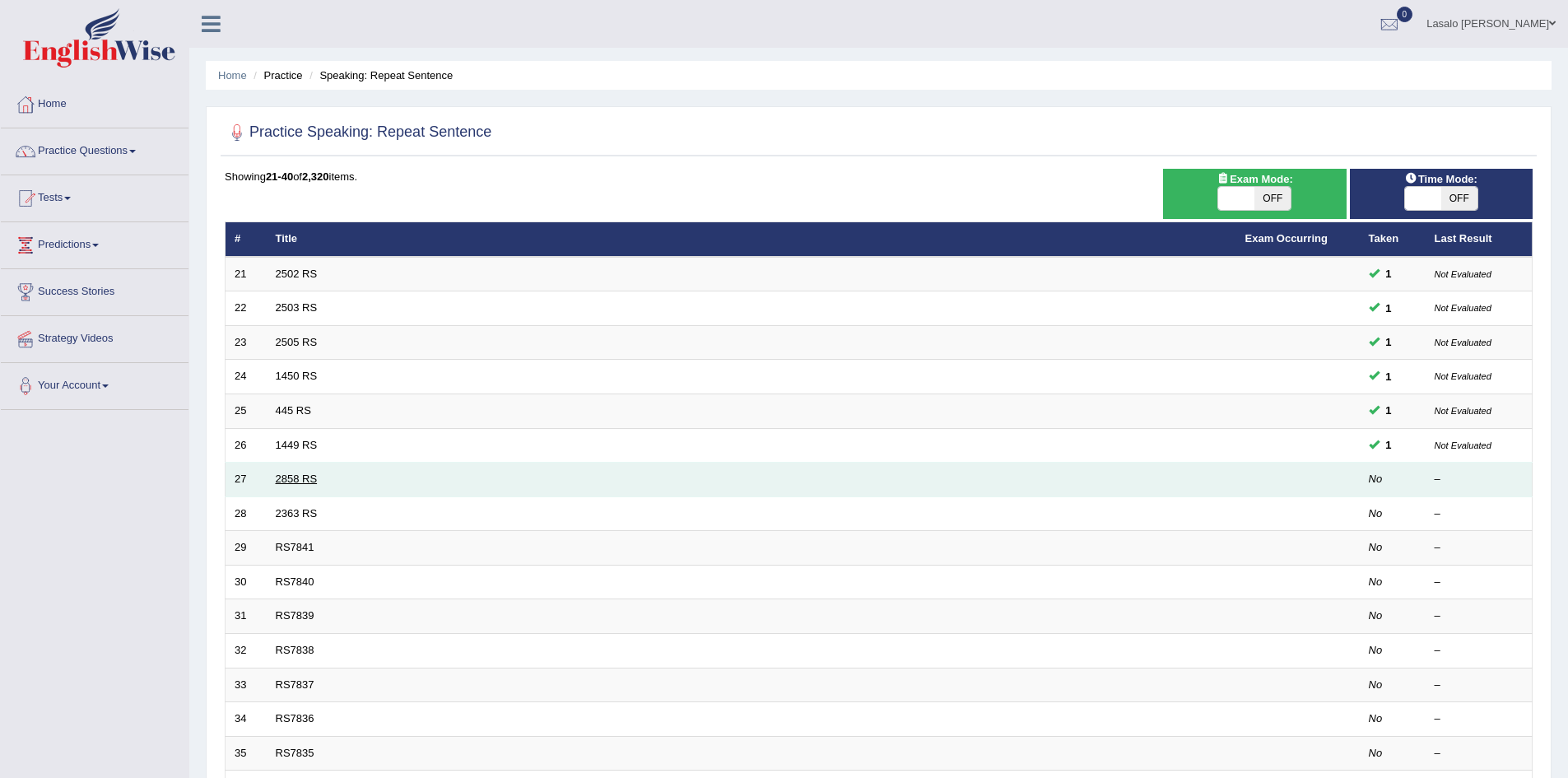
click at [289, 479] on link "2858 RS" at bounding box center [297, 479] width 42 height 13
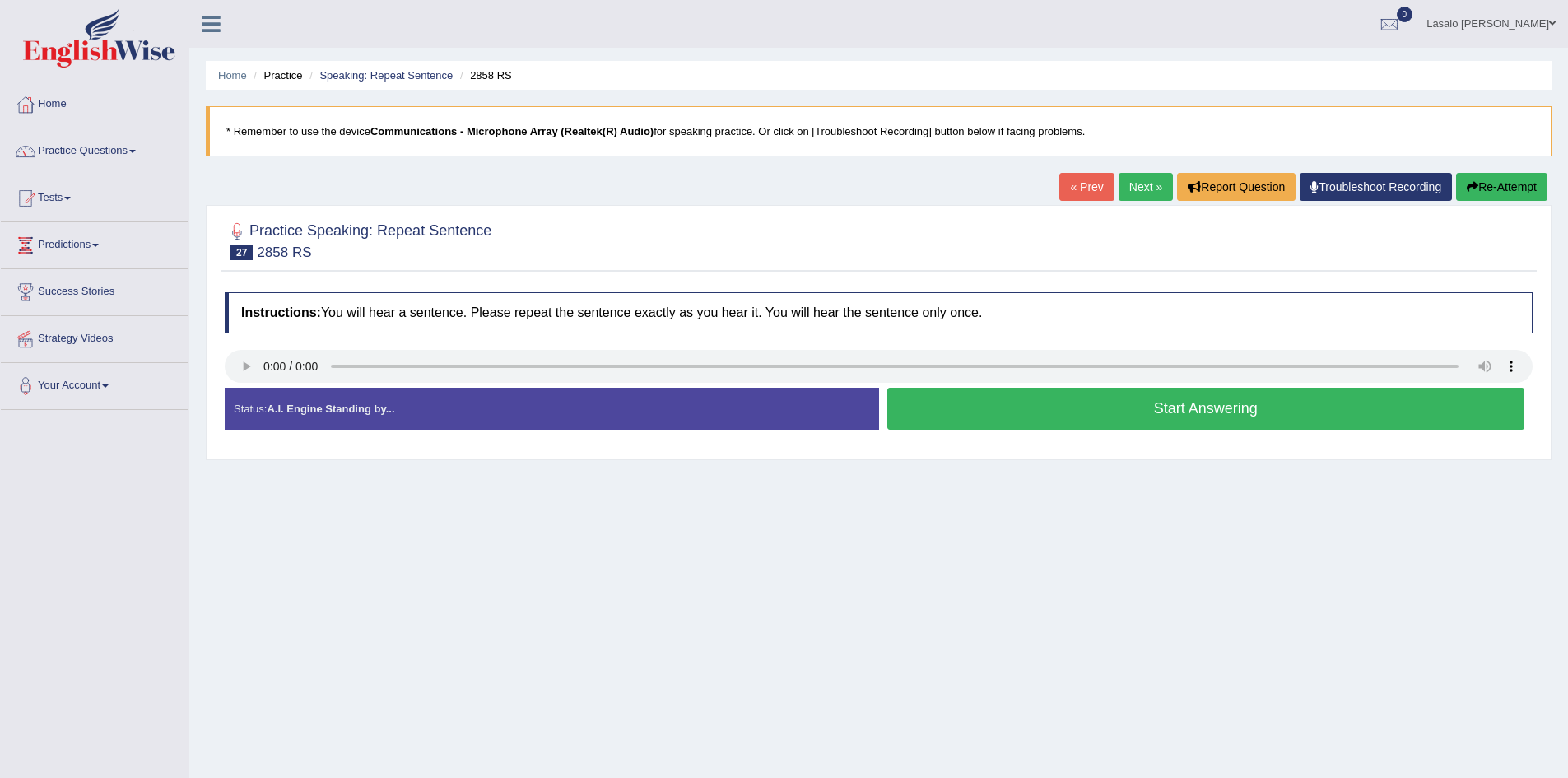
click at [1157, 412] on button "Start Answering" at bounding box center [1207, 408] width 638 height 42
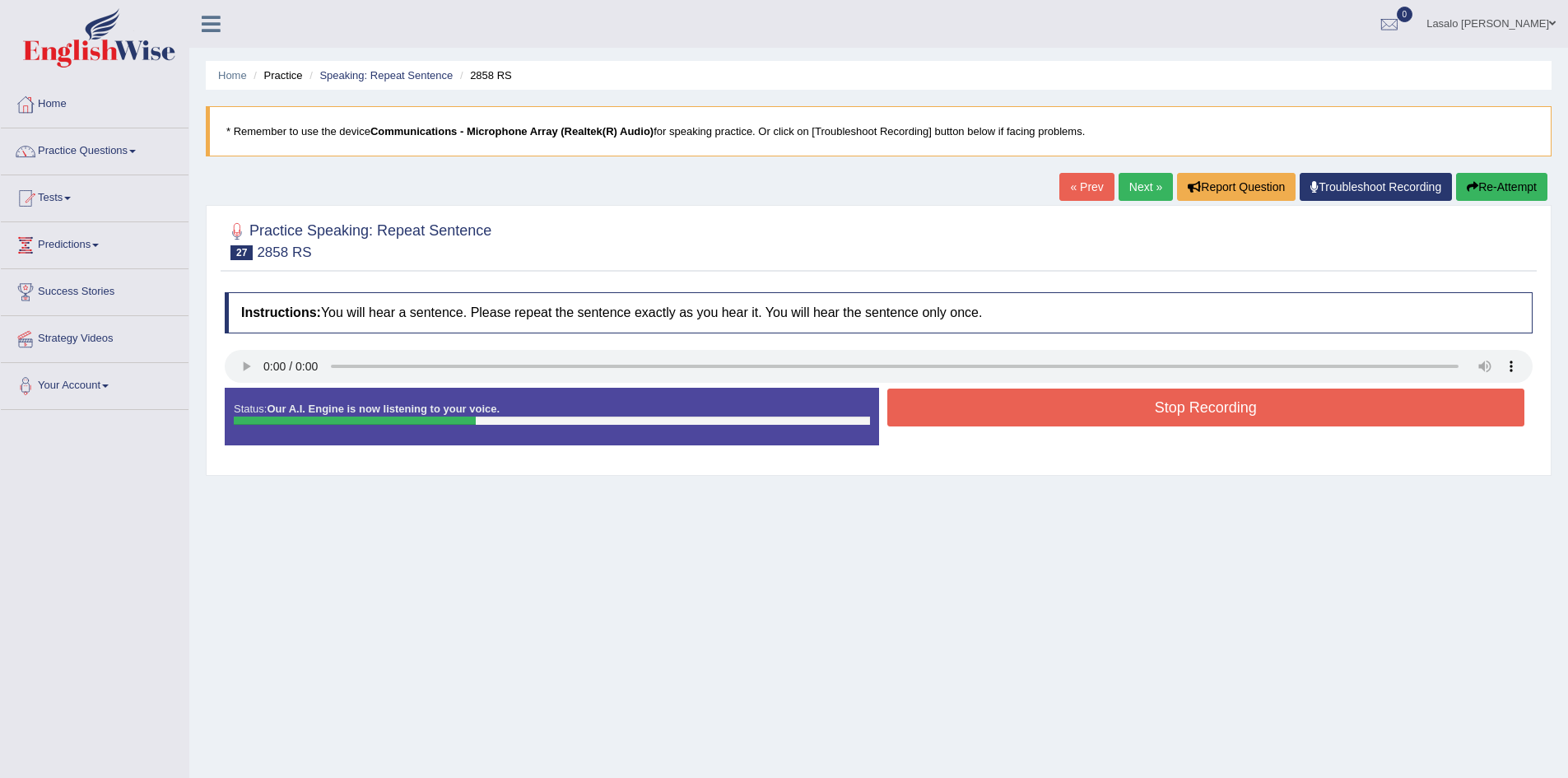
click at [1165, 415] on button "Stop Recording" at bounding box center [1207, 407] width 638 height 38
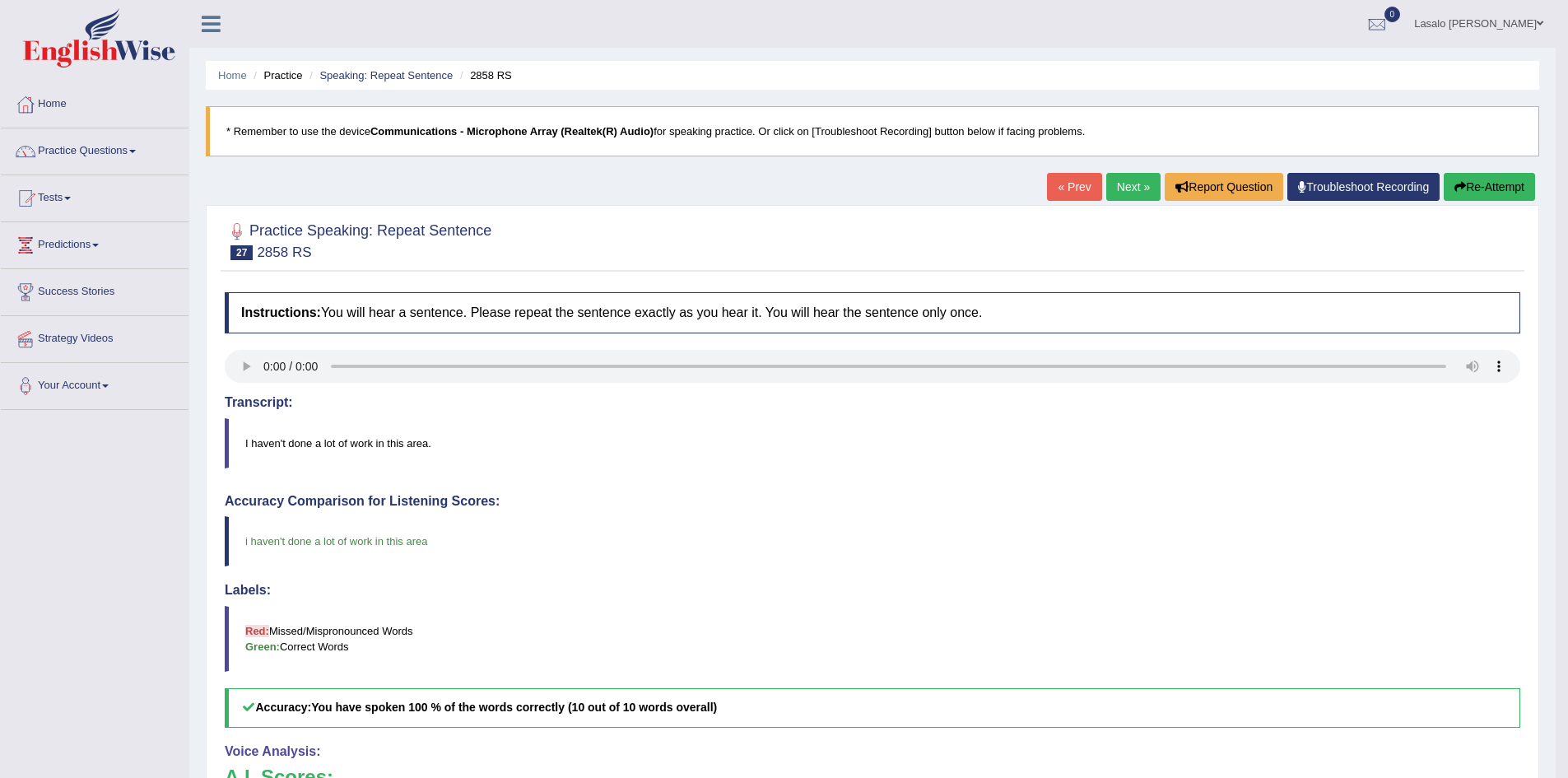
click at [1138, 187] on link "Next »" at bounding box center [1133, 187] width 55 height 28
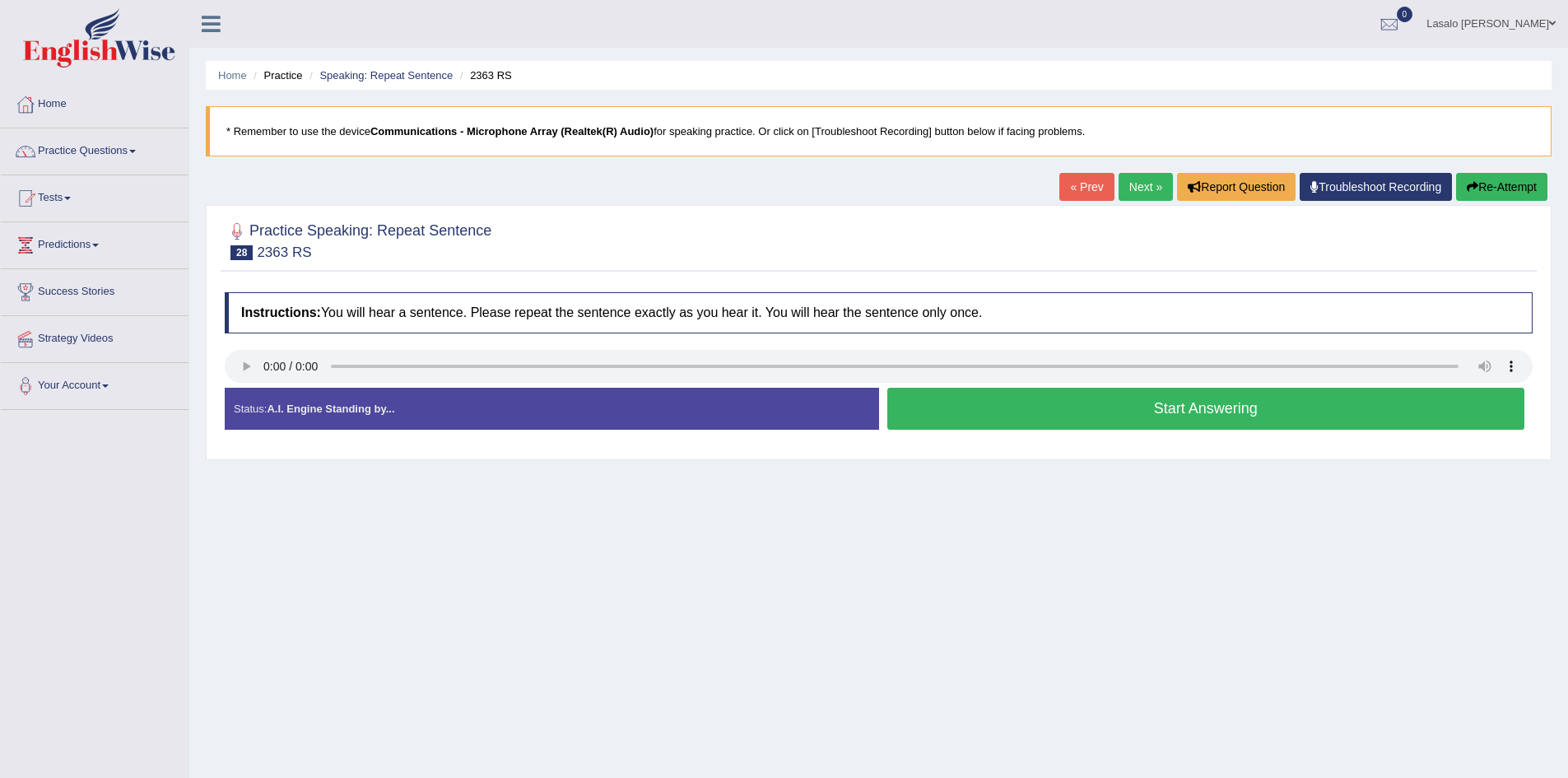
click at [1194, 416] on button "Start Answering" at bounding box center [1207, 408] width 638 height 42
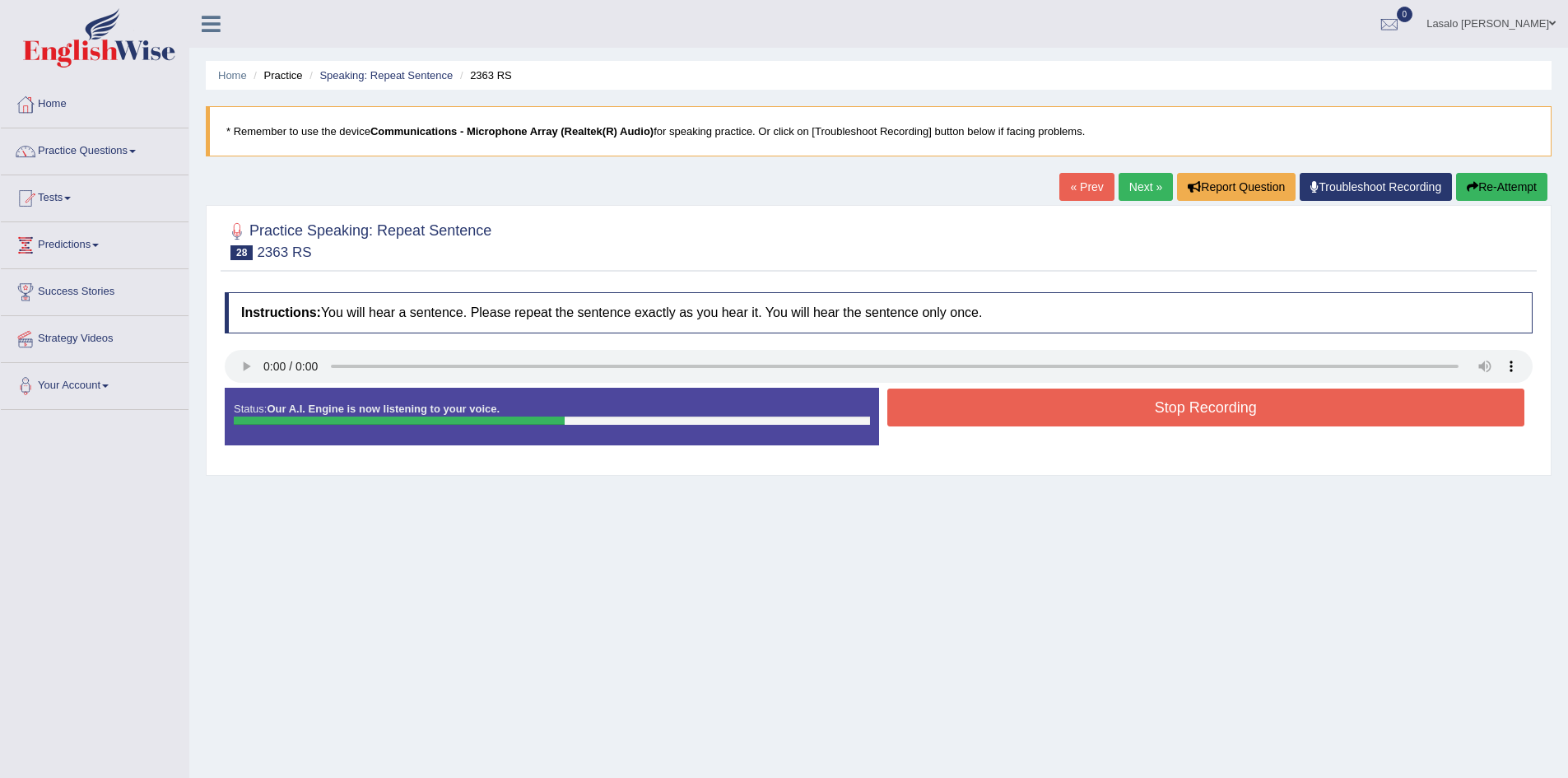
click at [1195, 417] on button "Stop Recording" at bounding box center [1207, 407] width 638 height 38
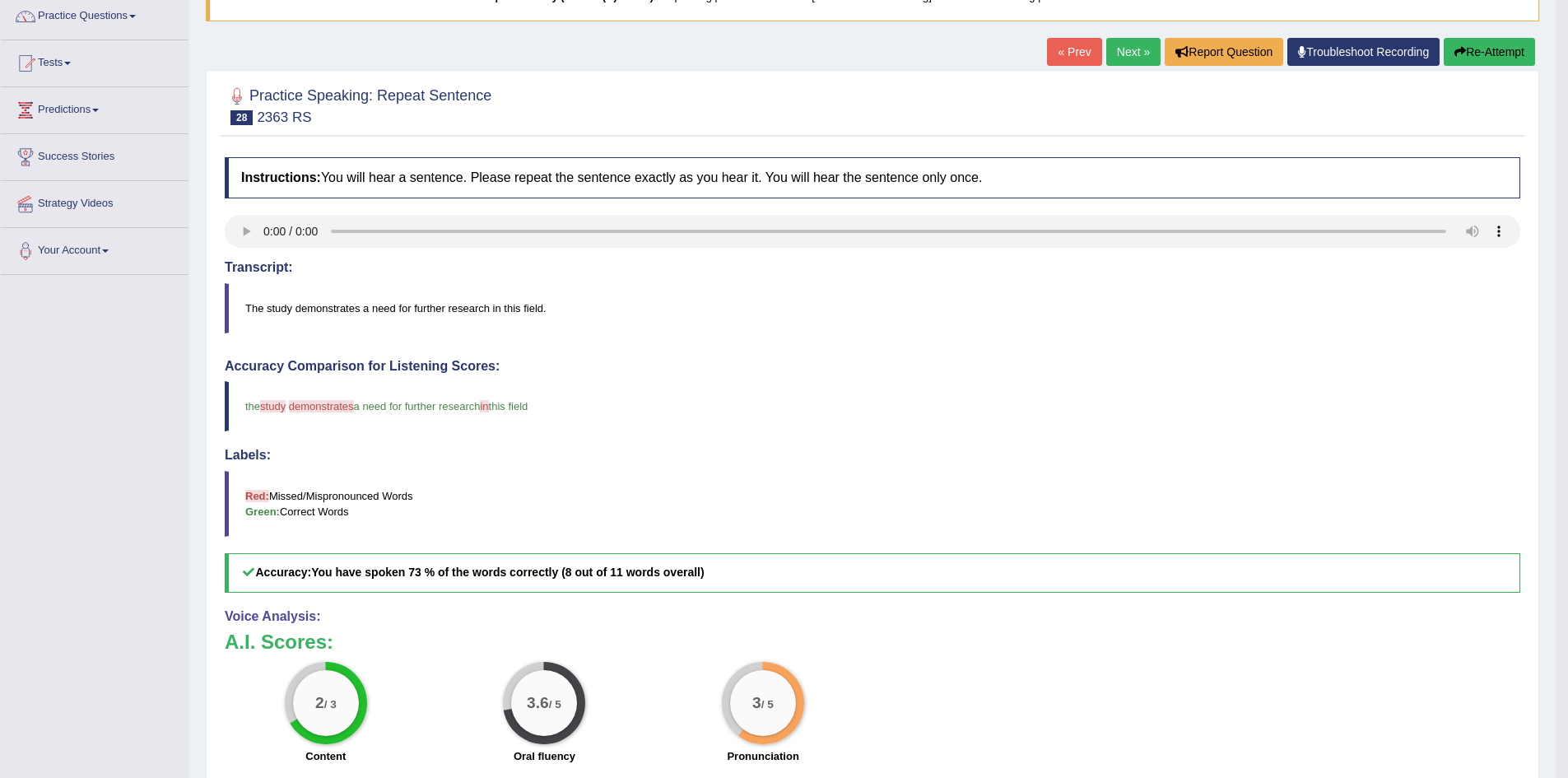
scroll to position [164, 0]
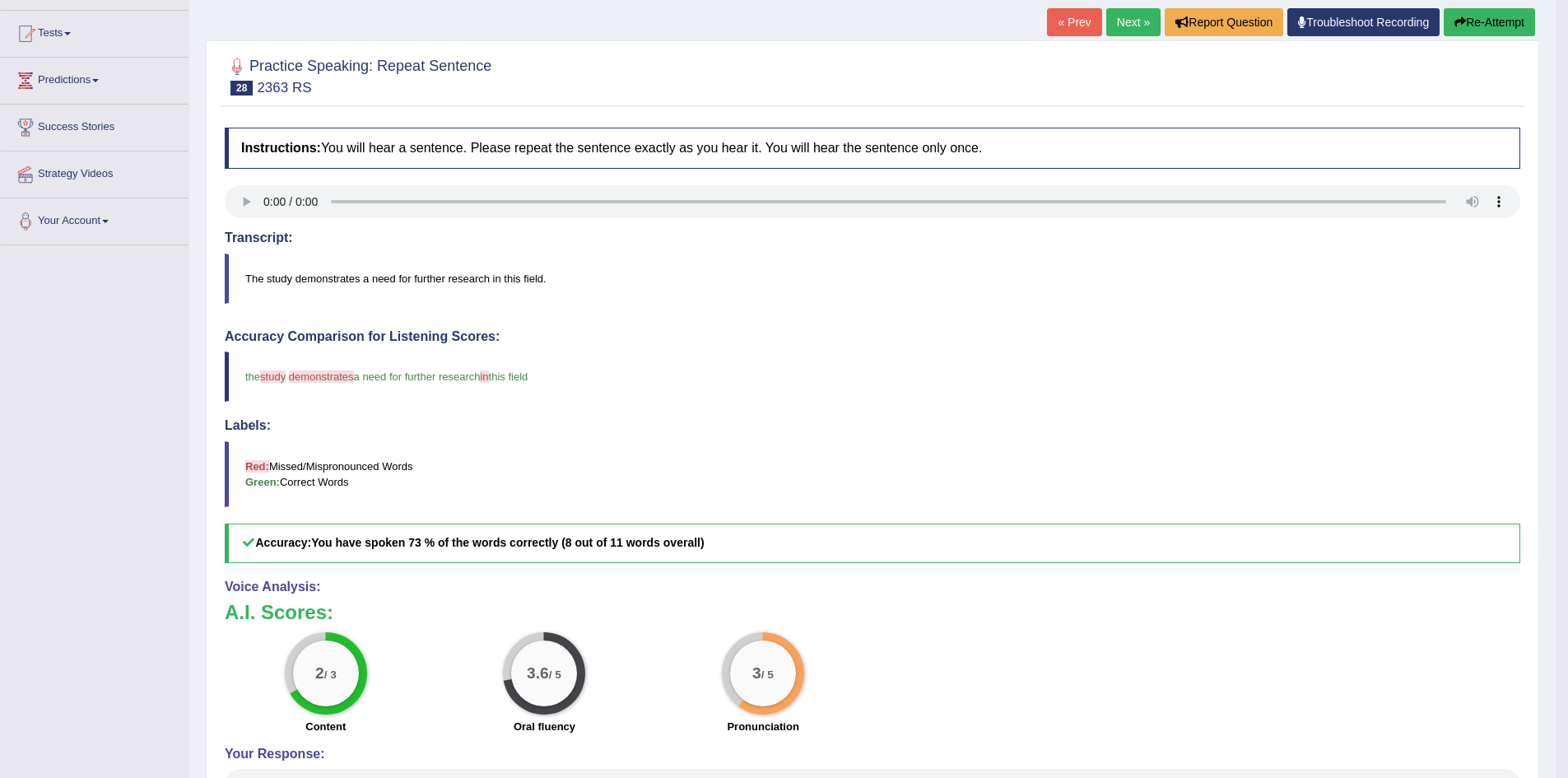
click at [1138, 21] on link "Next »" at bounding box center [1133, 22] width 55 height 28
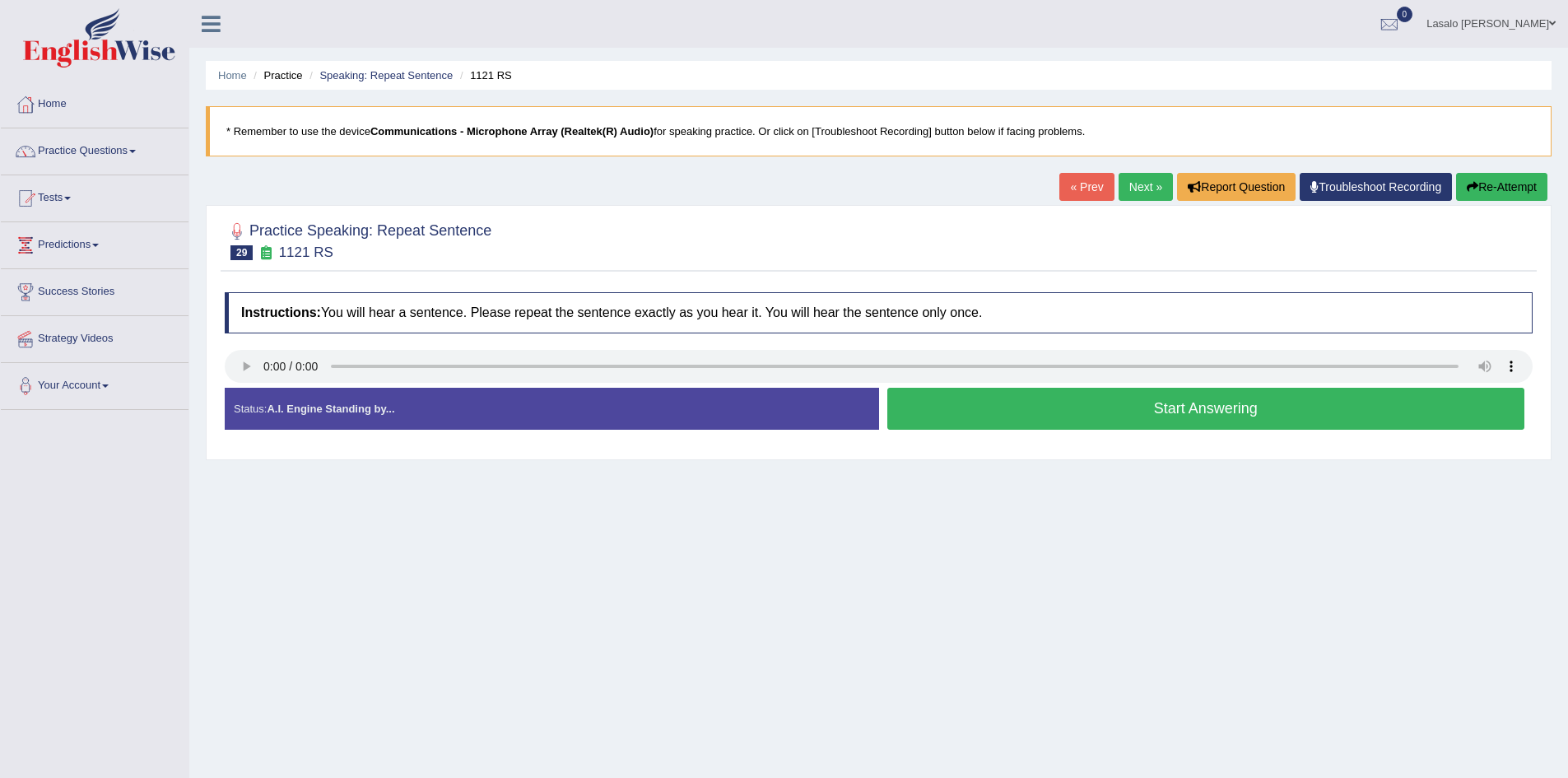
click at [1141, 412] on button "Start Answering" at bounding box center [1207, 408] width 638 height 42
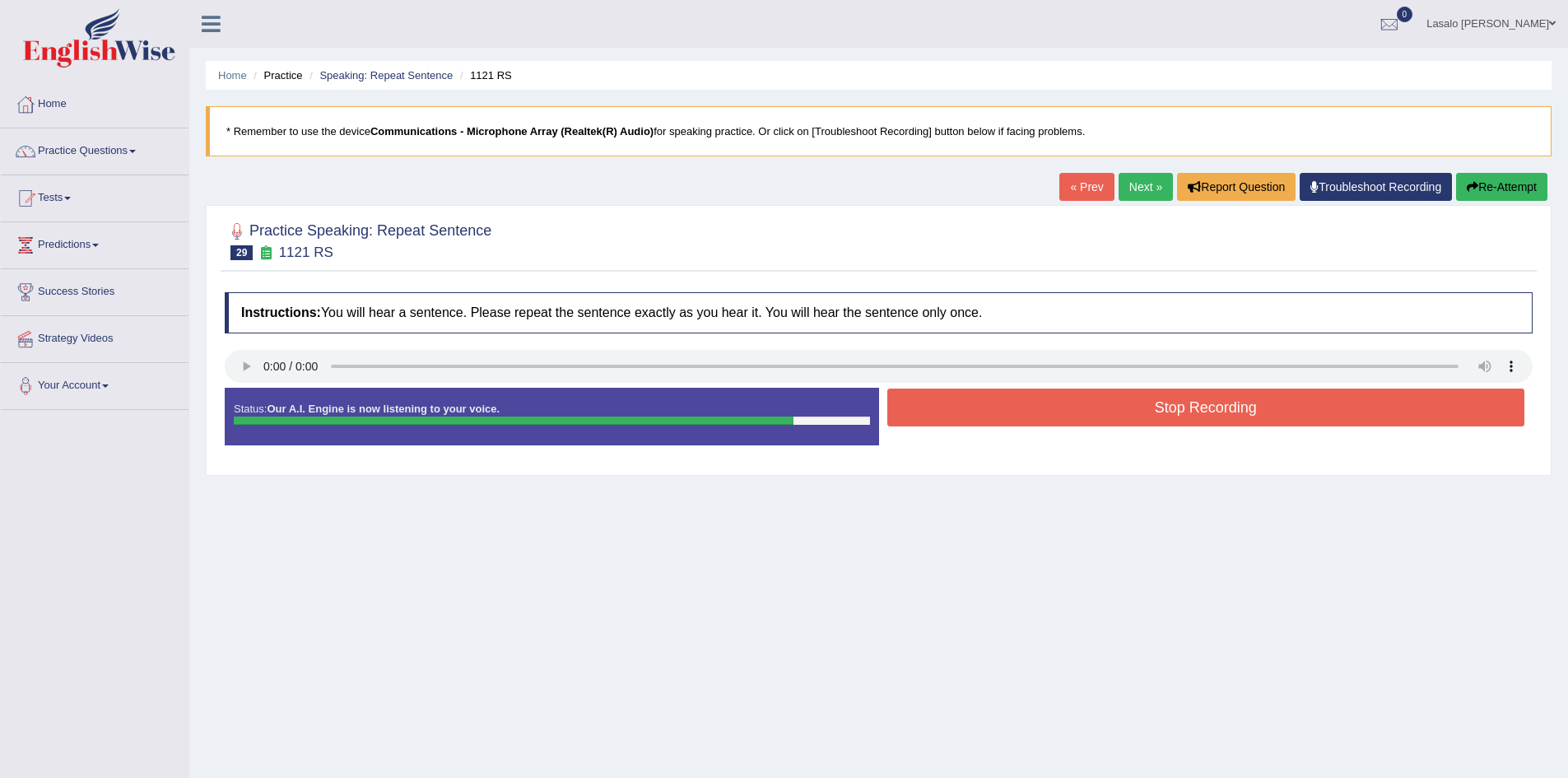
click at [1143, 412] on button "Stop Recording" at bounding box center [1207, 407] width 638 height 38
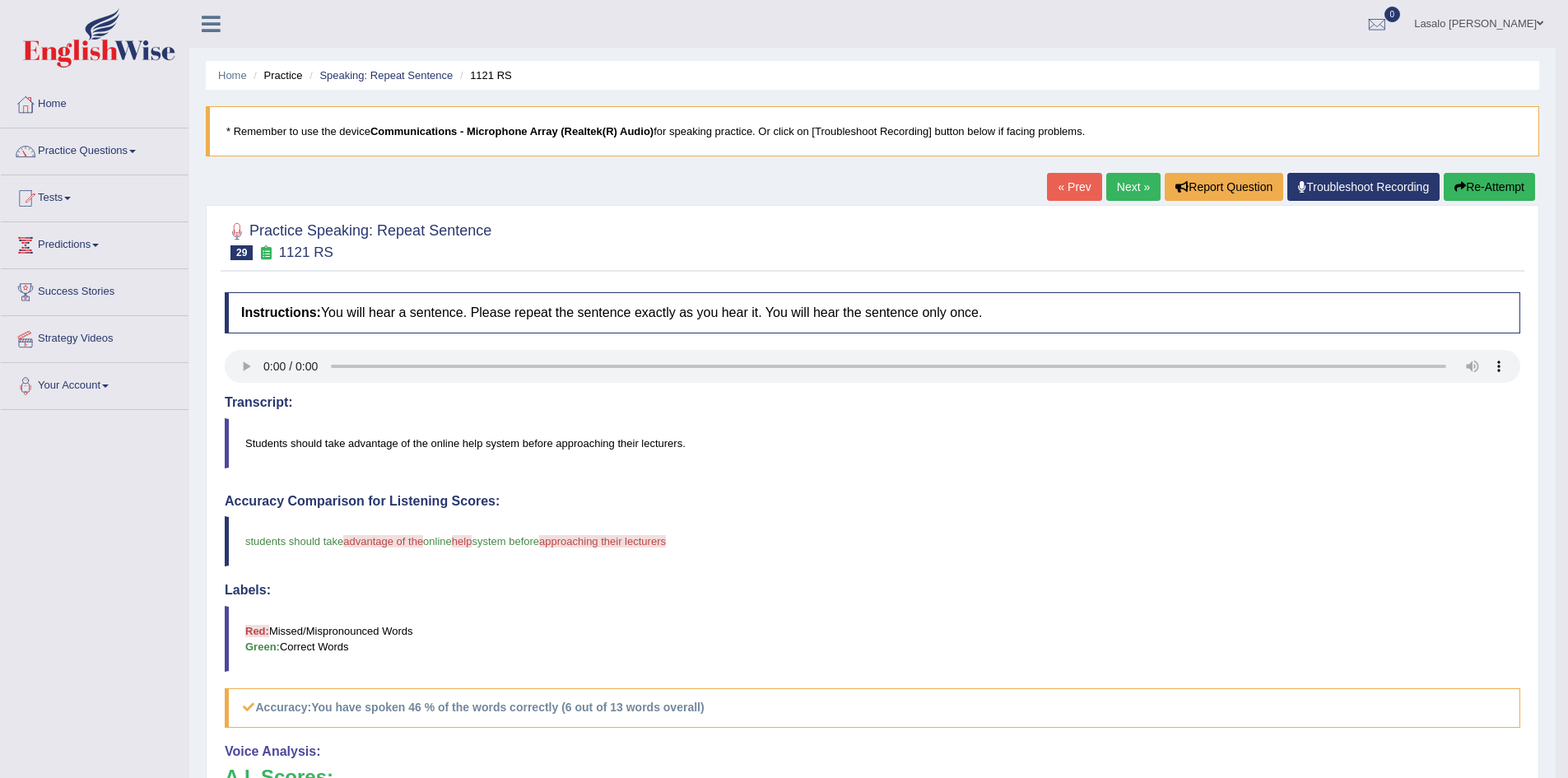
click at [1127, 181] on link "Next »" at bounding box center [1133, 187] width 55 height 28
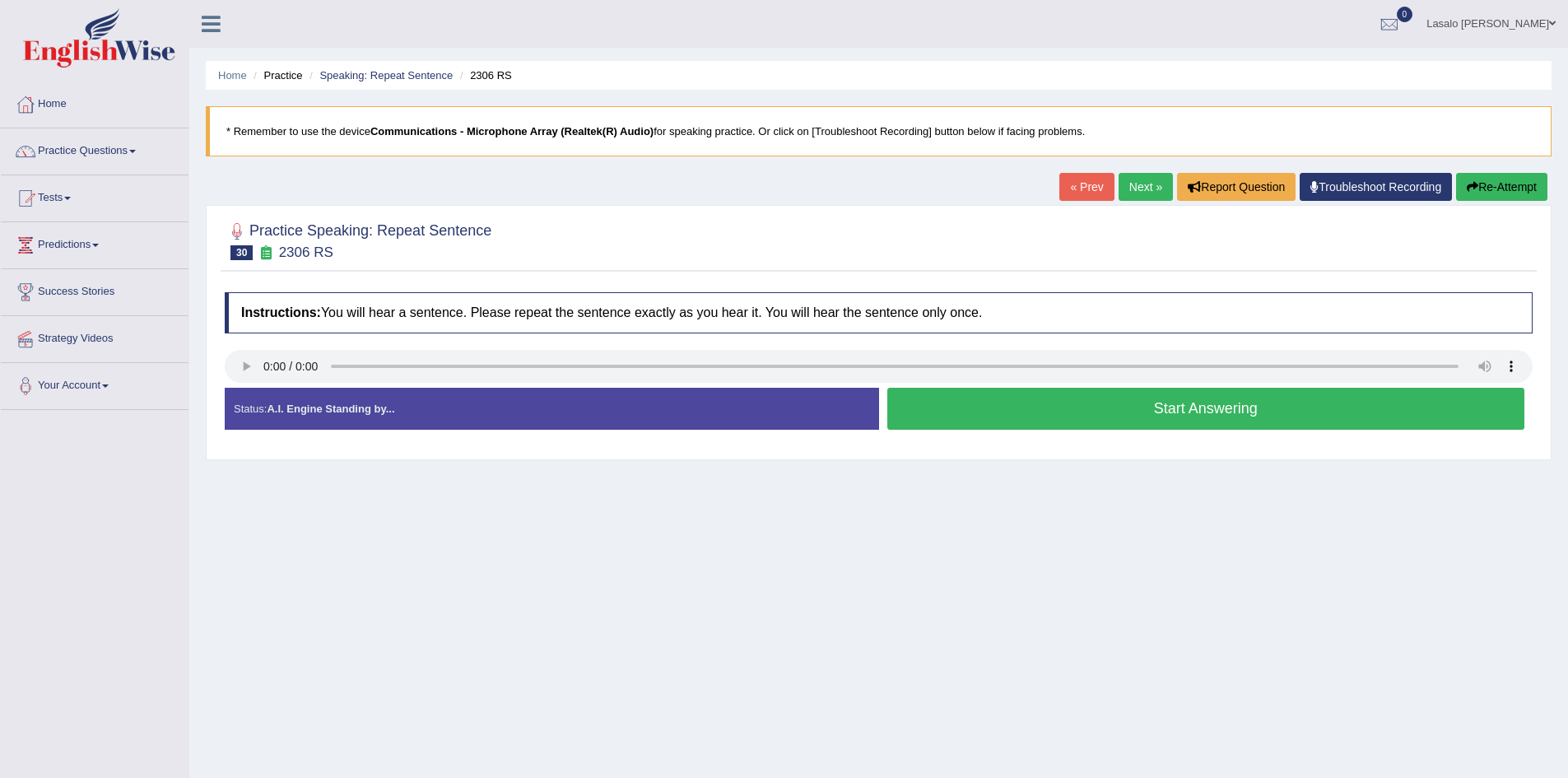
click at [1138, 416] on button "Start Answering" at bounding box center [1207, 408] width 638 height 42
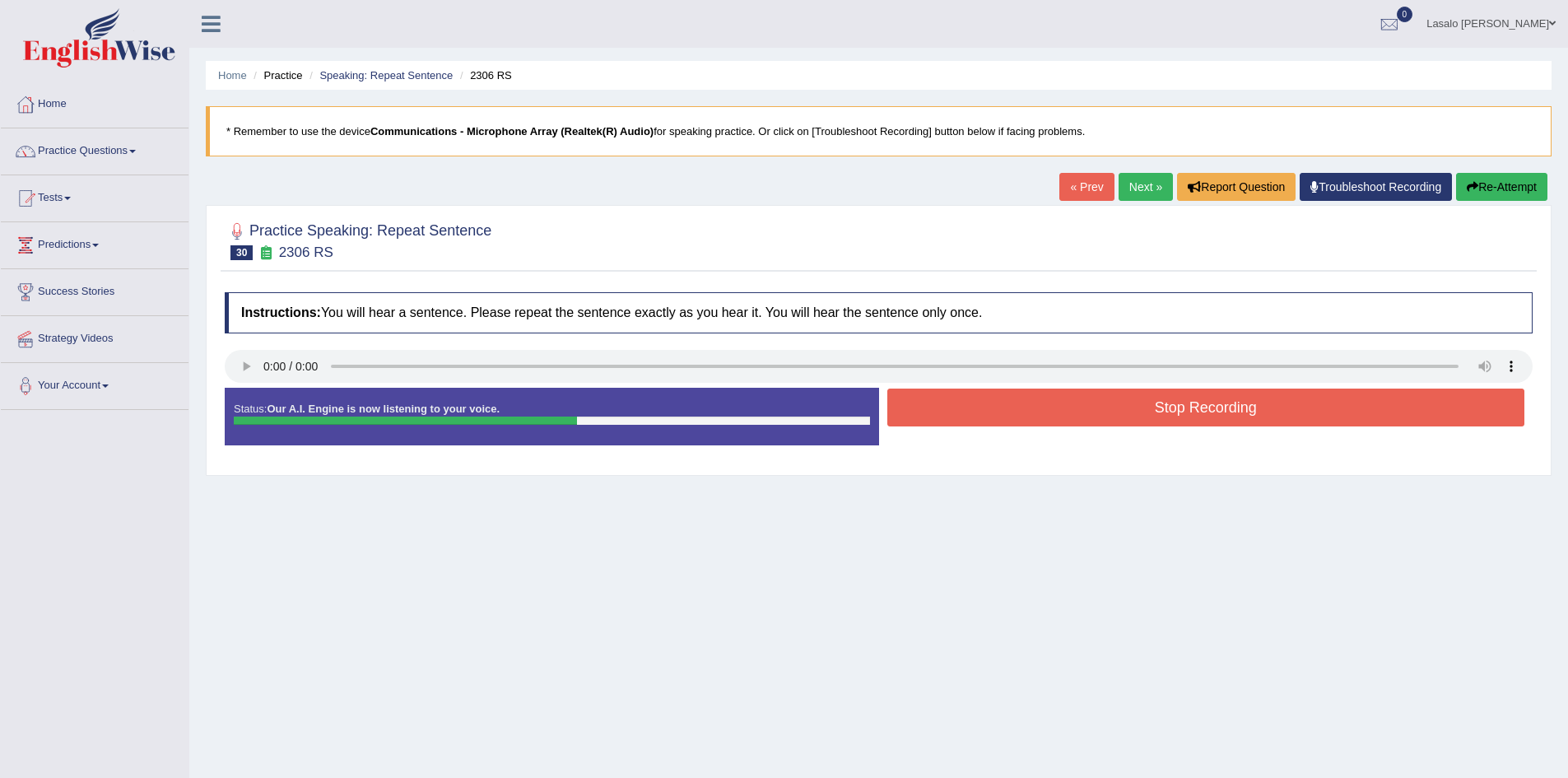
click at [1138, 416] on button "Stop Recording" at bounding box center [1207, 407] width 638 height 38
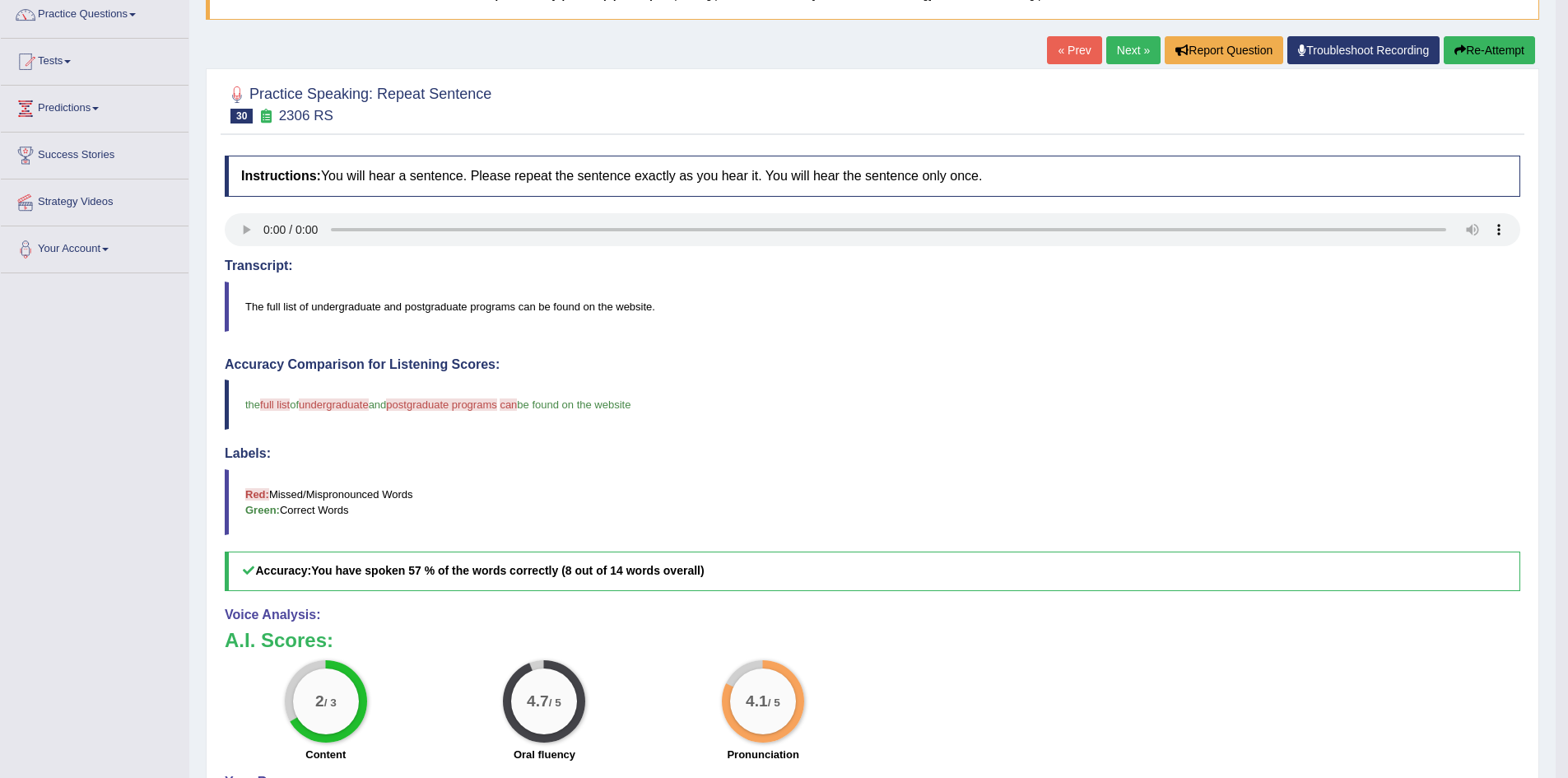
scroll to position [88, 0]
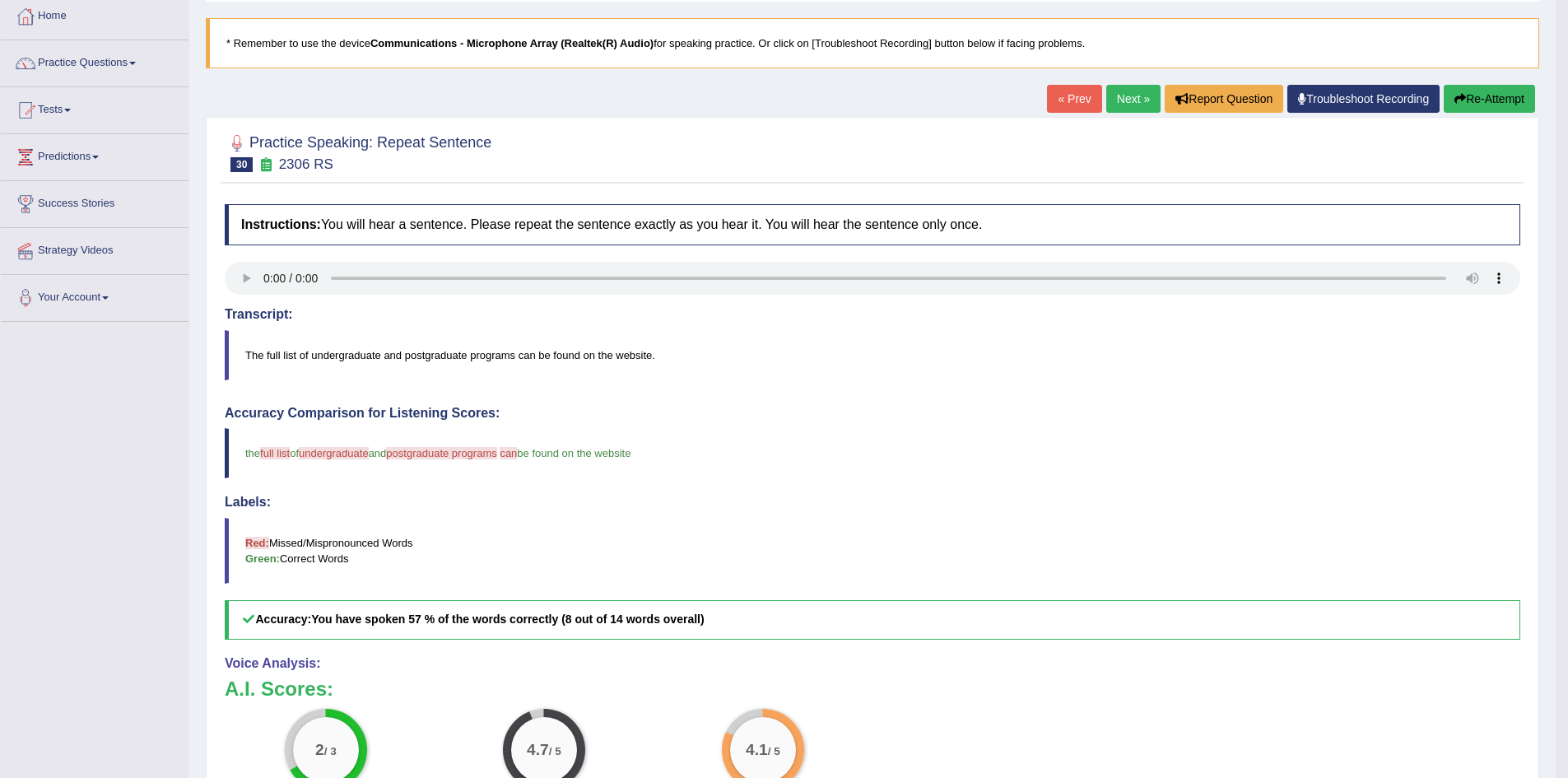
click at [1116, 96] on link "Next »" at bounding box center [1133, 99] width 55 height 28
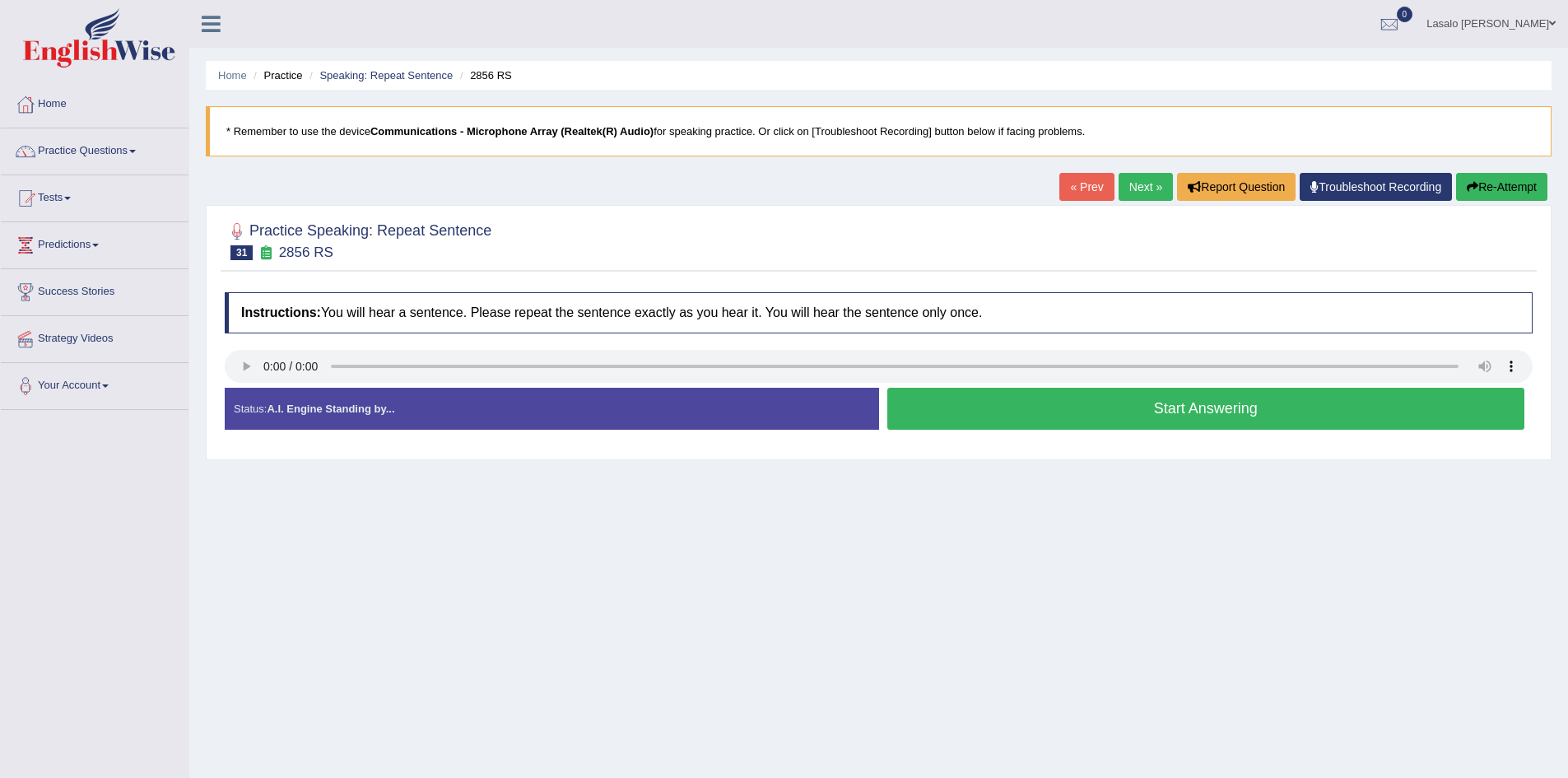
click at [1176, 415] on button "Start Answering" at bounding box center [1207, 408] width 638 height 42
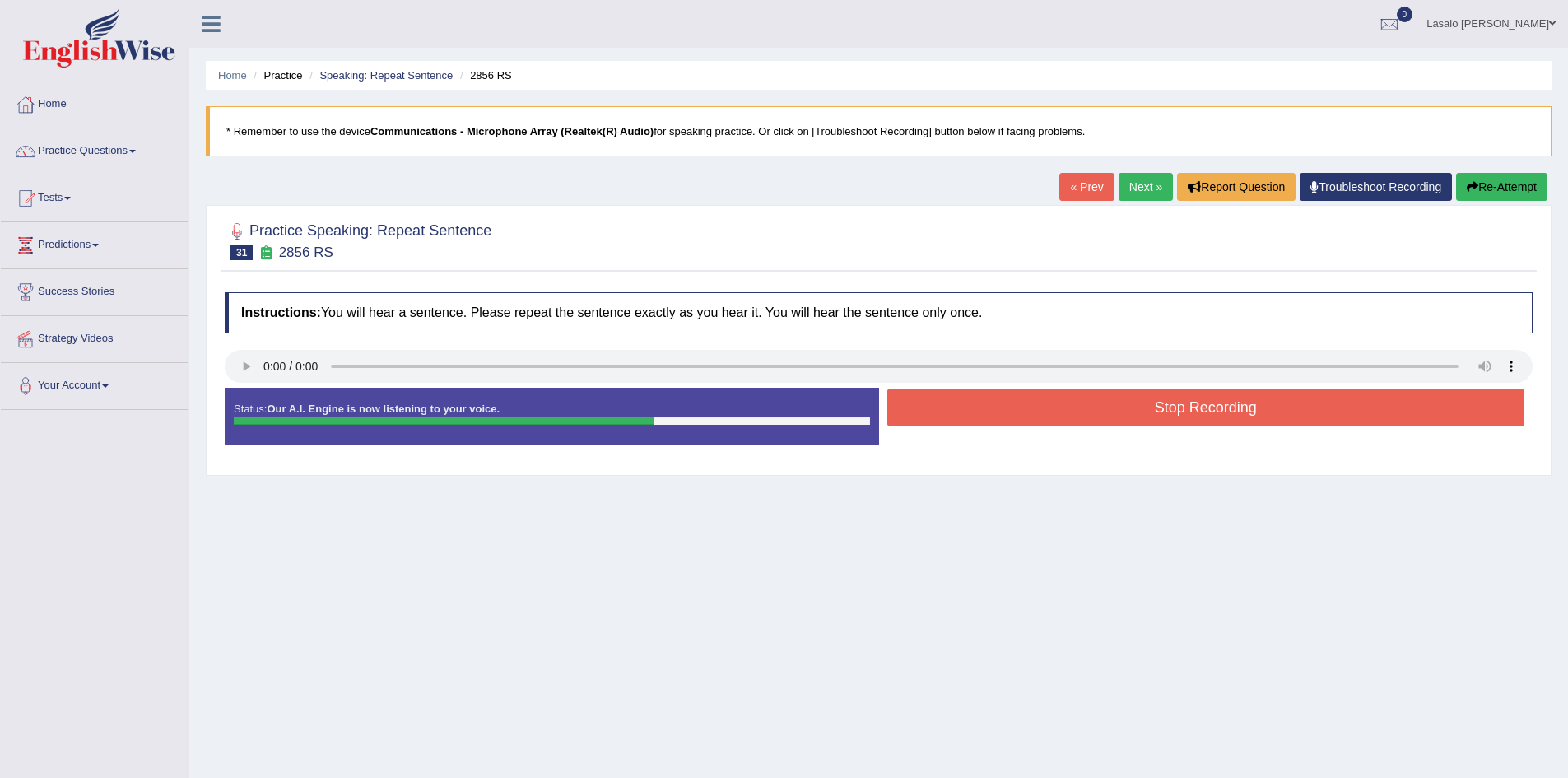
click at [1176, 415] on button "Stop Recording" at bounding box center [1207, 407] width 638 height 38
